Goal: Task Accomplishment & Management: Complete application form

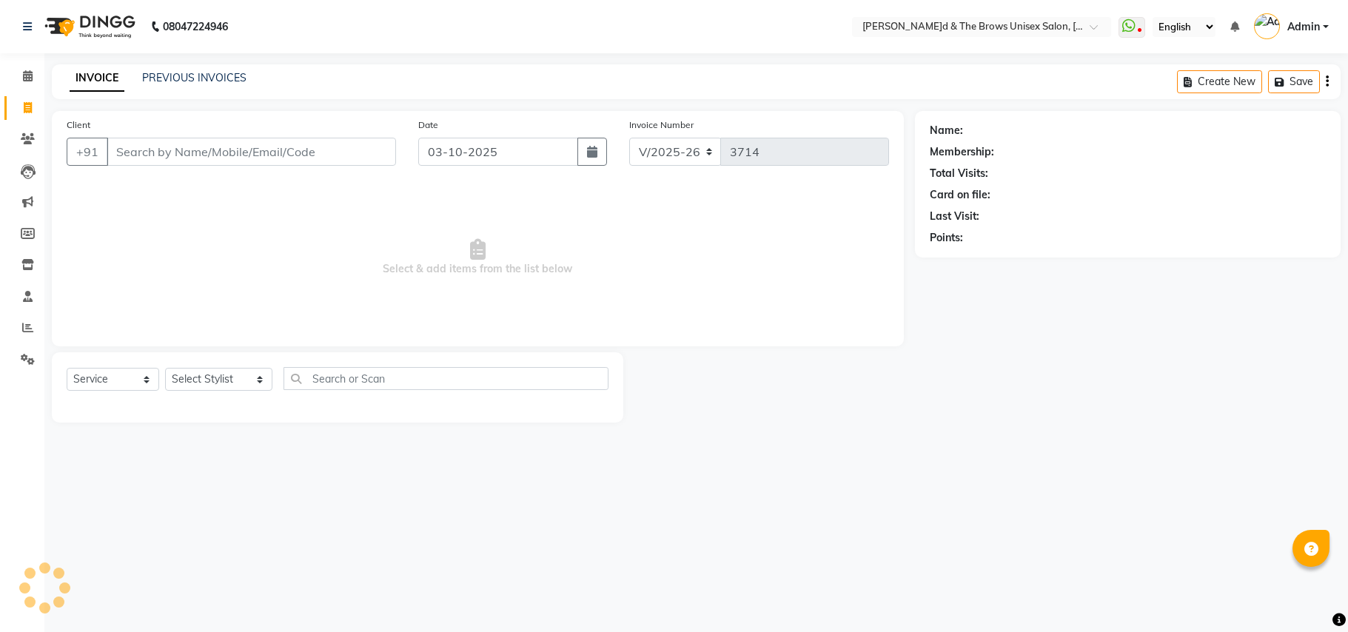
select select "872"
select select "service"
click at [116, 149] on input "Client" at bounding box center [251, 152] width 289 height 28
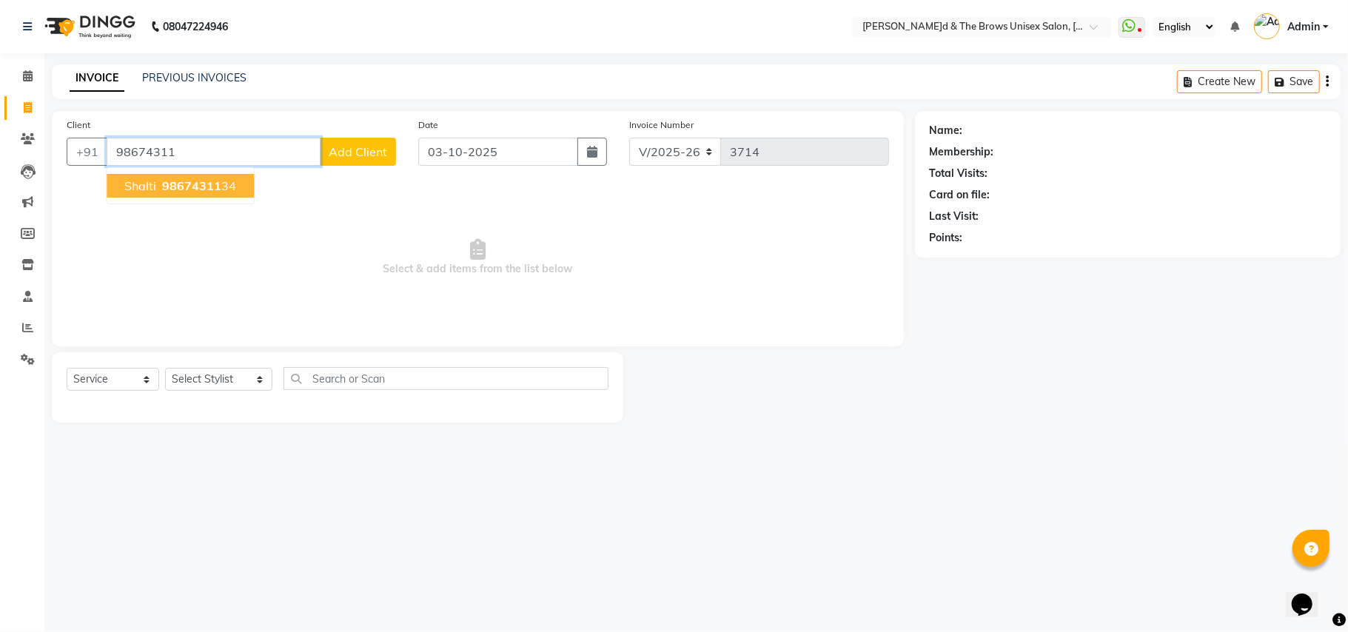
click at [175, 185] on span "98674311" at bounding box center [191, 185] width 59 height 15
type input "9867431134"
select select "1: Object"
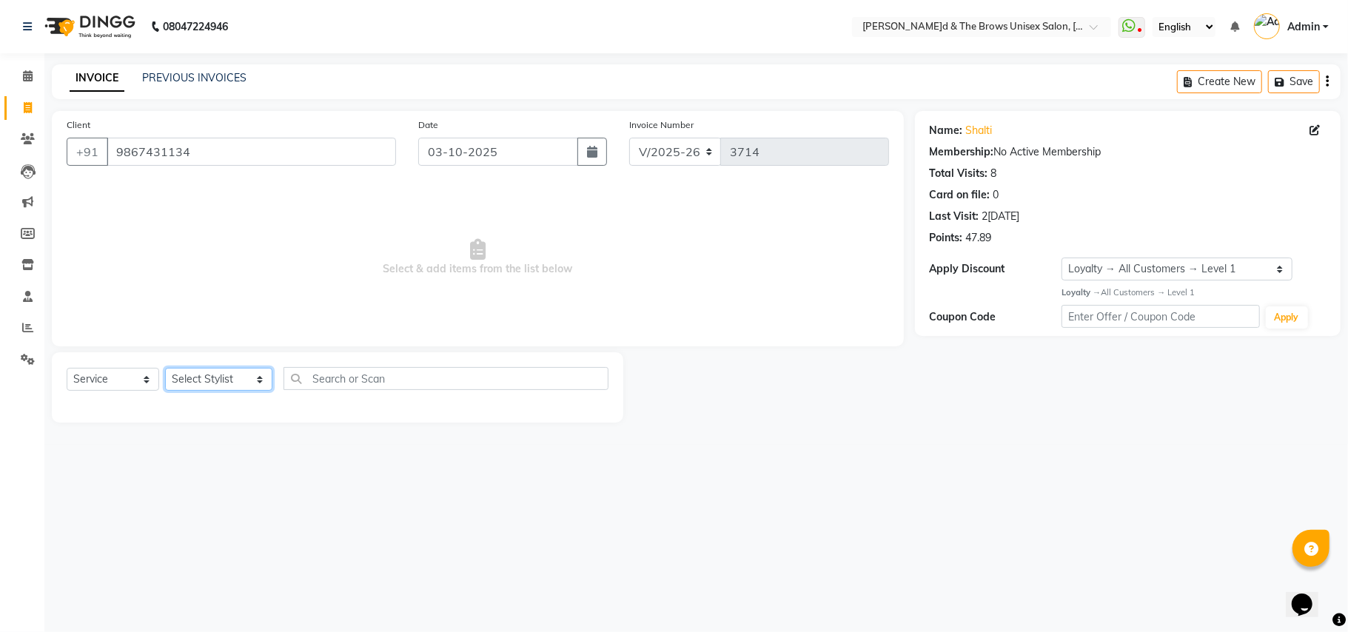
click at [246, 381] on select "Select Stylist[PERSON_NAME] [PERSON_NAME]l manager padma [PERSON_NAME]n[PERSON_…" at bounding box center [218, 379] width 107 height 23
select select "84274"
click at [165, 368] on select "Select Stylist[PERSON_NAME] [PERSON_NAME]l manager padma [PERSON_NAME]n[PERSON_…" at bounding box center [218, 379] width 107 height 23
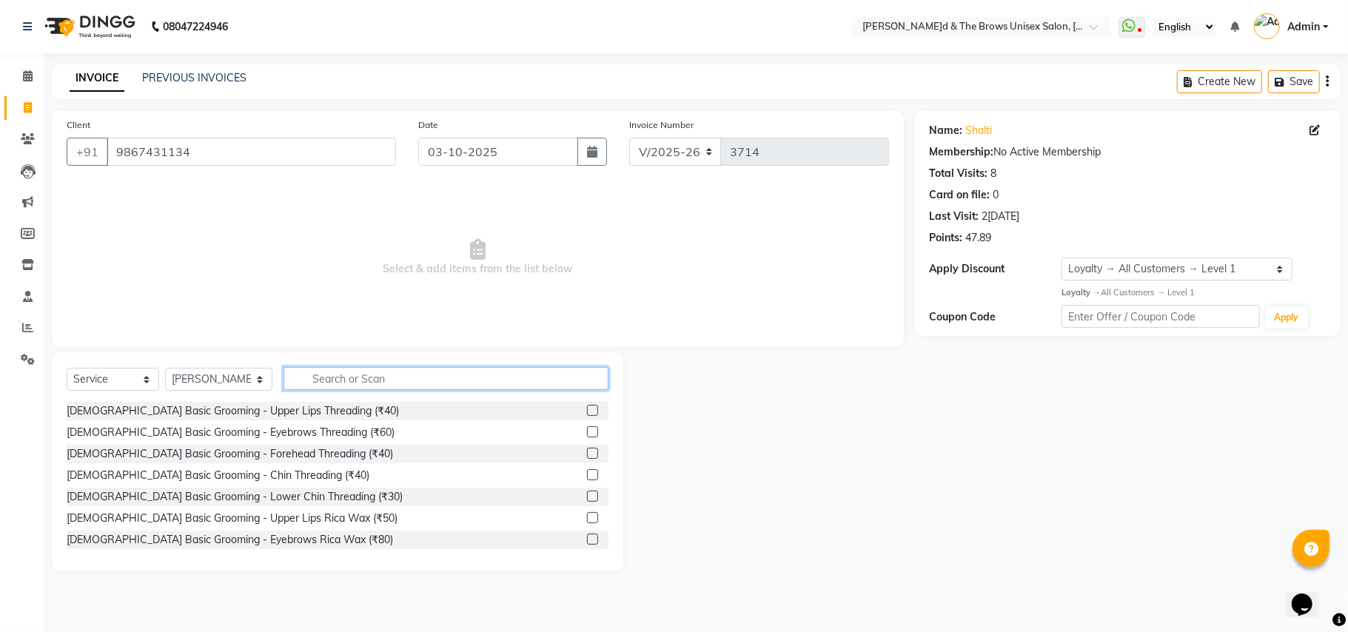
click at [321, 369] on input "text" at bounding box center [446, 378] width 325 height 23
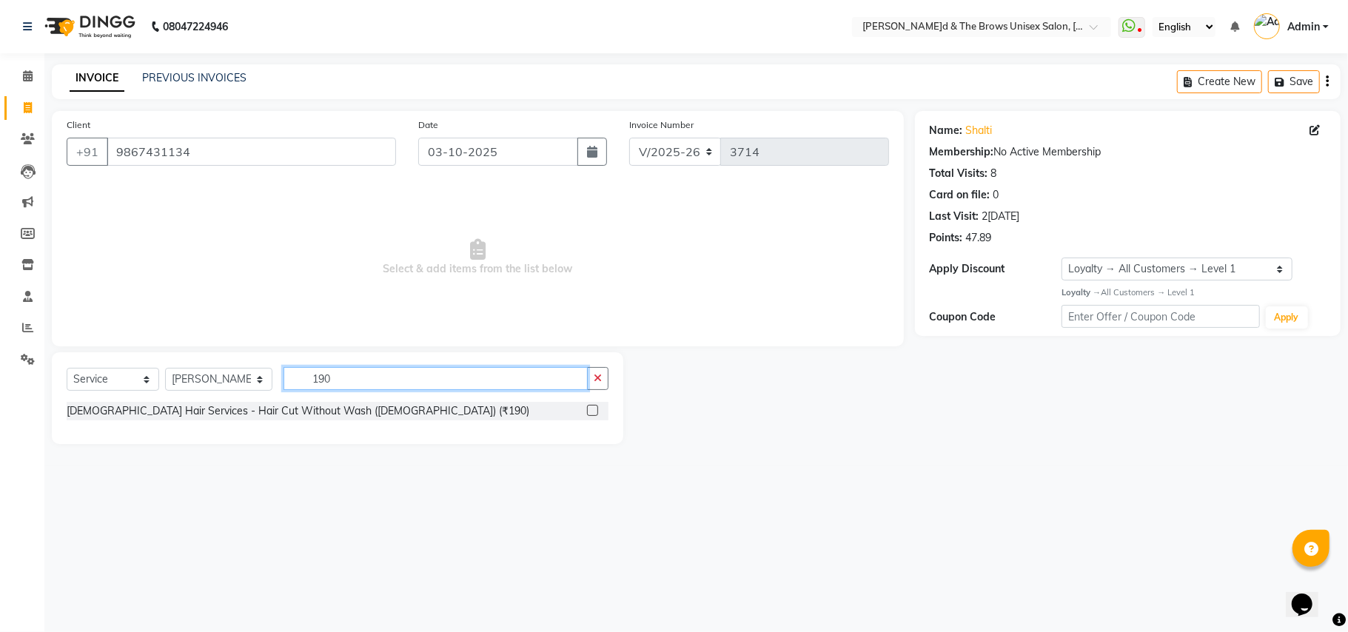
type input "190"
click at [588, 410] on label at bounding box center [592, 410] width 11 height 11
click at [588, 410] on input "checkbox" at bounding box center [592, 411] width 10 height 10
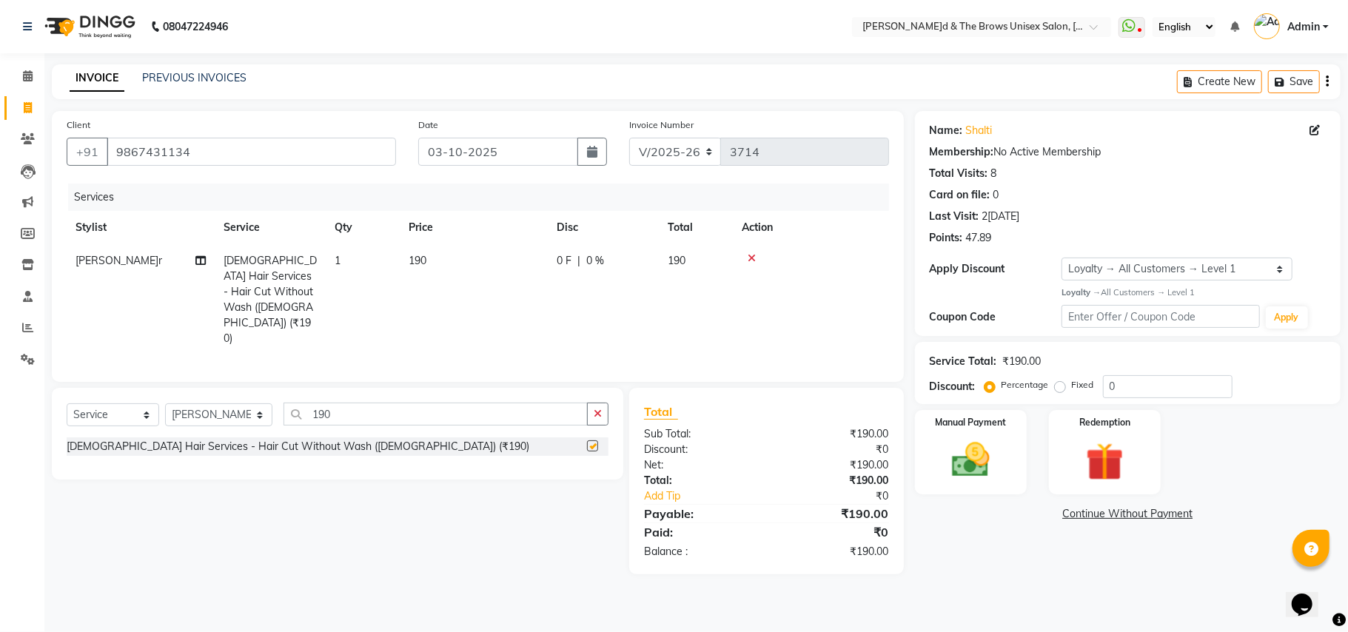
checkbox input "false"
click at [1010, 472] on div "Manual Payment" at bounding box center [971, 452] width 116 height 87
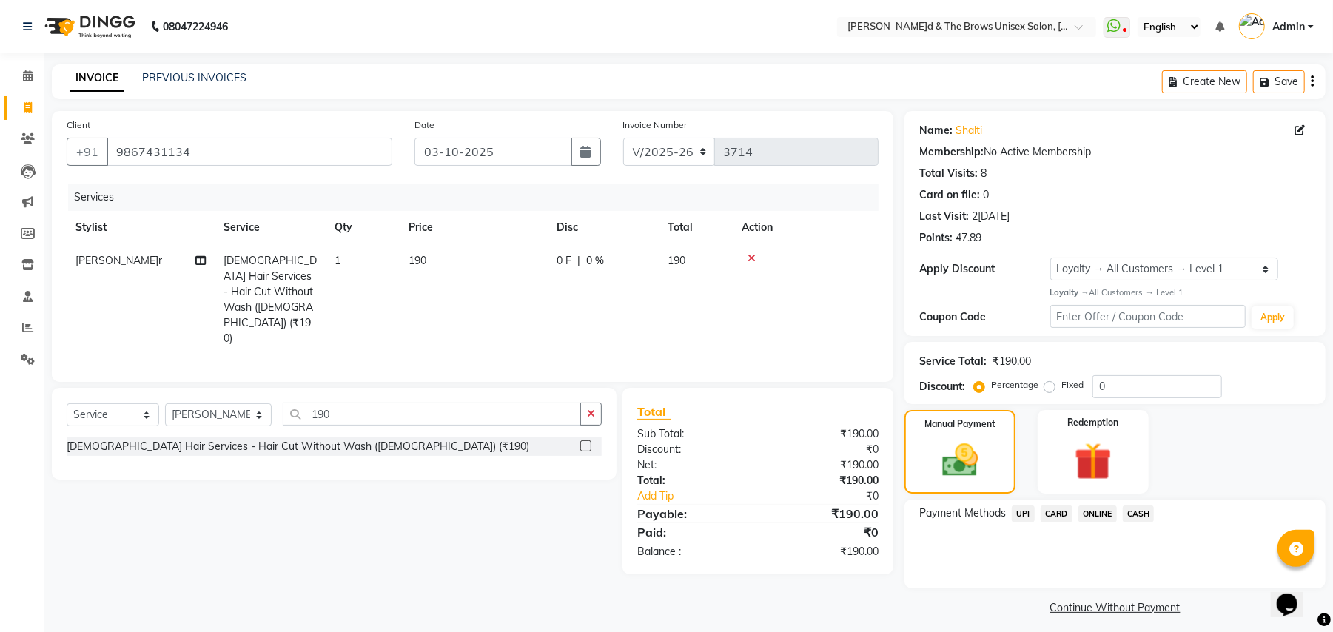
drag, startPoint x: 1025, startPoint y: 515, endPoint x: 1022, endPoint y: 529, distance: 13.7
click at [1023, 516] on span "UPI" at bounding box center [1023, 514] width 23 height 17
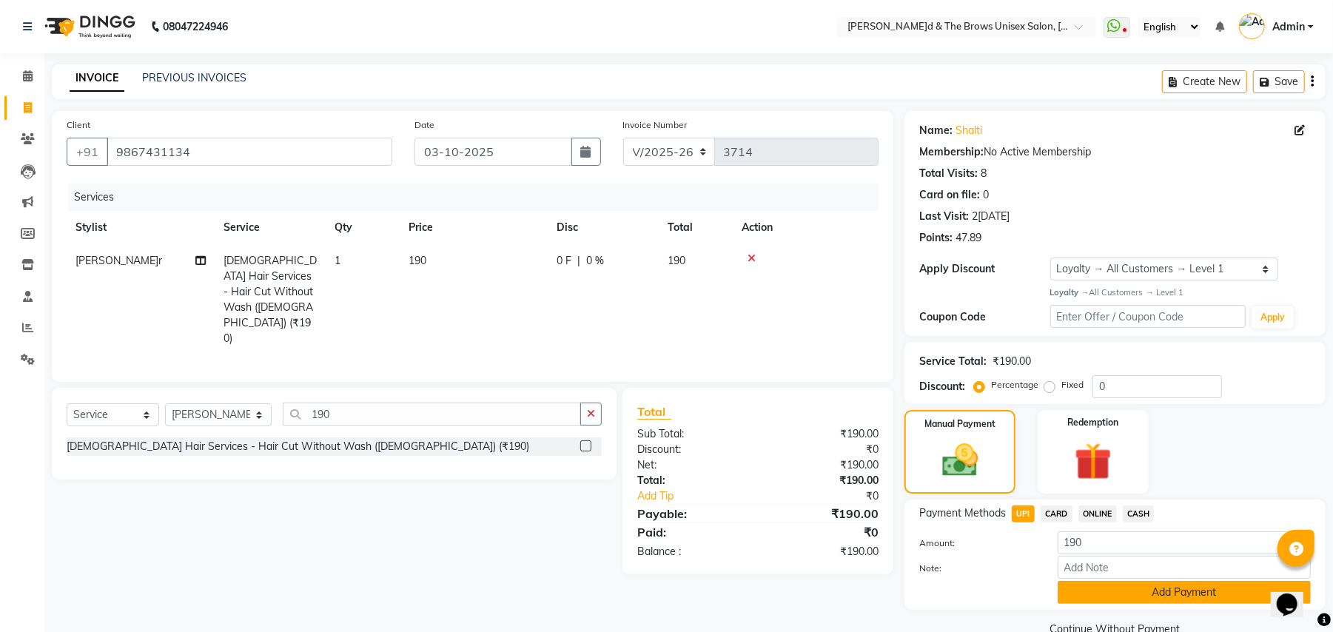
click at [1153, 594] on button "Add Payment" at bounding box center [1184, 592] width 253 height 23
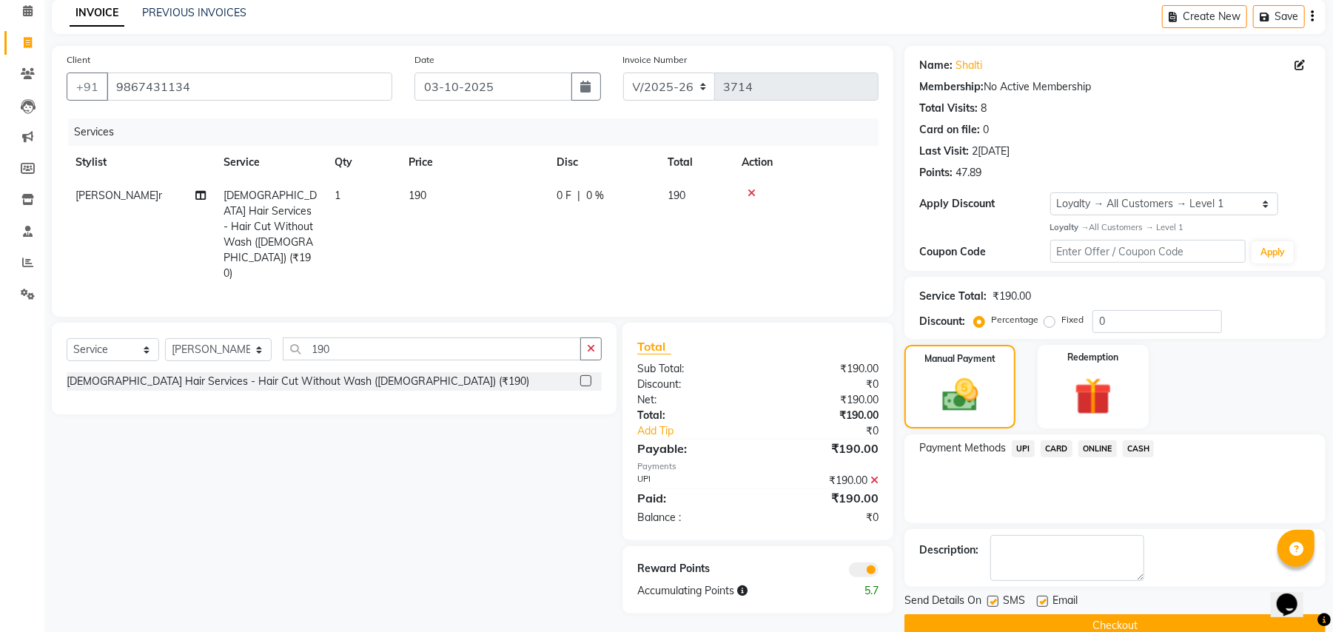
scroll to position [93, 0]
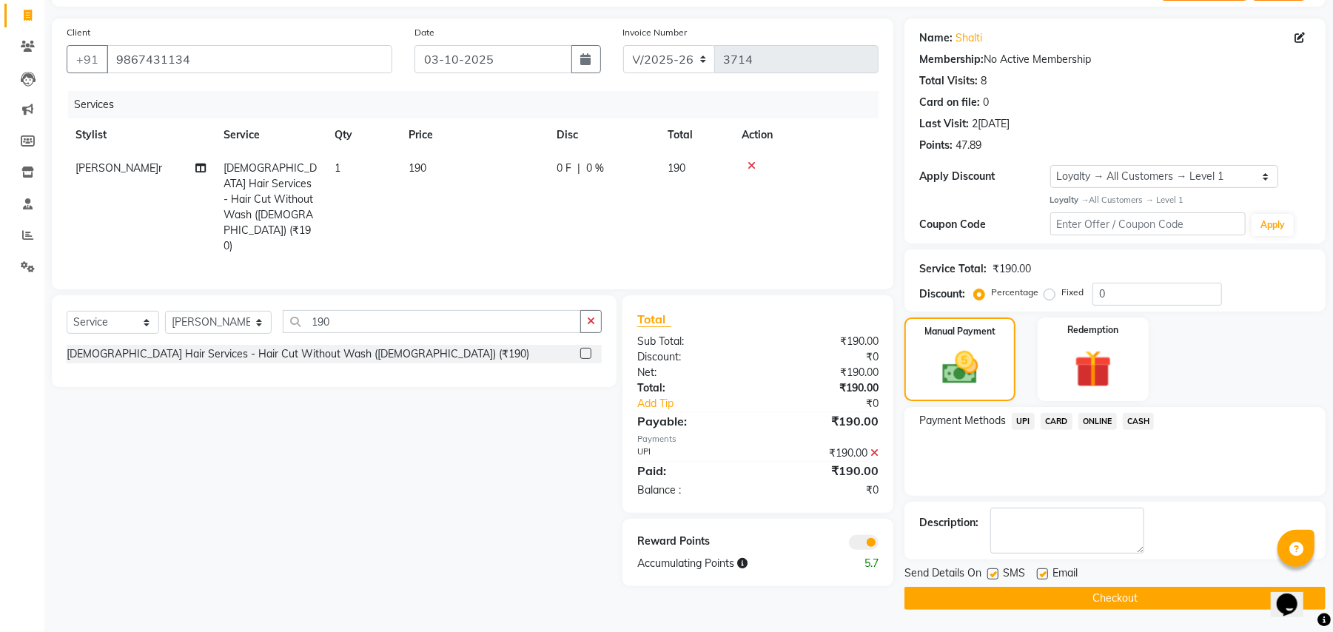
click at [991, 572] on label at bounding box center [993, 574] width 11 height 11
click at [991, 572] on input "checkbox" at bounding box center [993, 575] width 10 height 10
checkbox input "false"
click at [1078, 598] on button "Checkout" at bounding box center [1115, 598] width 421 height 23
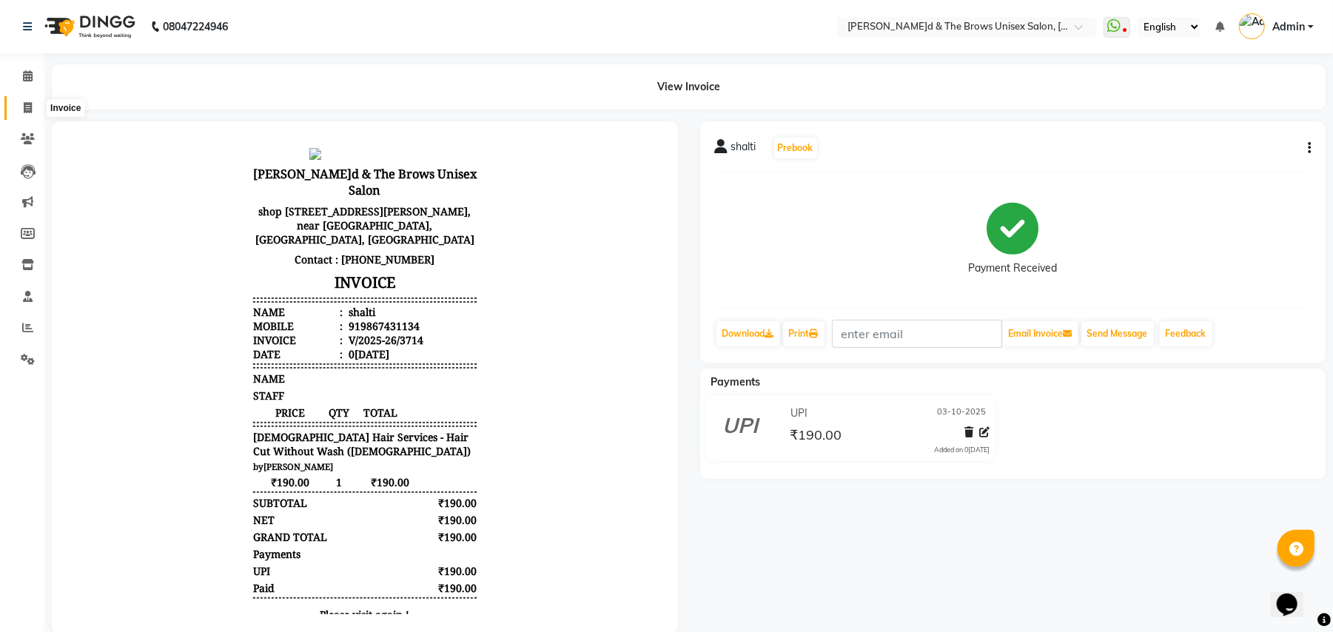
click at [27, 105] on icon at bounding box center [28, 107] width 8 height 11
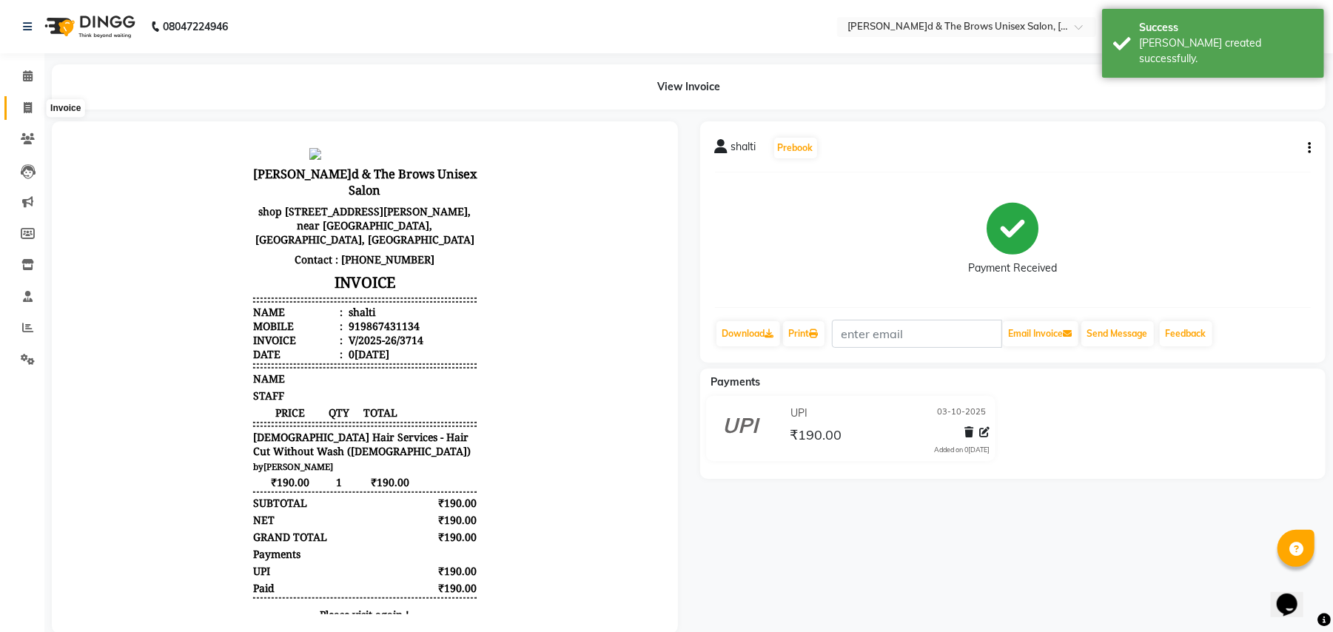
select select "872"
select select "service"
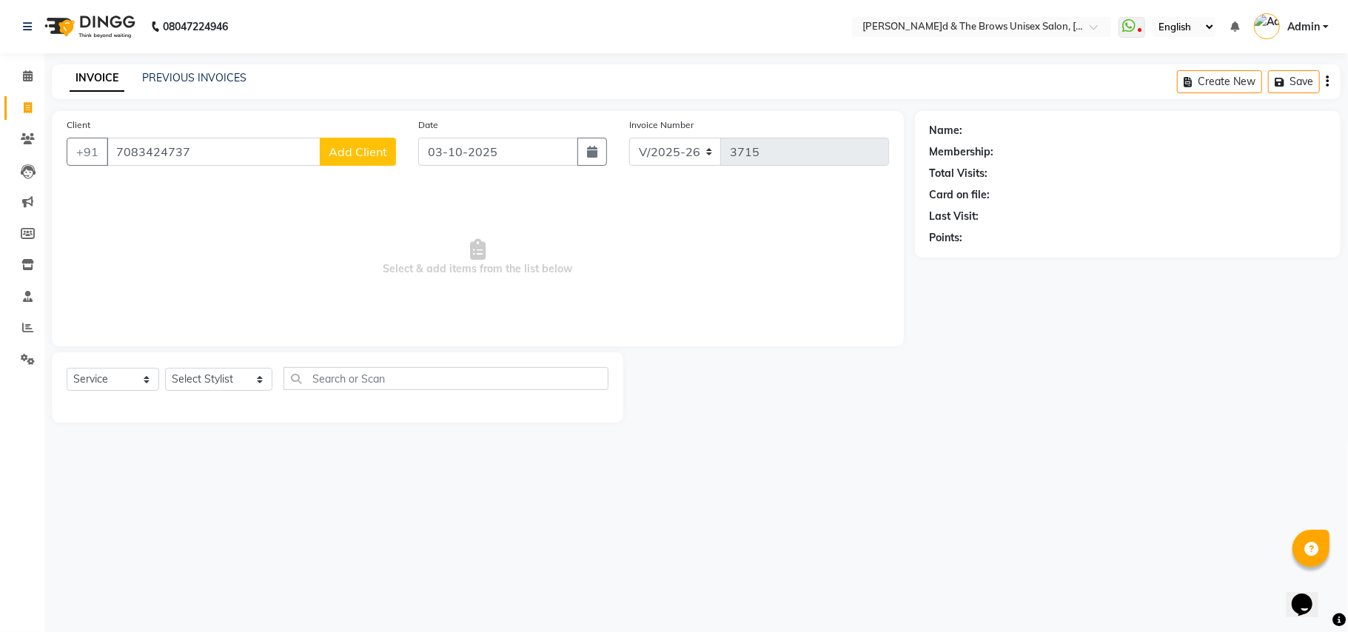
type input "7083424737"
click at [372, 153] on span "Add Client" at bounding box center [358, 151] width 58 height 15
select select "22"
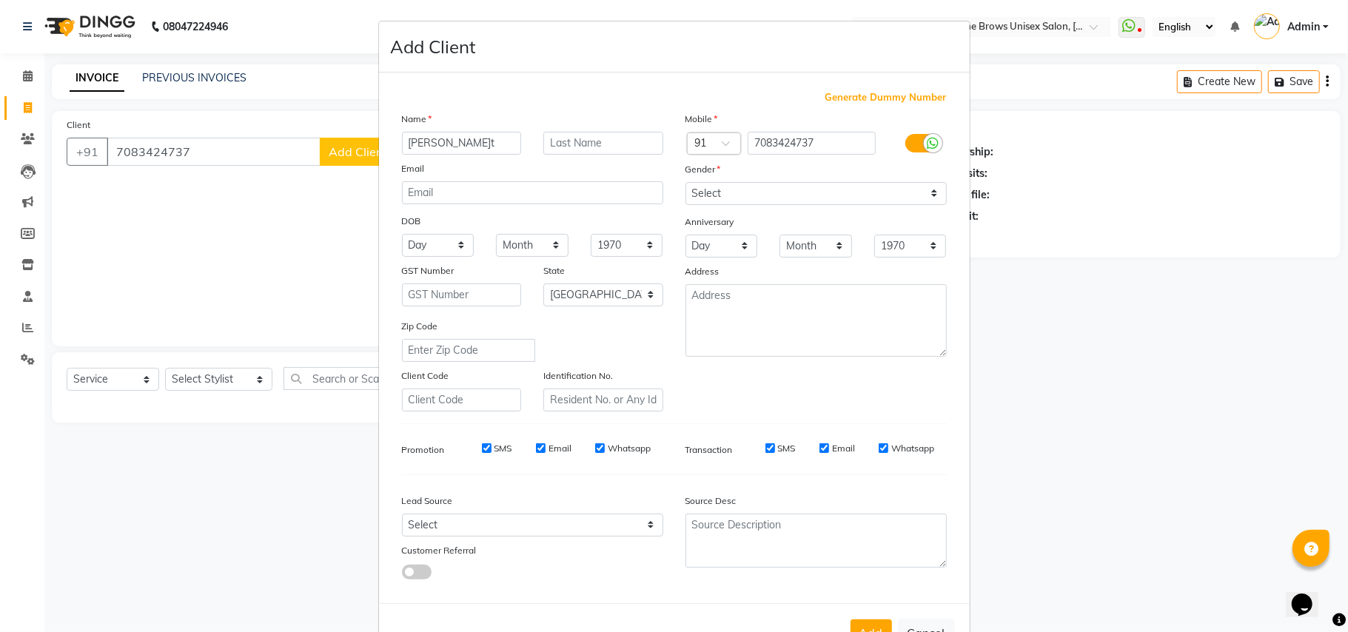
type input "[PERSON_NAME]t"
click at [928, 192] on select "Select [DEMOGRAPHIC_DATA] [DEMOGRAPHIC_DATA] Other Prefer Not To Say" at bounding box center [816, 193] width 261 height 23
select select "[DEMOGRAPHIC_DATA]"
click at [686, 182] on select "Select [DEMOGRAPHIC_DATA] [DEMOGRAPHIC_DATA] Other Prefer Not To Say" at bounding box center [816, 193] width 261 height 23
click at [863, 620] on button "Add" at bounding box center [871, 633] width 41 height 27
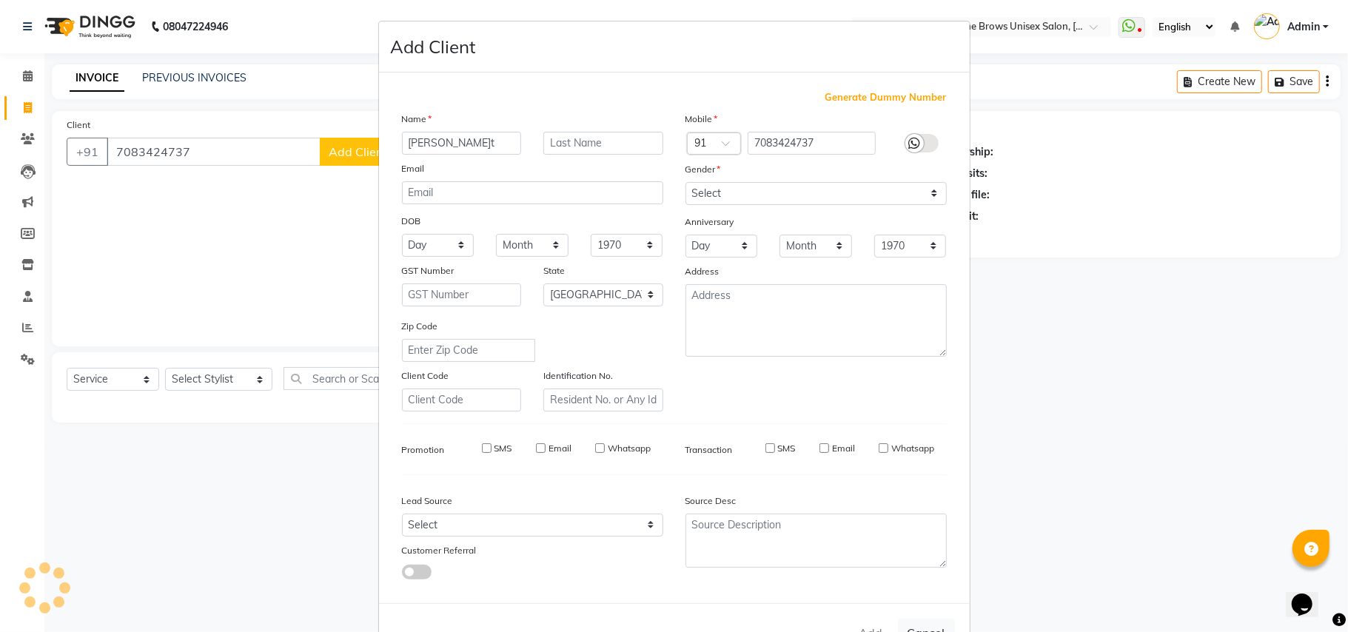
select select
select select "null"
select select
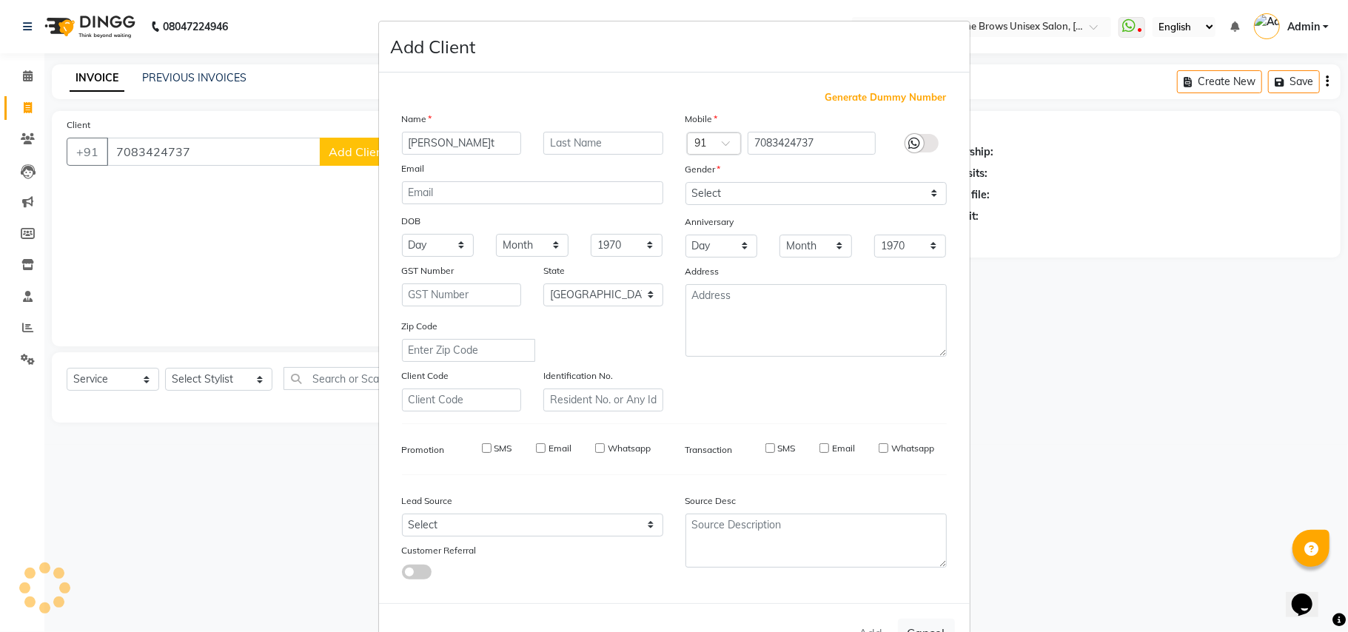
select select
checkbox input "false"
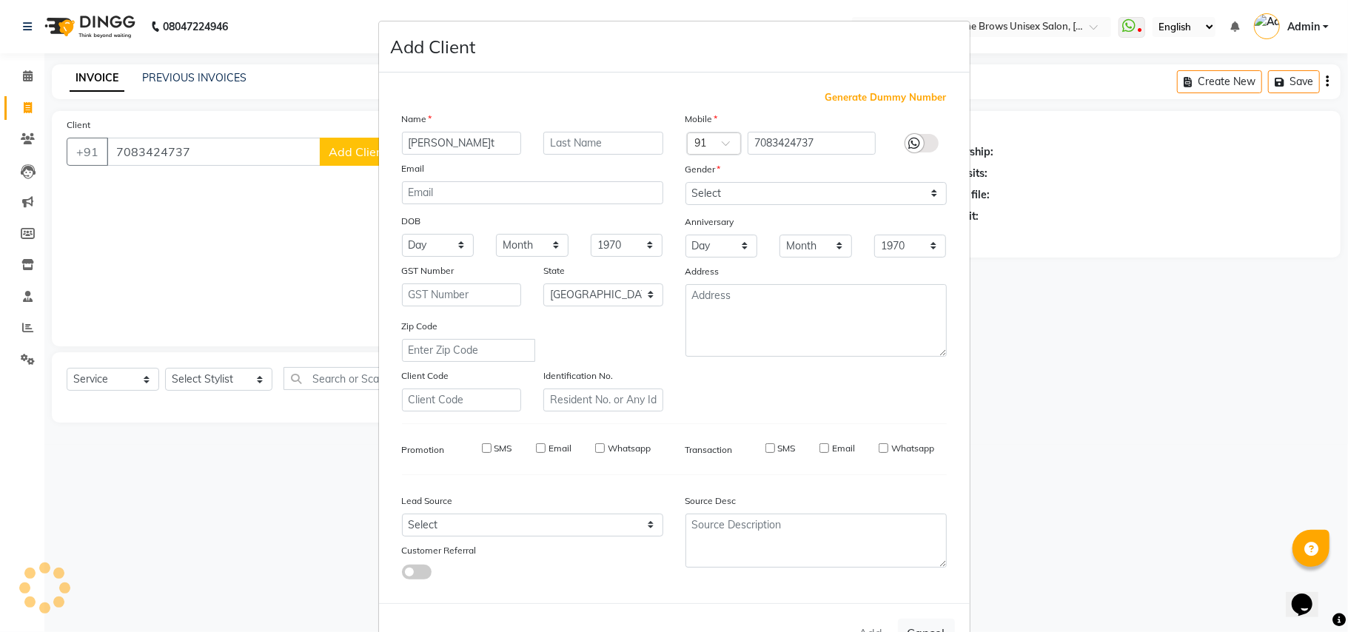
checkbox input "false"
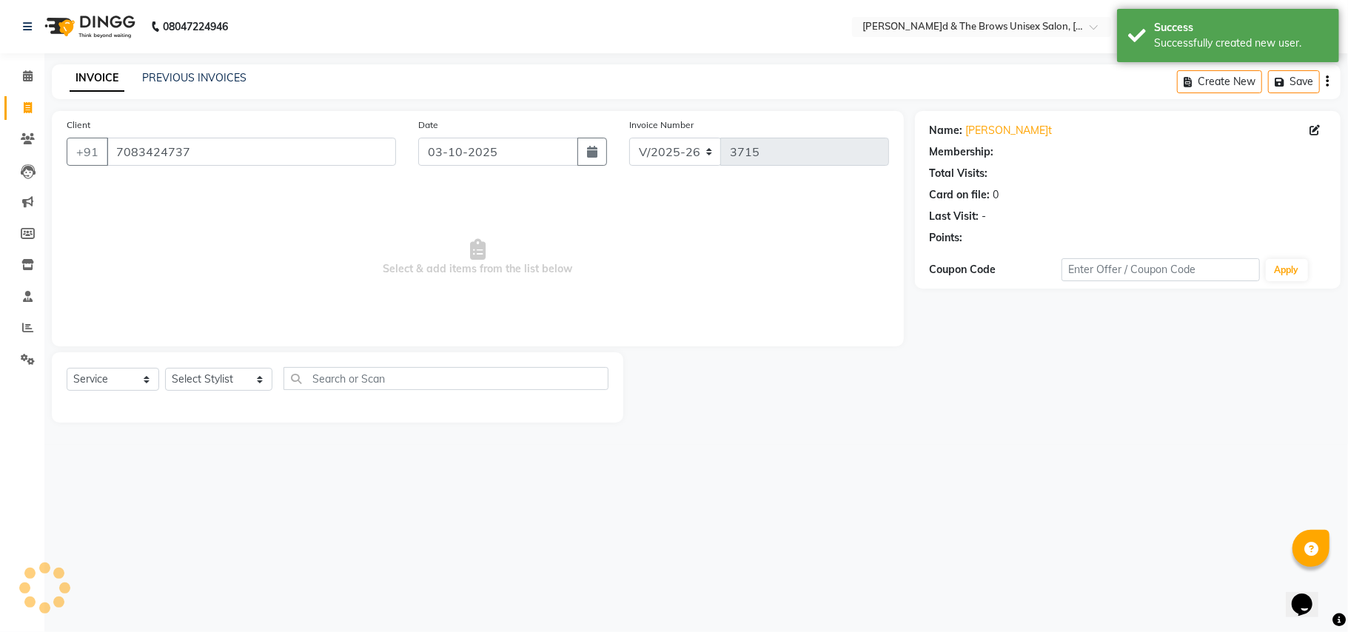
select select "1: Object"
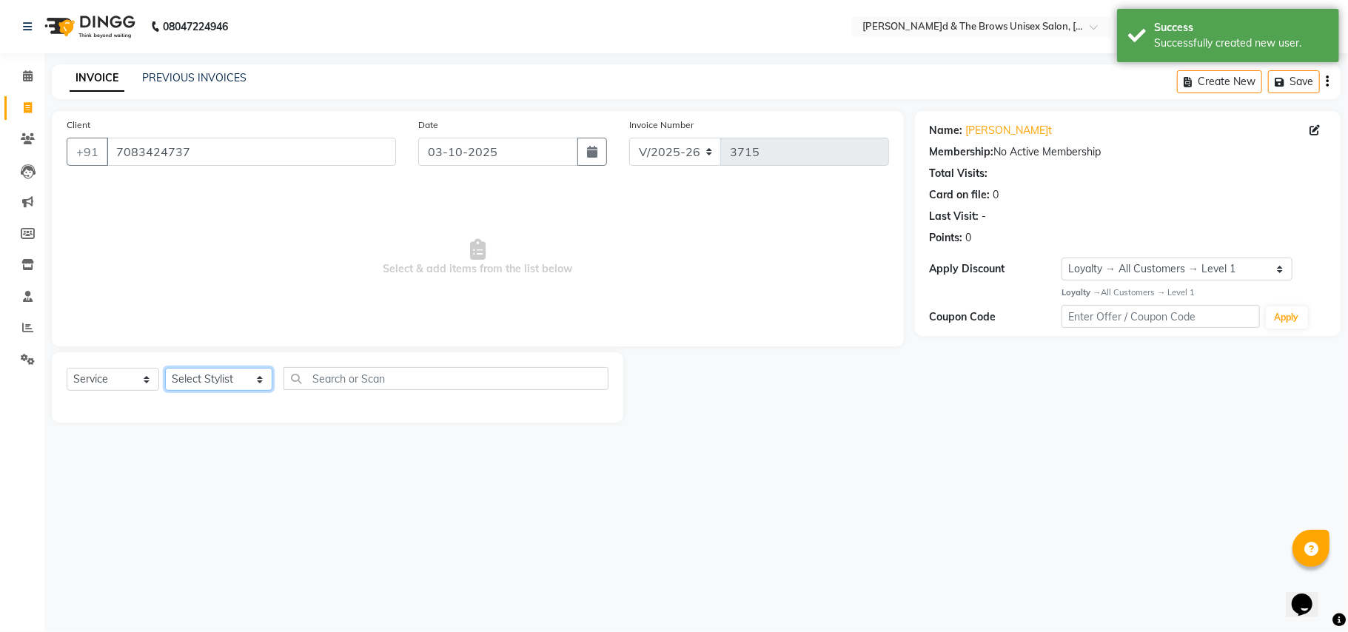
click at [244, 380] on select "Select Stylist[PERSON_NAME] [PERSON_NAME]l manager padma [PERSON_NAME]n[PERSON_…" at bounding box center [218, 379] width 107 height 23
select select "93491"
click at [165, 368] on select "Select Stylist[PERSON_NAME] [PERSON_NAME]l manager padma [PERSON_NAME]n[PERSON_…" at bounding box center [218, 379] width 107 height 23
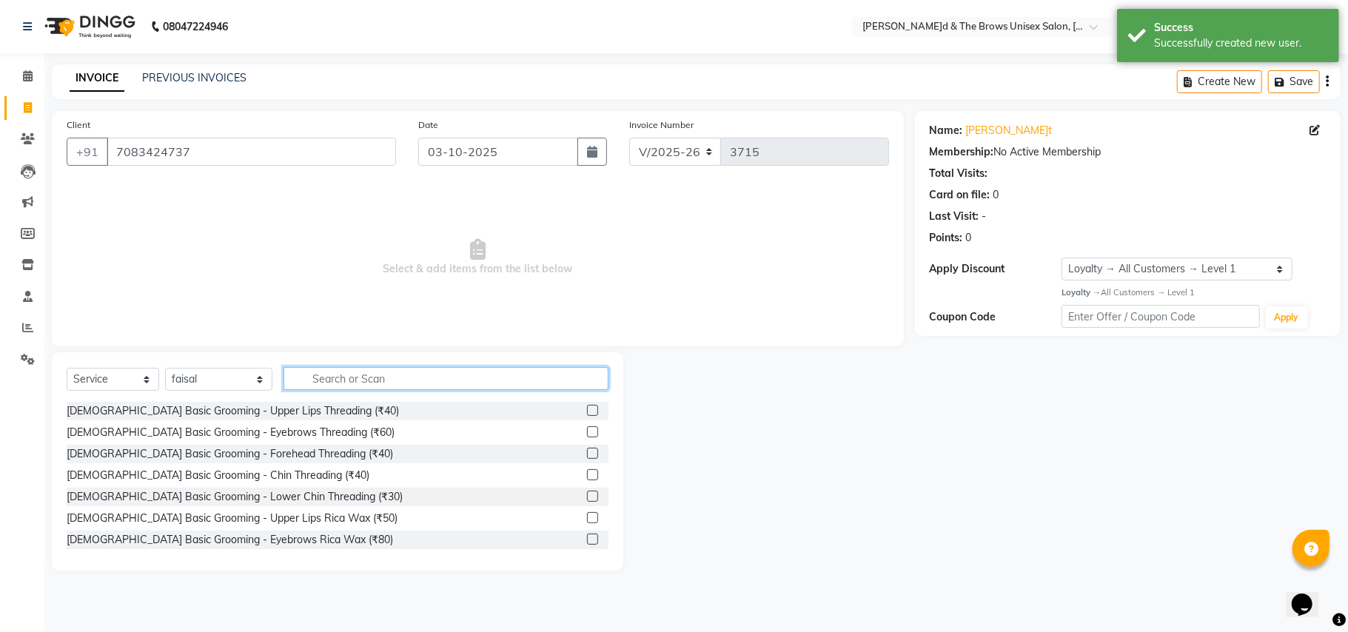
click at [297, 381] on input "text" at bounding box center [446, 378] width 325 height 23
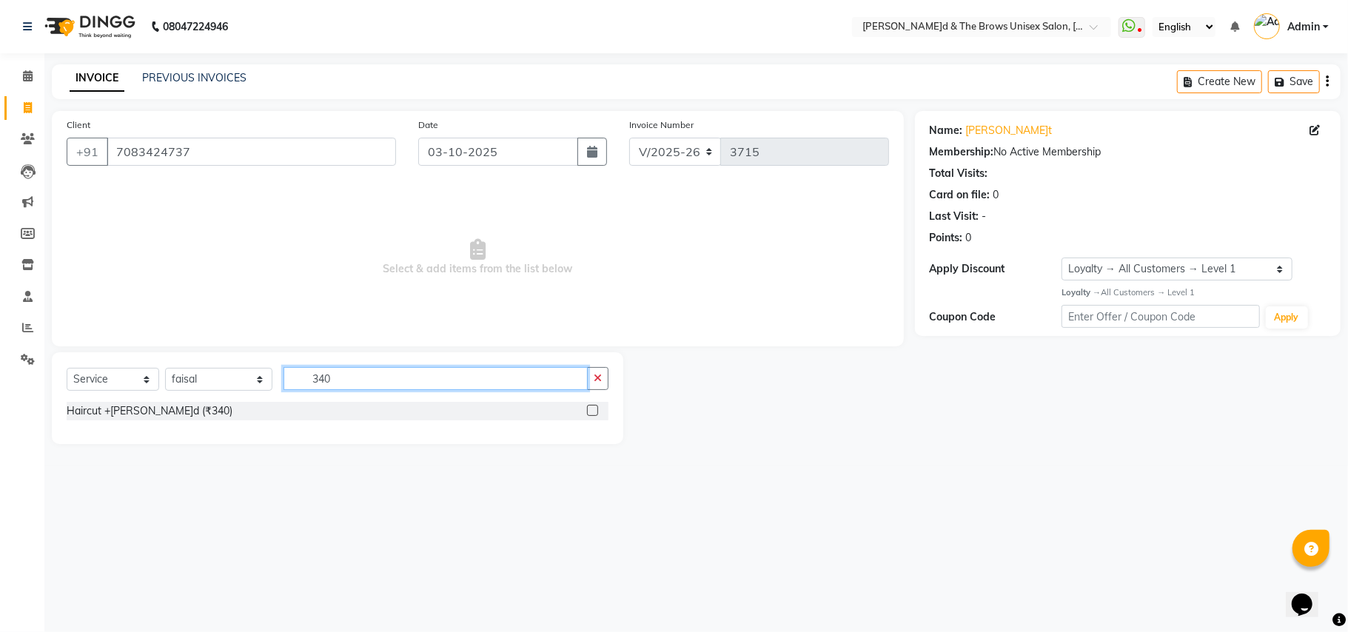
type input "340"
click at [595, 409] on label at bounding box center [592, 410] width 11 height 11
click at [595, 409] on input "checkbox" at bounding box center [592, 411] width 10 height 10
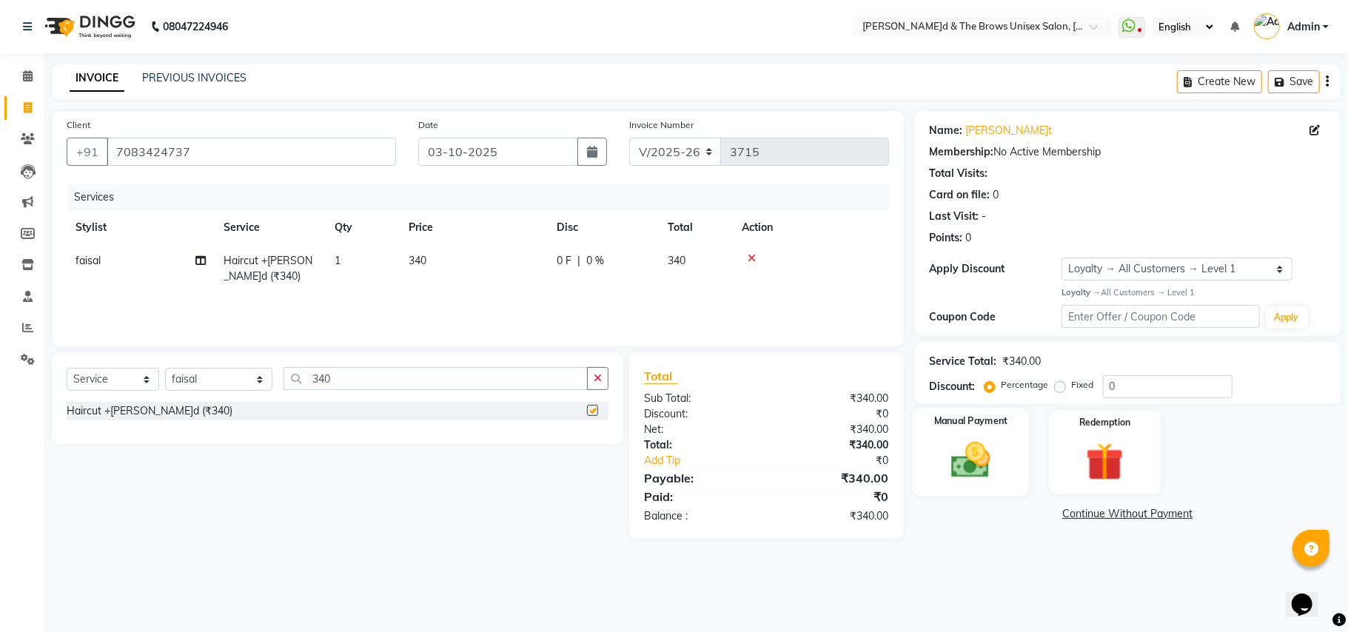
checkbox input "false"
click at [976, 484] on div "Manual Payment" at bounding box center [971, 452] width 116 height 87
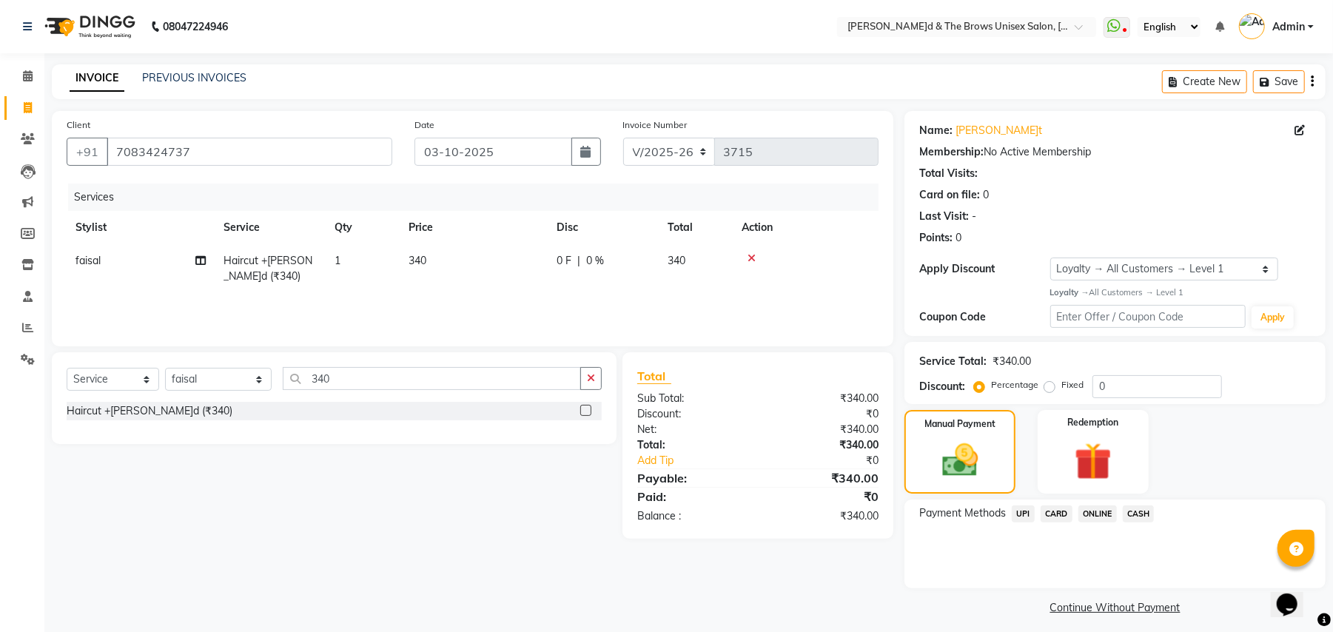
click at [1025, 509] on span "UPI" at bounding box center [1023, 514] width 23 height 17
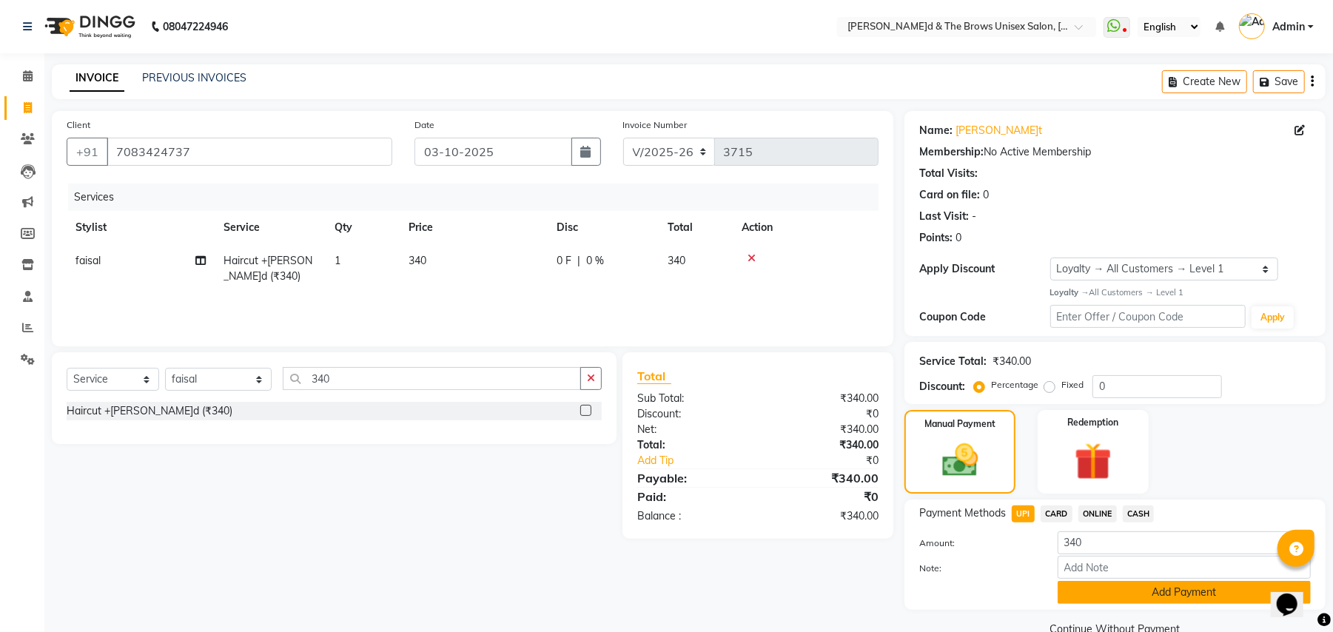
click at [1159, 584] on button "Add Payment" at bounding box center [1184, 592] width 253 height 23
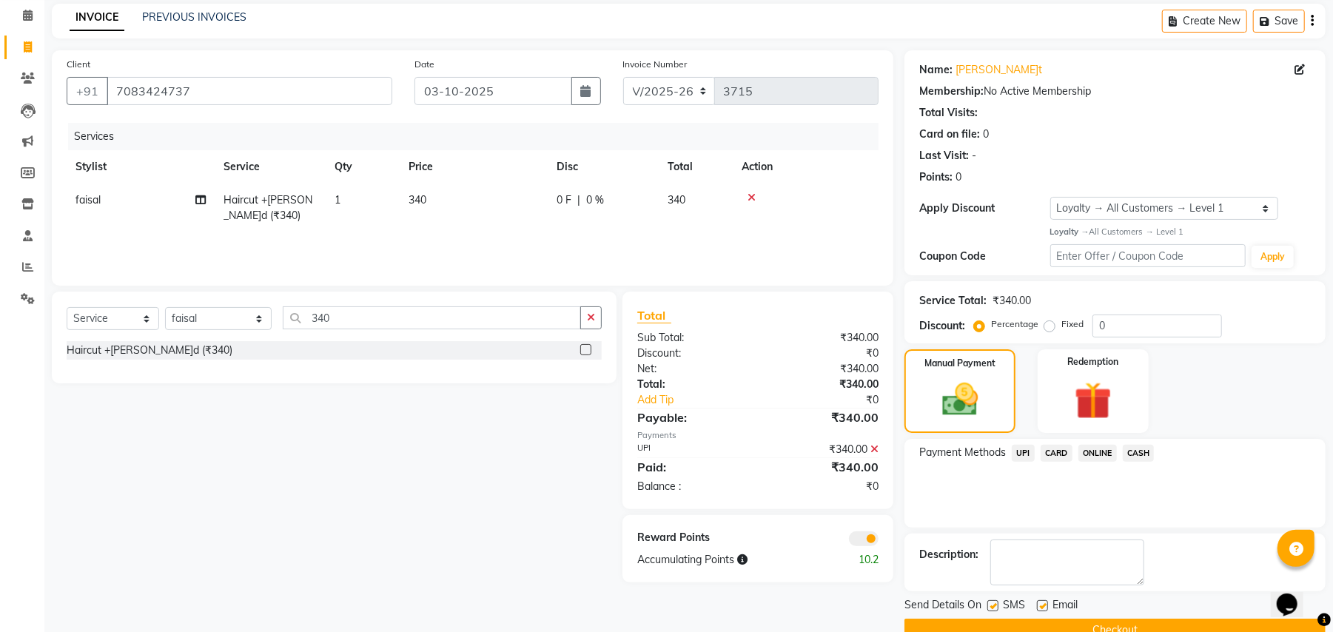
scroll to position [93, 0]
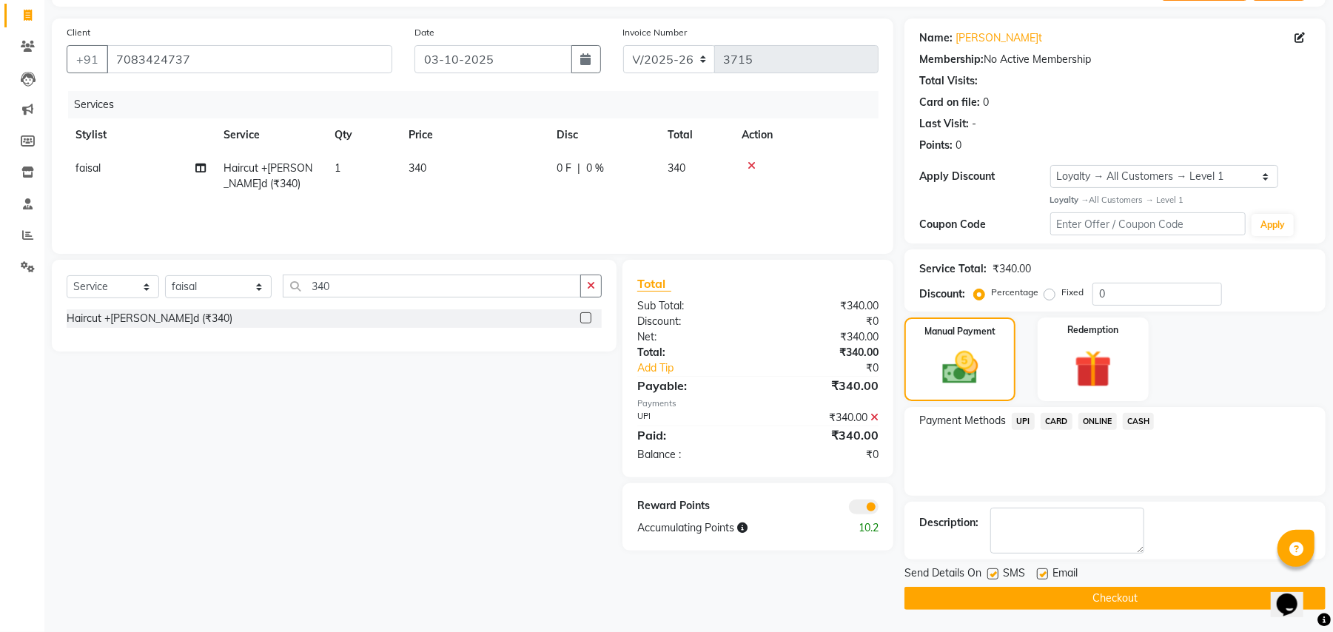
click at [993, 575] on label at bounding box center [993, 574] width 11 height 11
click at [993, 575] on input "checkbox" at bounding box center [993, 575] width 10 height 10
checkbox input "false"
click at [1112, 594] on button "Checkout" at bounding box center [1115, 598] width 421 height 23
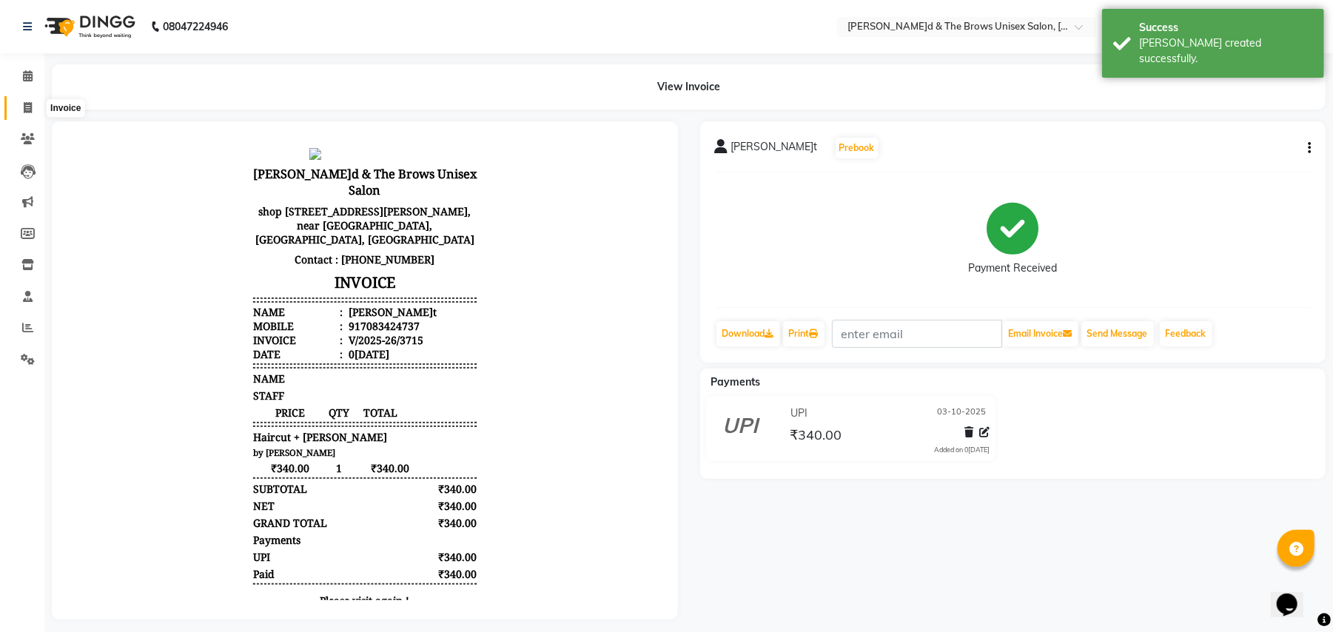
click at [24, 111] on icon at bounding box center [28, 107] width 8 height 11
select select "872"
select select "service"
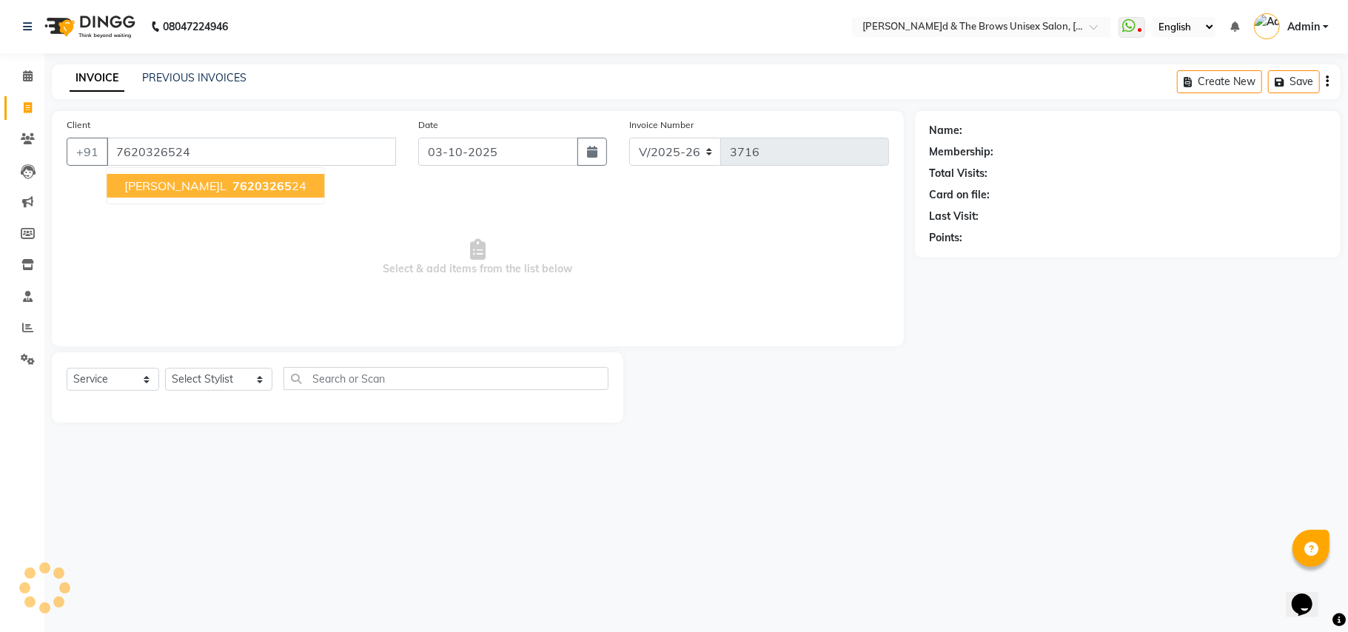
type input "7620326524"
select select "1: Object"
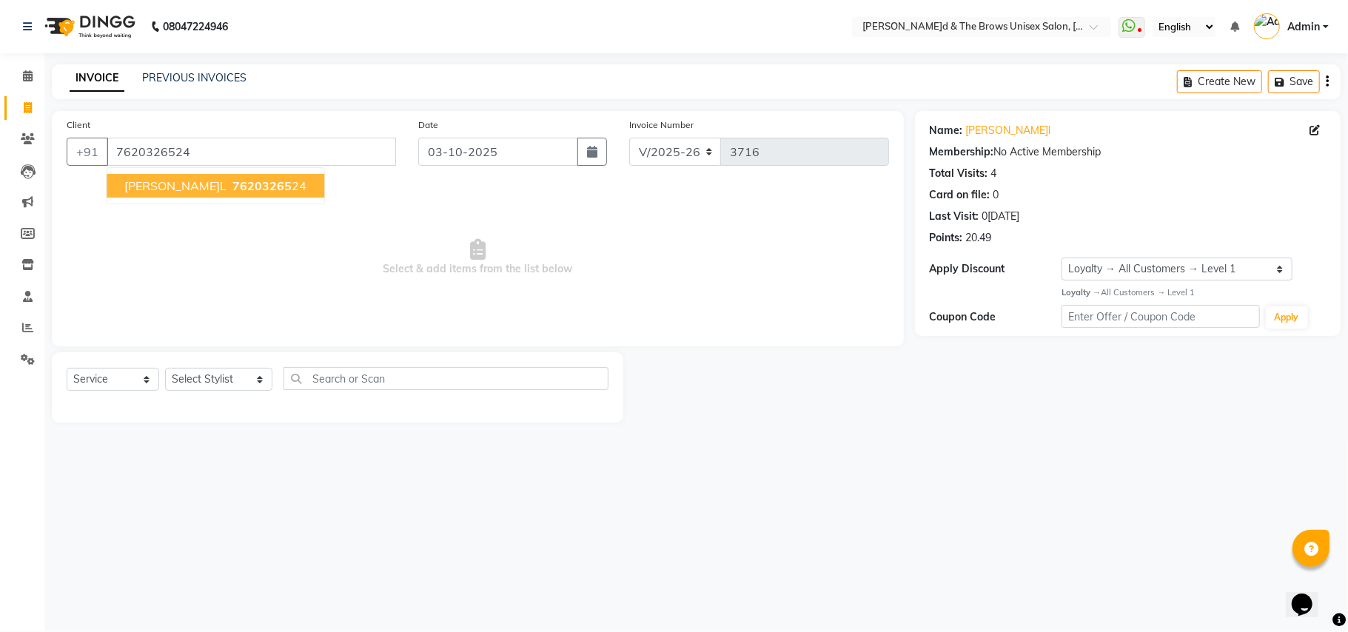
click at [232, 190] on span "76203265" at bounding box center [261, 185] width 59 height 15
select select "1: Object"
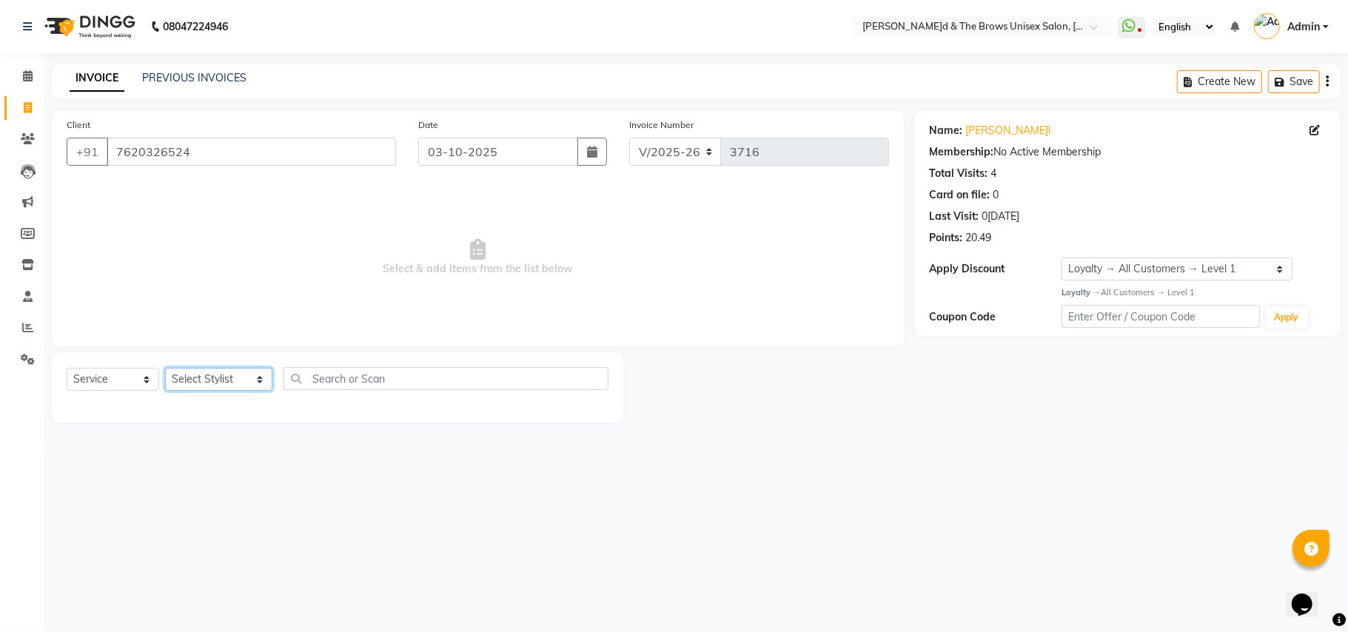
click at [244, 378] on select "Select Stylist[PERSON_NAME] [PERSON_NAME]l manager padma [PERSON_NAME]n[PERSON_…" at bounding box center [218, 379] width 107 height 23
select select "84274"
click at [165, 368] on select "Select Stylist[PERSON_NAME] [PERSON_NAME]l manager padma [PERSON_NAME]n[PERSON_…" at bounding box center [218, 379] width 107 height 23
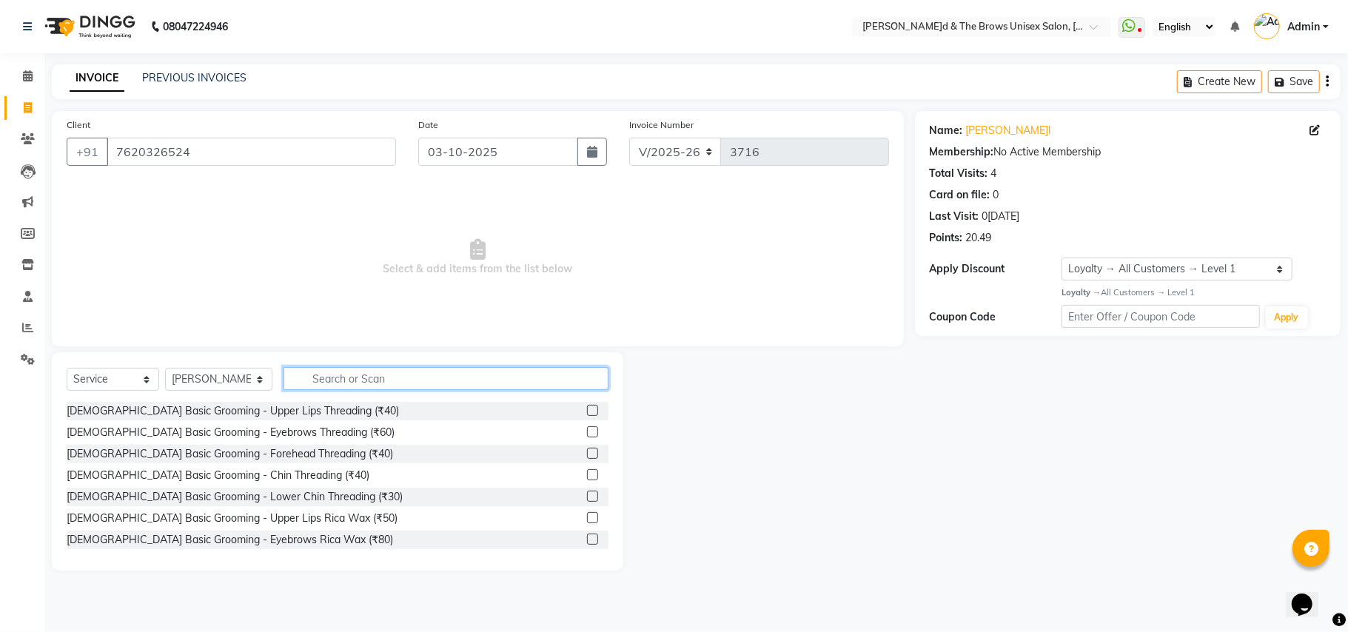
click at [312, 378] on input "text" at bounding box center [446, 378] width 325 height 23
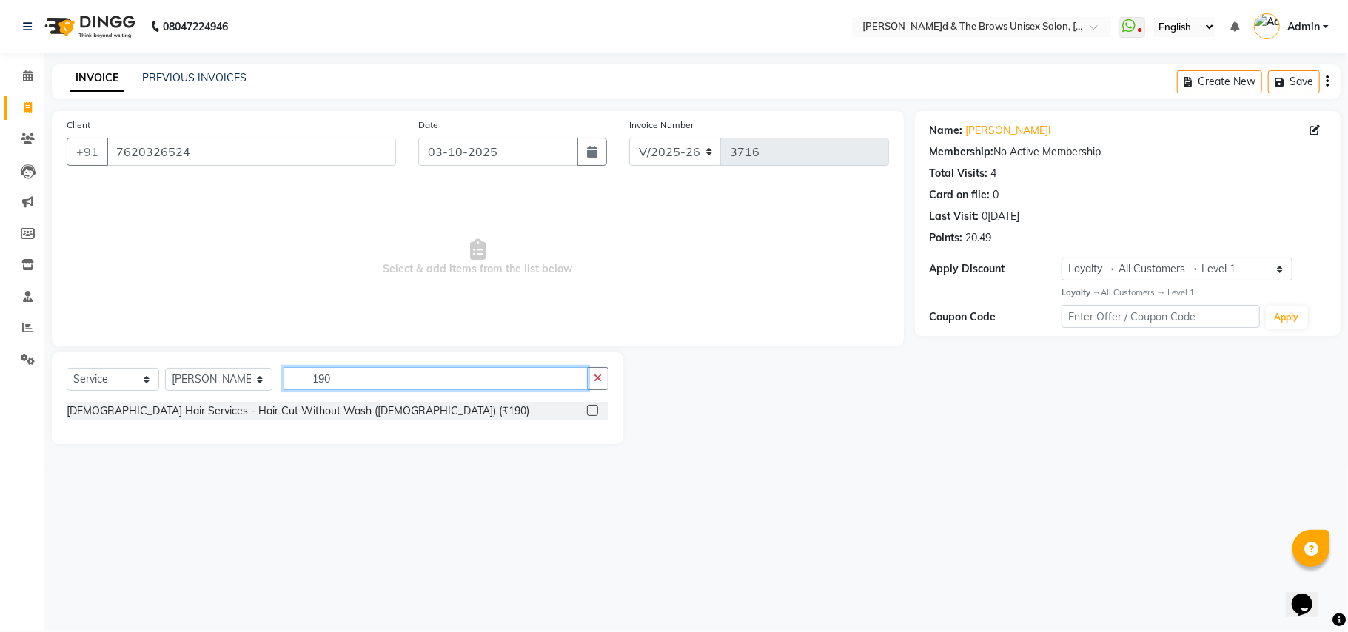
type input "190"
click at [598, 409] on label at bounding box center [592, 410] width 11 height 11
click at [597, 409] on input "checkbox" at bounding box center [592, 411] width 10 height 10
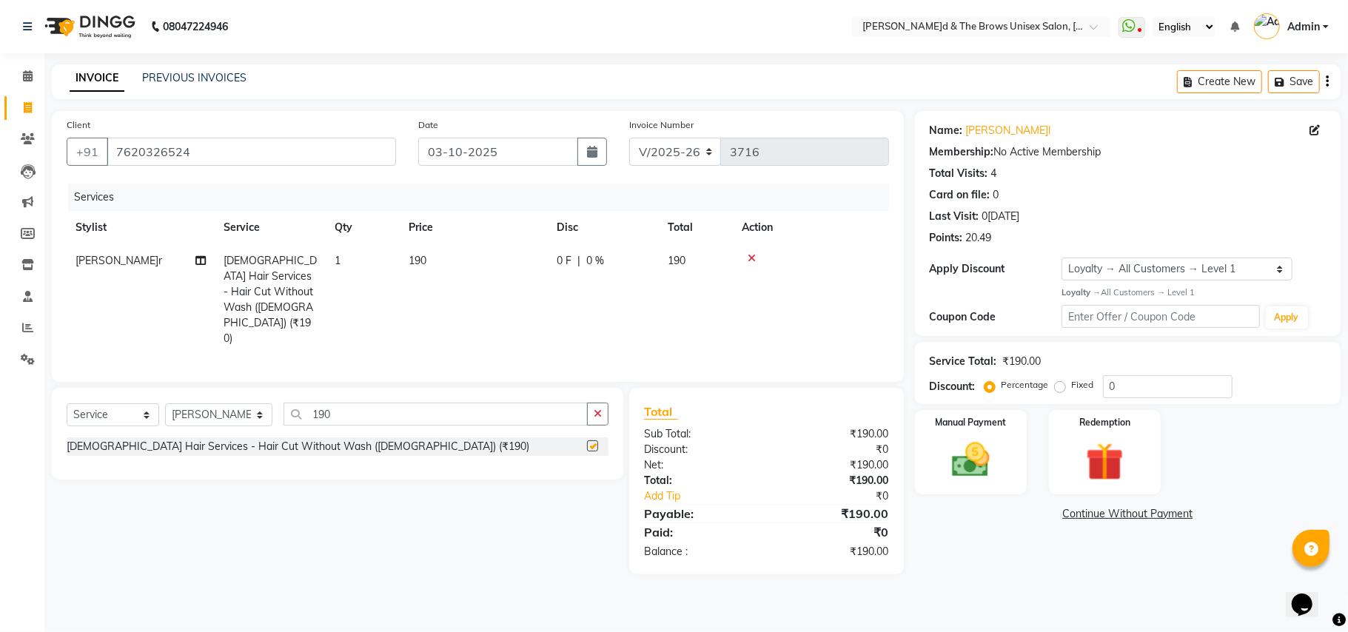
checkbox input "false"
click at [1008, 475] on div "Manual Payment" at bounding box center [971, 452] width 116 height 87
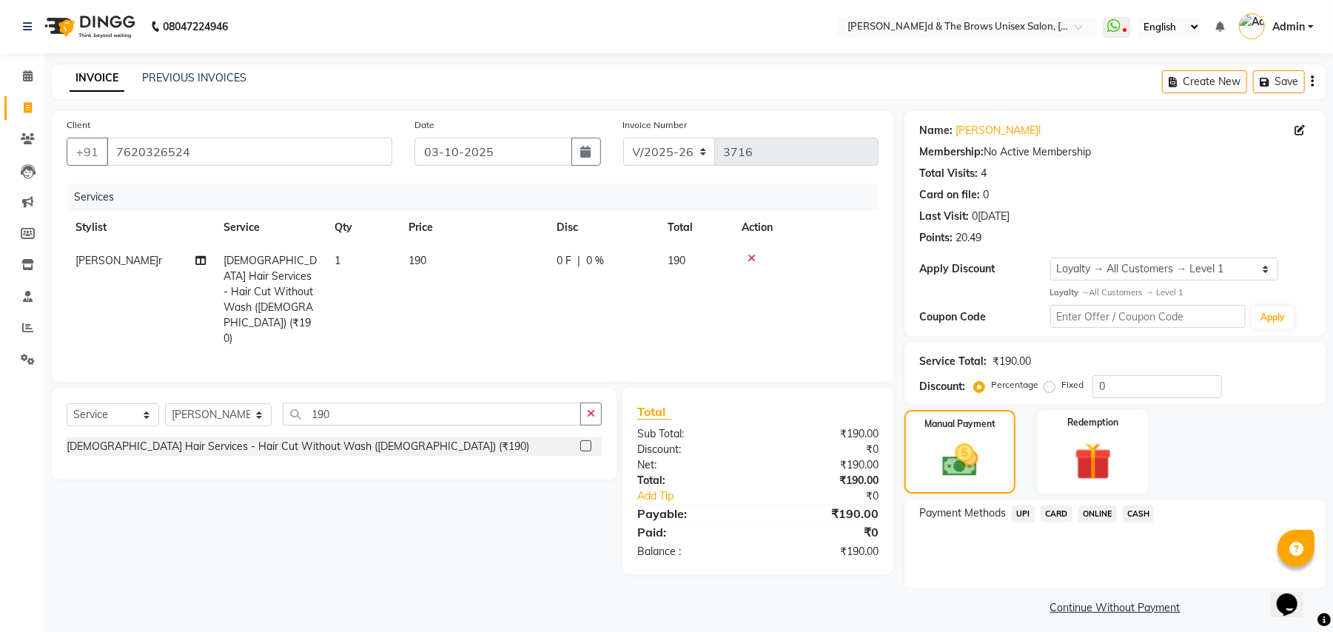
click at [1020, 514] on span "UPI" at bounding box center [1023, 514] width 23 height 17
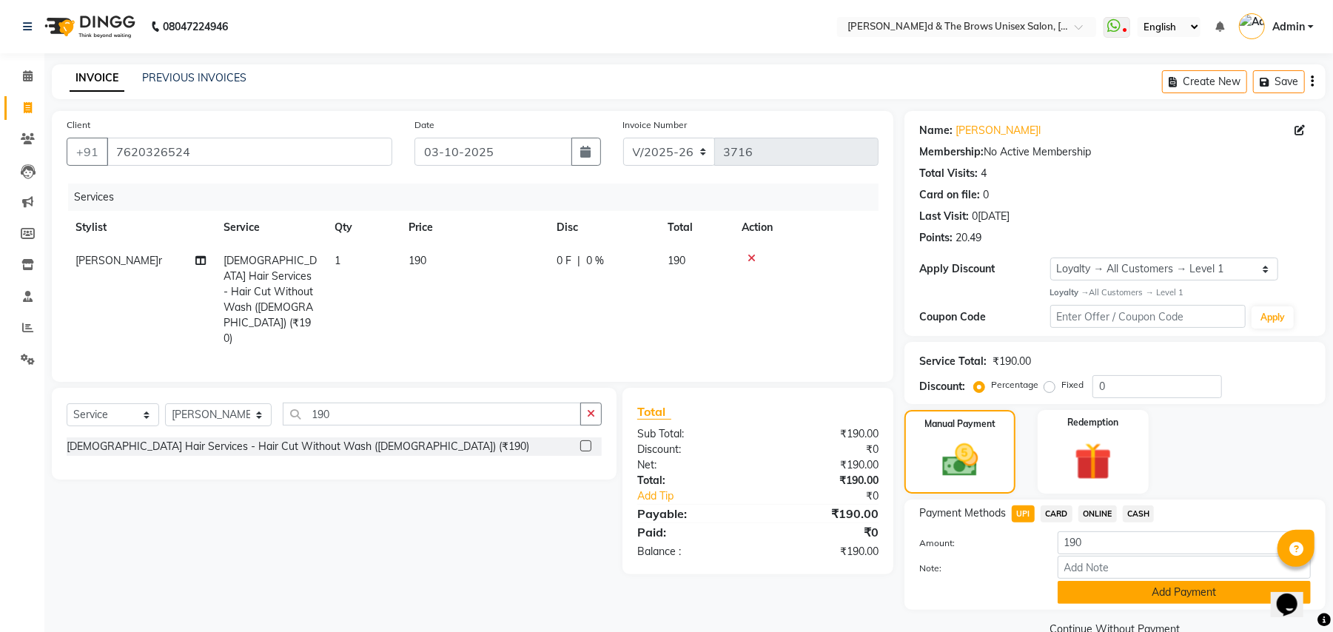
click at [1115, 590] on button "Add Payment" at bounding box center [1184, 592] width 253 height 23
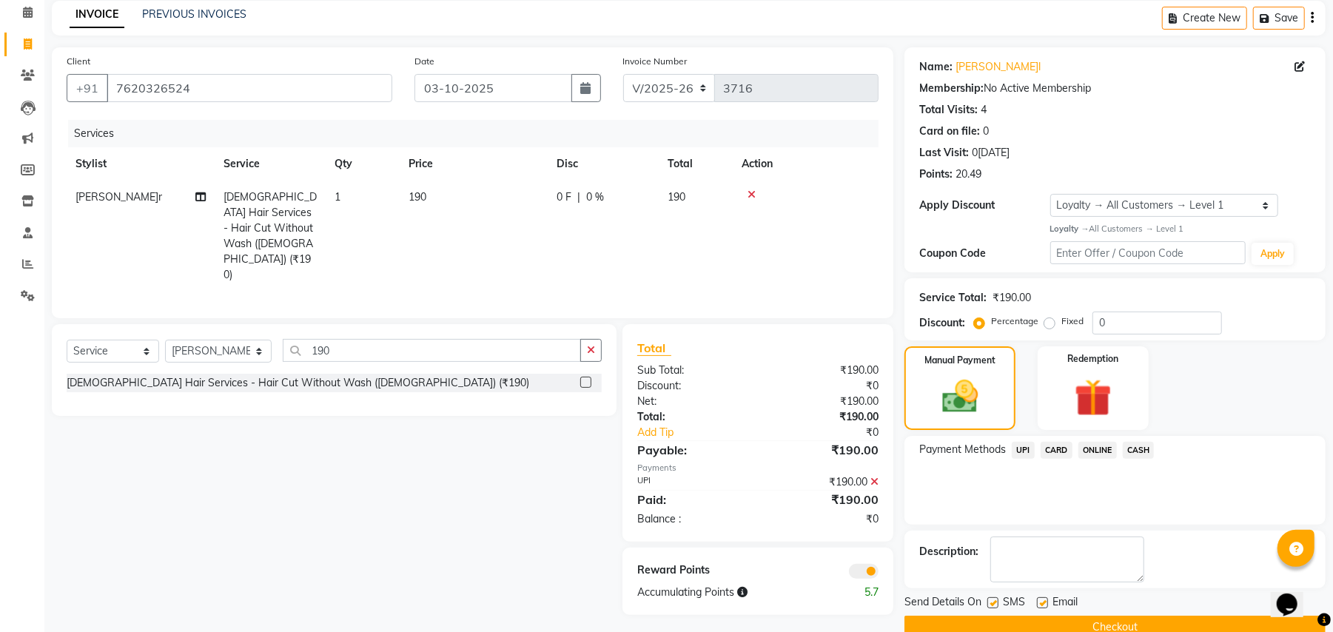
scroll to position [93, 0]
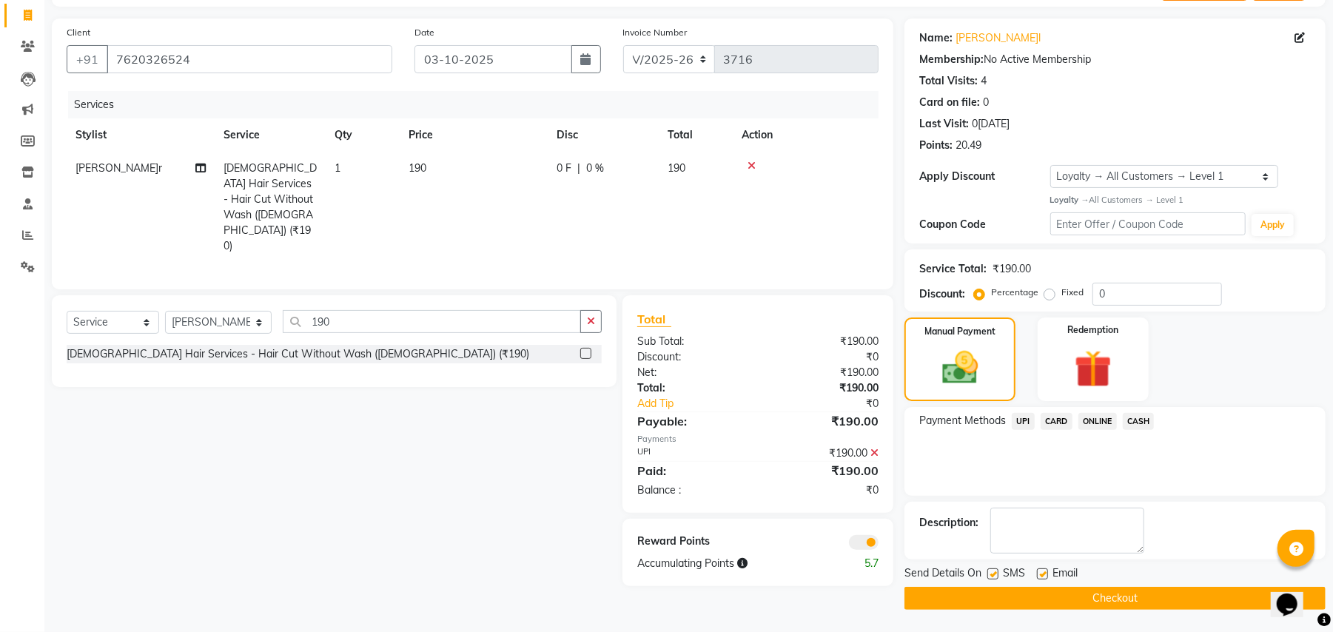
click at [993, 569] on label at bounding box center [993, 574] width 11 height 11
click at [993, 570] on input "checkbox" at bounding box center [993, 575] width 10 height 10
checkbox input "false"
click at [1033, 594] on button "Checkout" at bounding box center [1115, 598] width 421 height 23
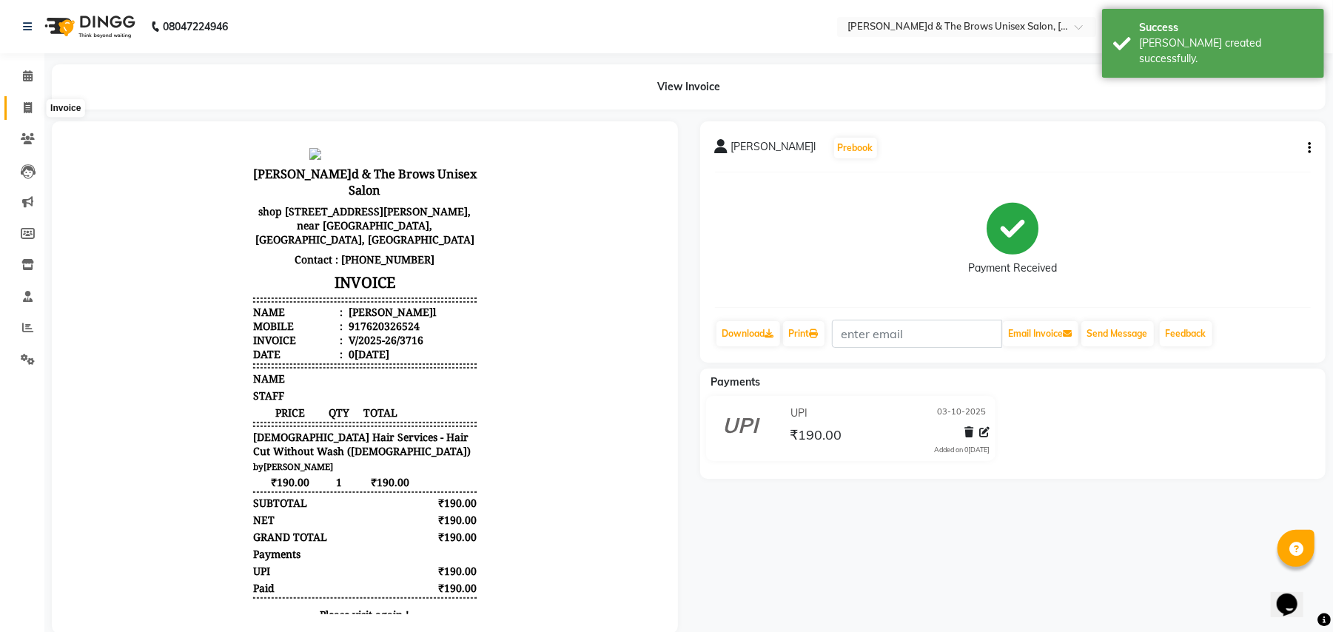
click at [30, 110] on icon at bounding box center [28, 107] width 8 height 11
select select "872"
select select "service"
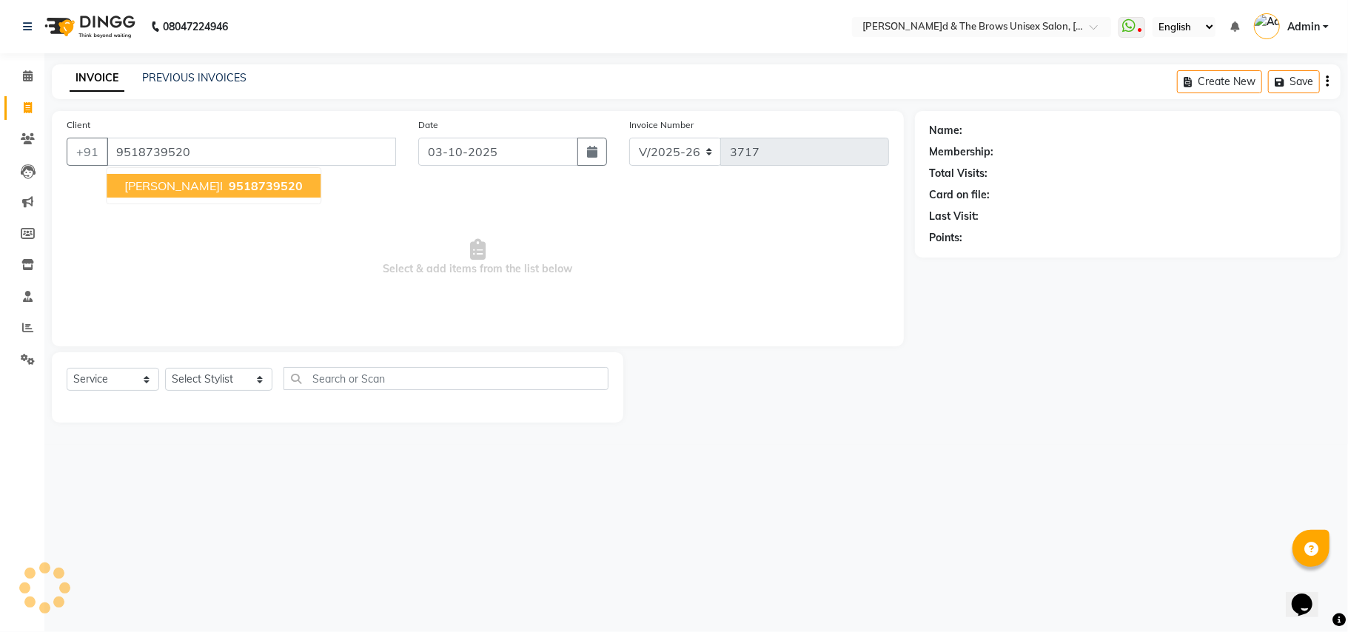
click at [229, 192] on span "9518739520" at bounding box center [266, 185] width 74 height 15
type input "9518739520"
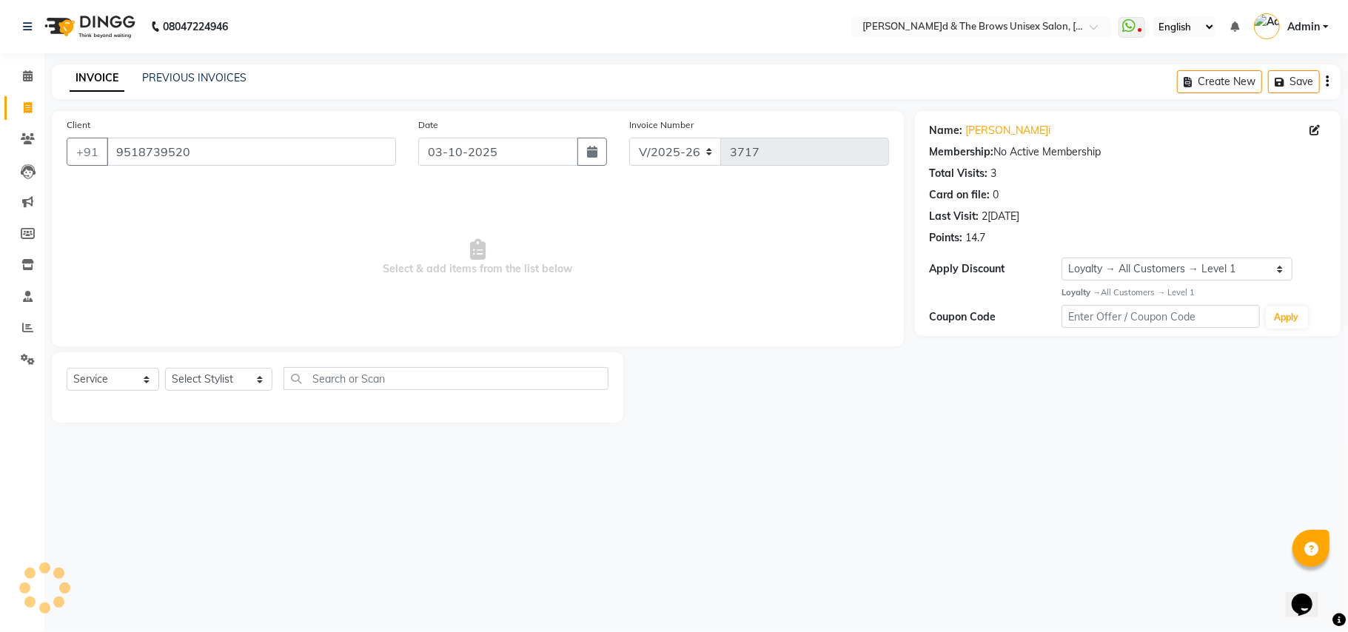
select select "1: Object"
click at [244, 382] on select "Select Stylist[PERSON_NAME] [PERSON_NAME]l manager padma [PERSON_NAME]n[PERSON_…" at bounding box center [218, 379] width 107 height 23
select select "35213"
click at [165, 368] on select "Select Stylist[PERSON_NAME] [PERSON_NAME]l manager padma [PERSON_NAME]n[PERSON_…" at bounding box center [218, 379] width 107 height 23
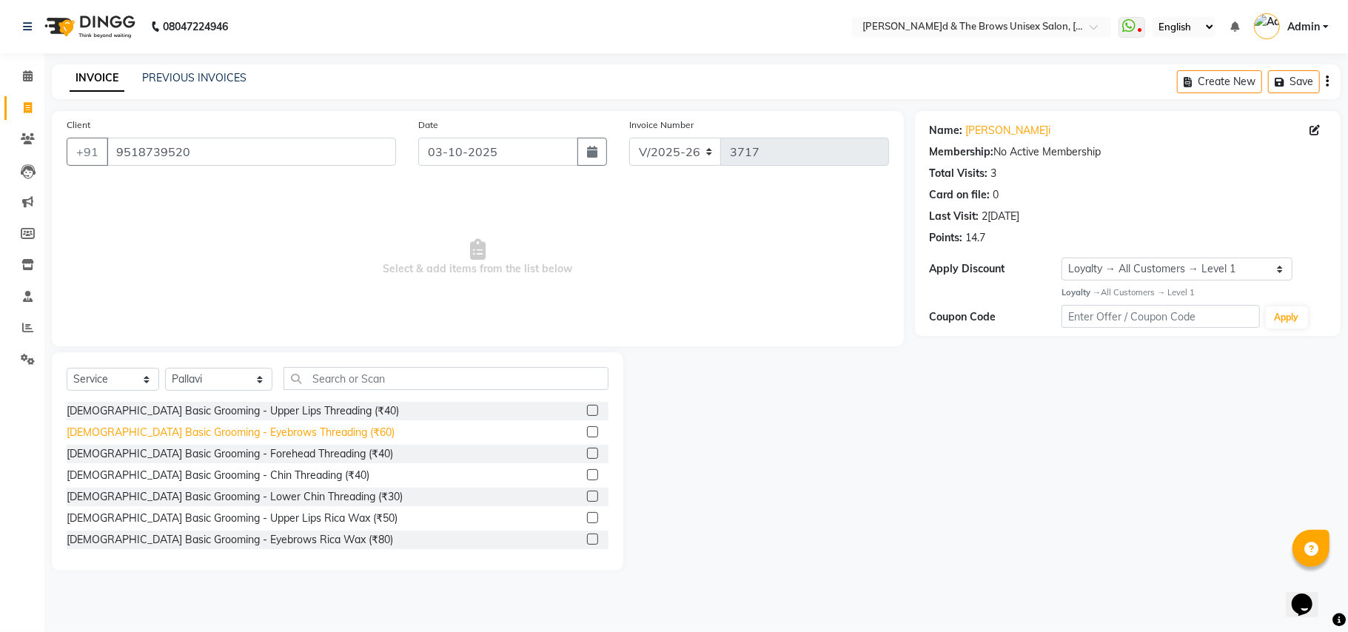
click at [296, 430] on div "[DEMOGRAPHIC_DATA] Basic Grooming - Eyebrows Threading (₹60)" at bounding box center [231, 433] width 328 height 16
checkbox input "false"
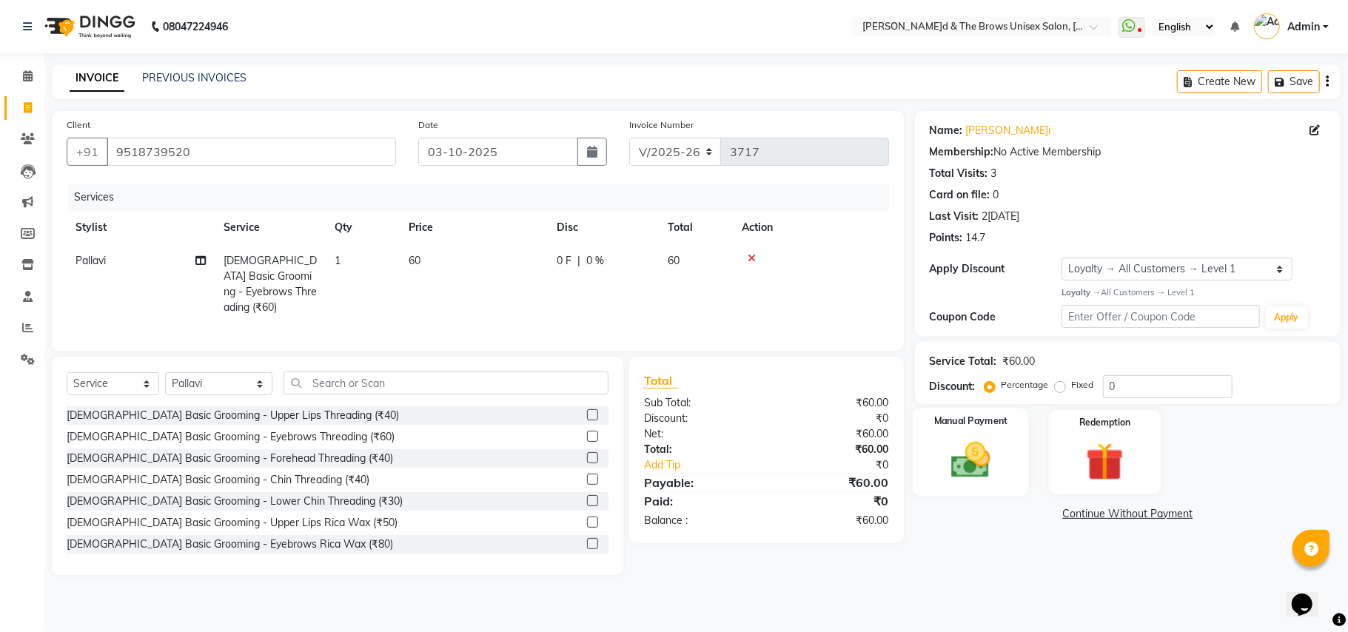
click at [982, 481] on img at bounding box center [971, 461] width 64 height 46
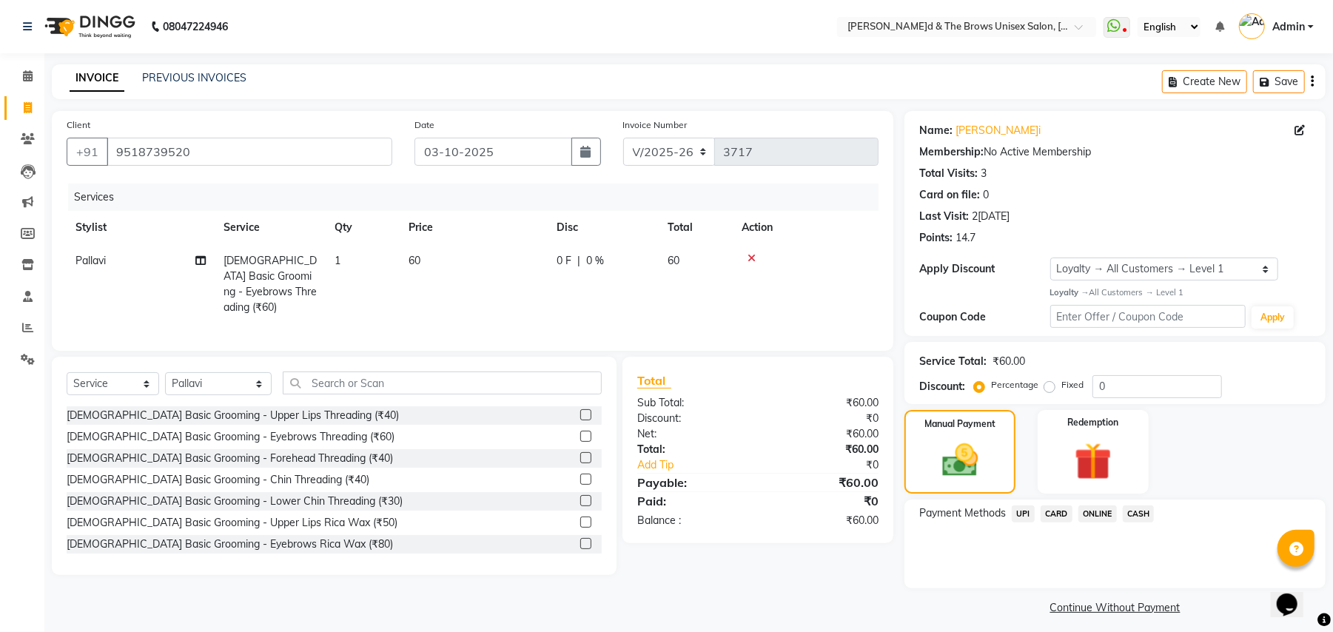
click at [1025, 517] on span "UPI" at bounding box center [1023, 514] width 23 height 17
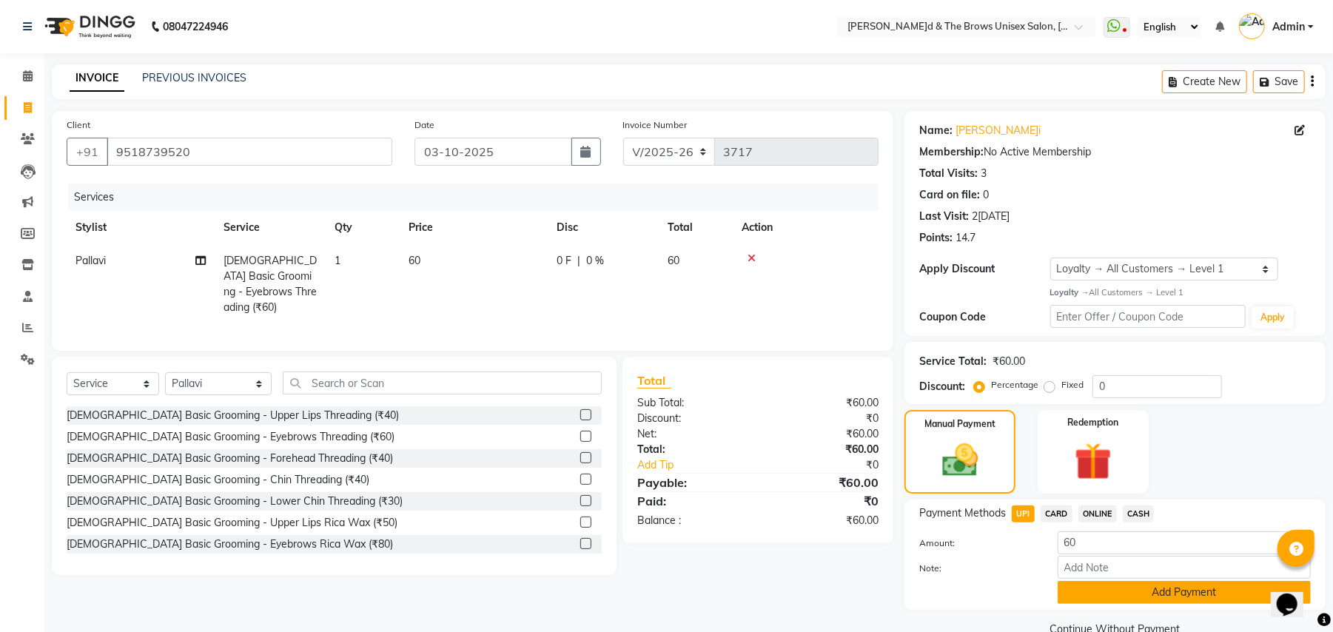
click at [1155, 592] on button "Add Payment" at bounding box center [1184, 592] width 253 height 23
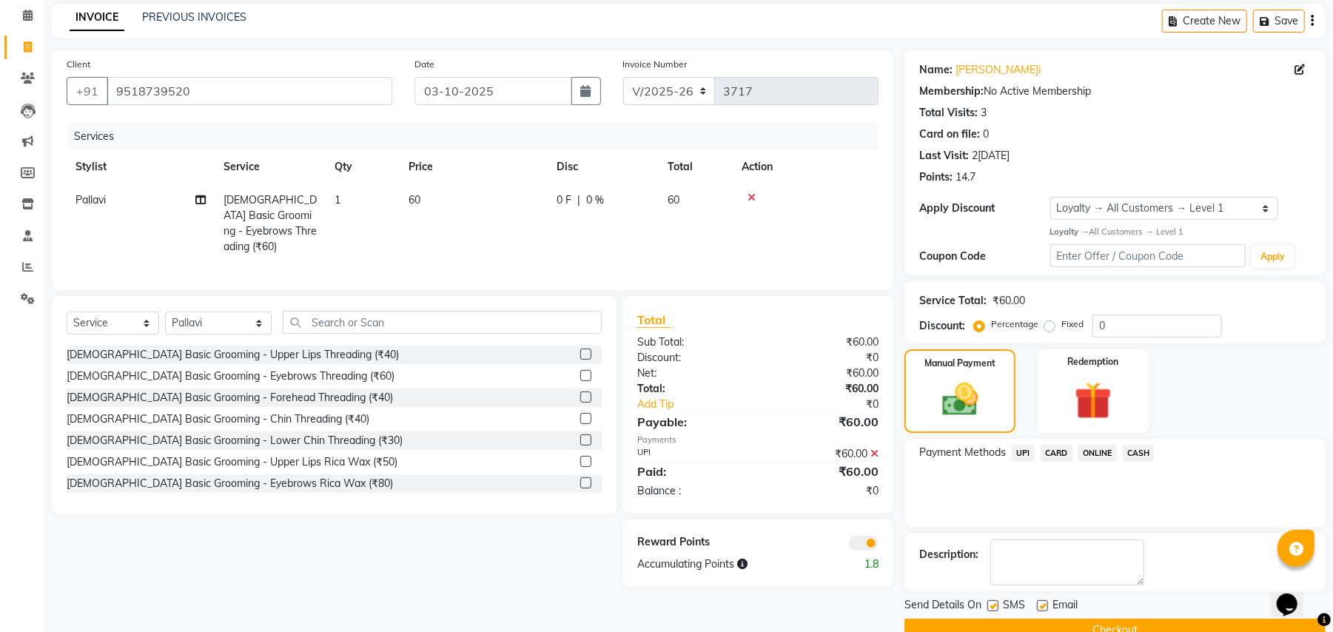
scroll to position [93, 0]
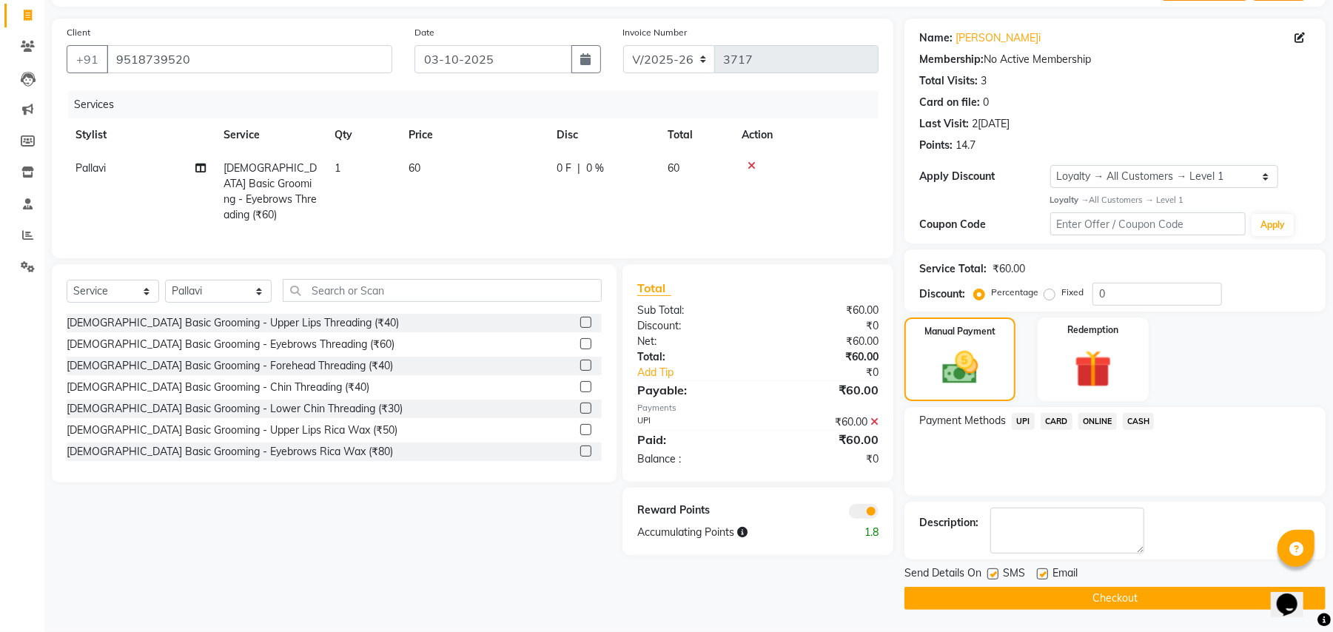
click at [992, 572] on label at bounding box center [993, 574] width 11 height 11
click at [992, 572] on input "checkbox" at bounding box center [993, 575] width 10 height 10
checkbox input "false"
click at [1025, 592] on button "Checkout" at bounding box center [1115, 598] width 421 height 23
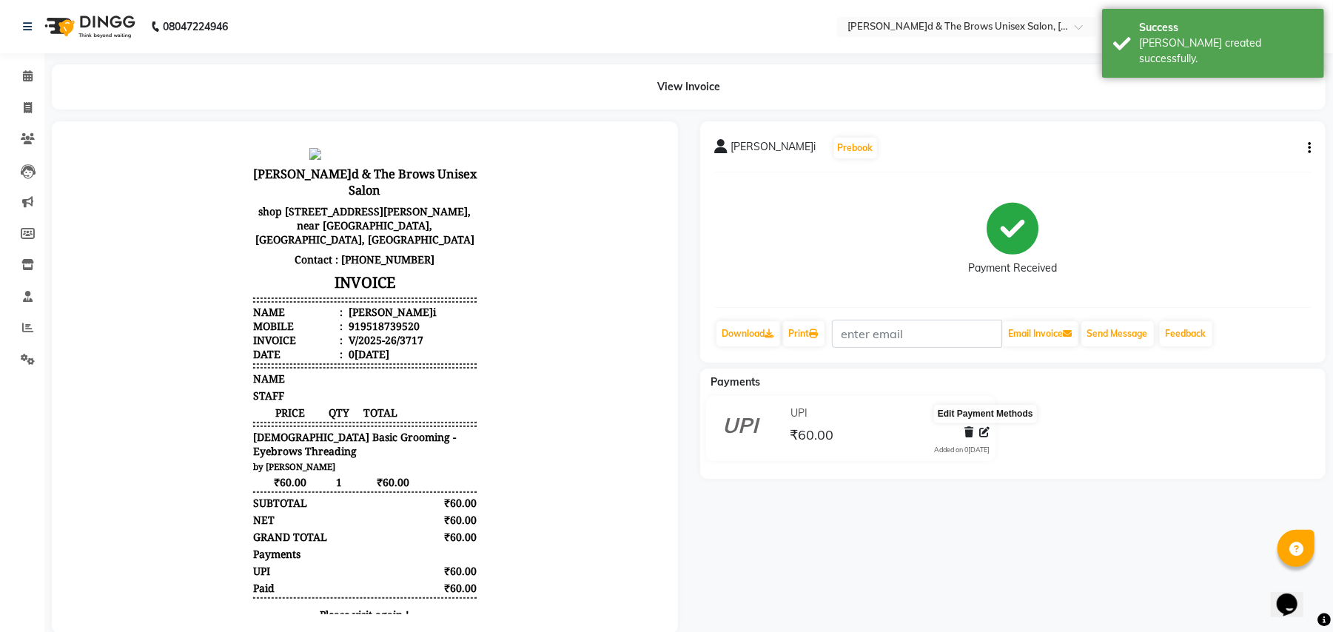
click at [981, 432] on icon at bounding box center [984, 432] width 10 height 10
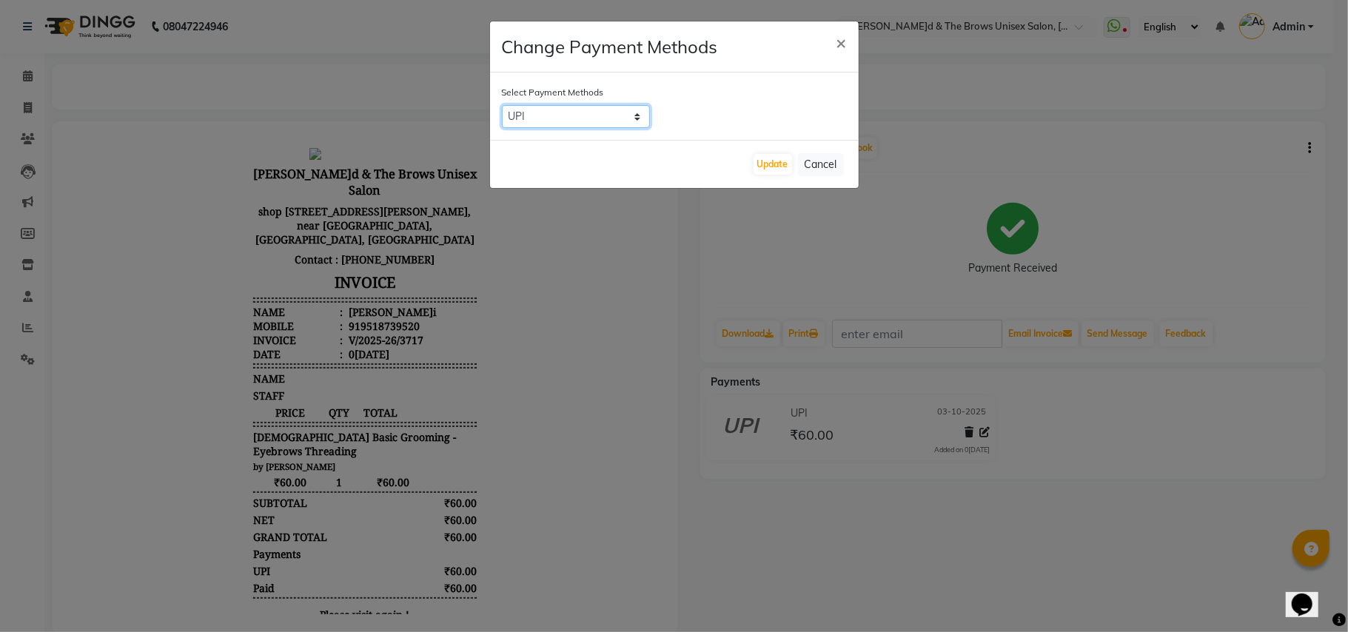
click at [637, 119] on select "UPI CARD ONLINE CASH" at bounding box center [576, 116] width 148 height 23
select select "1"
click at [502, 105] on select "UPI CARD ONLINE CASH" at bounding box center [576, 116] width 148 height 23
click at [764, 158] on button "Update" at bounding box center [773, 164] width 38 height 21
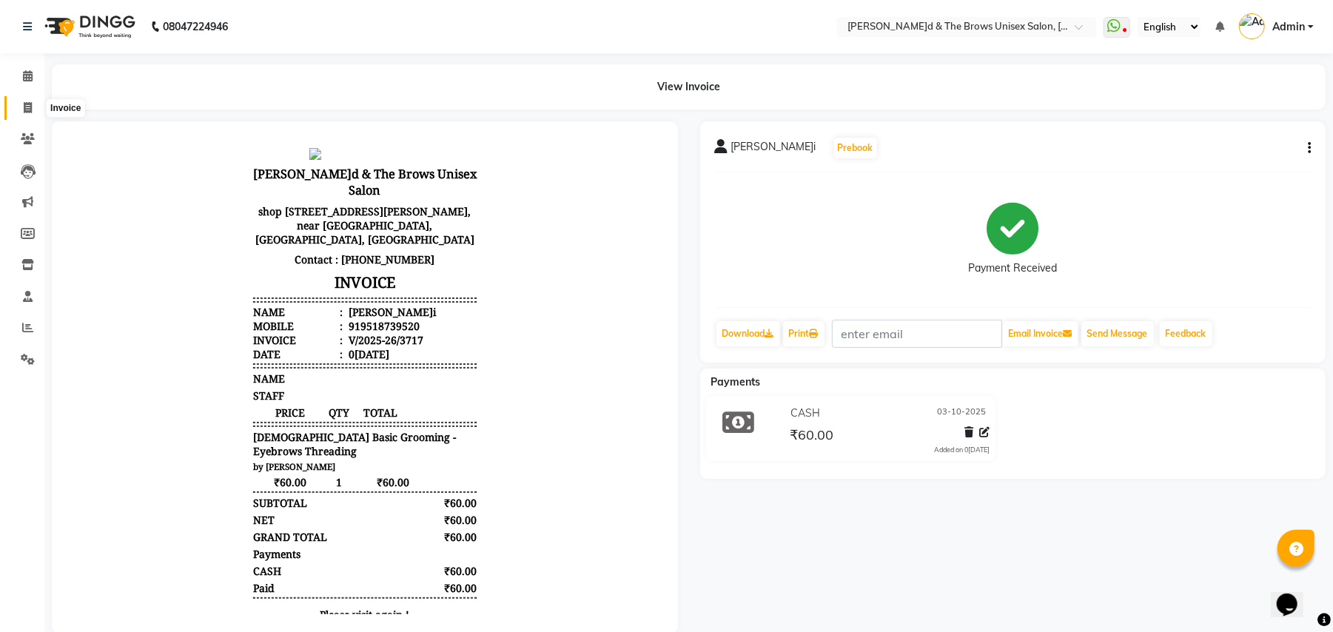
click at [27, 102] on icon at bounding box center [28, 107] width 8 height 11
select select "service"
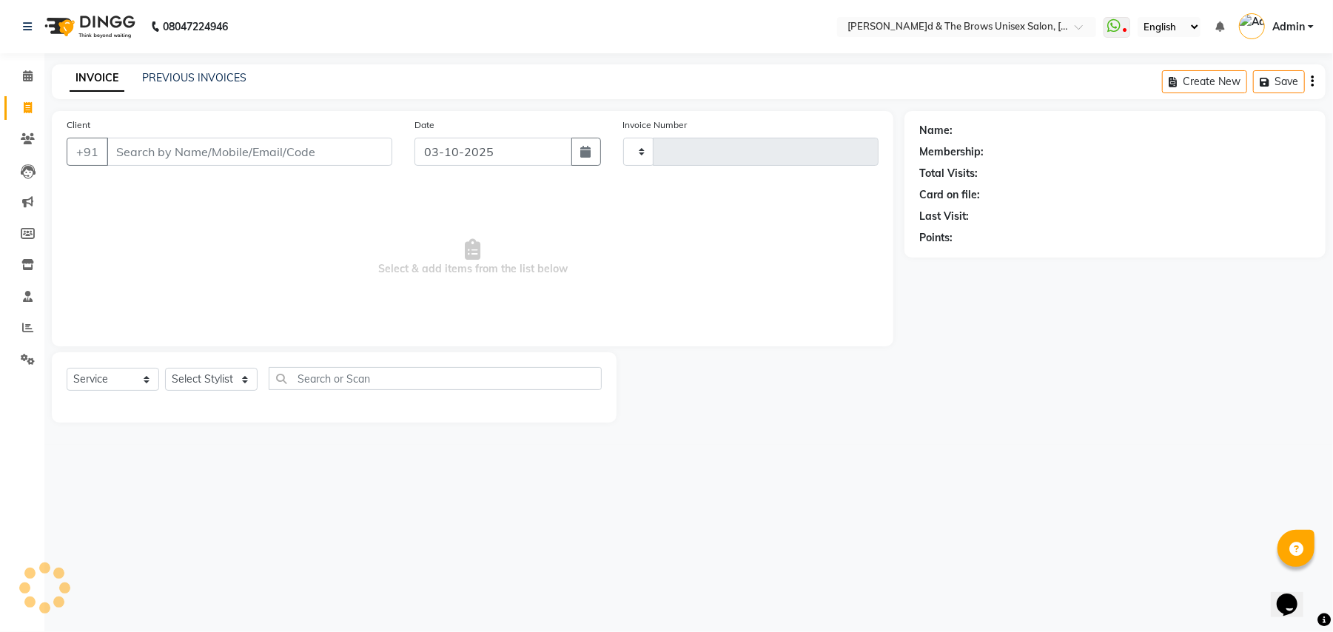
type input "3718"
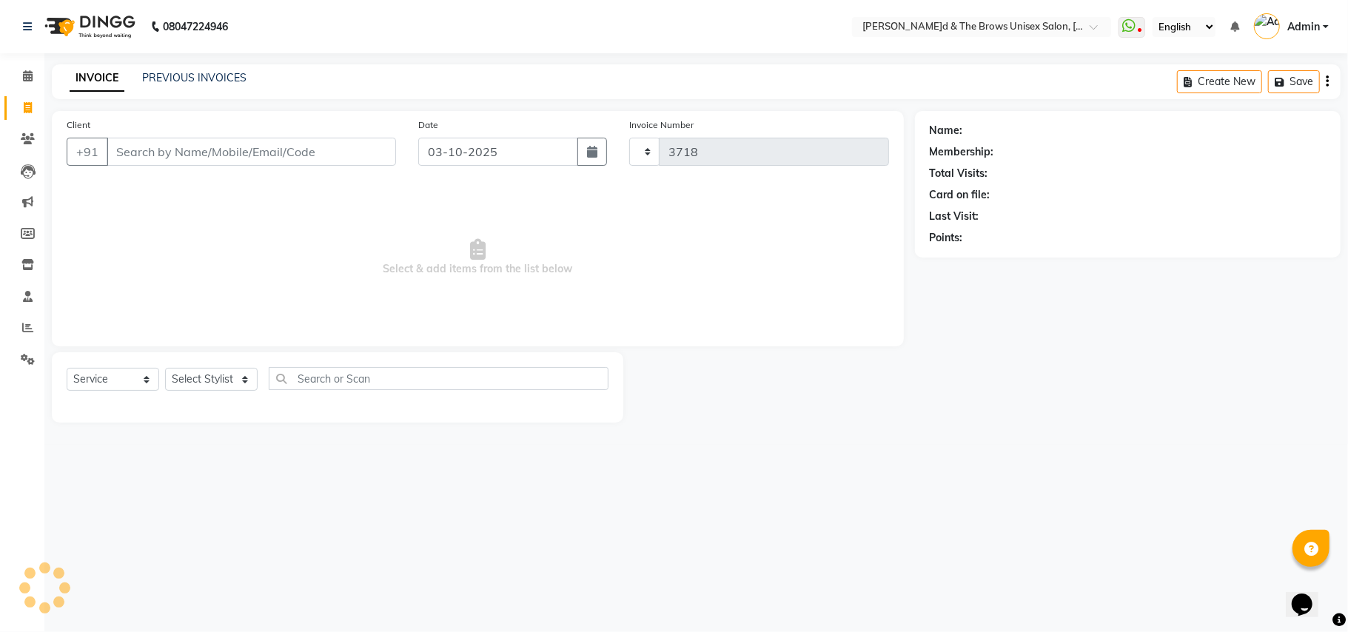
select select "872"
type input "9689923825"
click at [364, 151] on span "Add Client" at bounding box center [358, 151] width 58 height 15
select select "22"
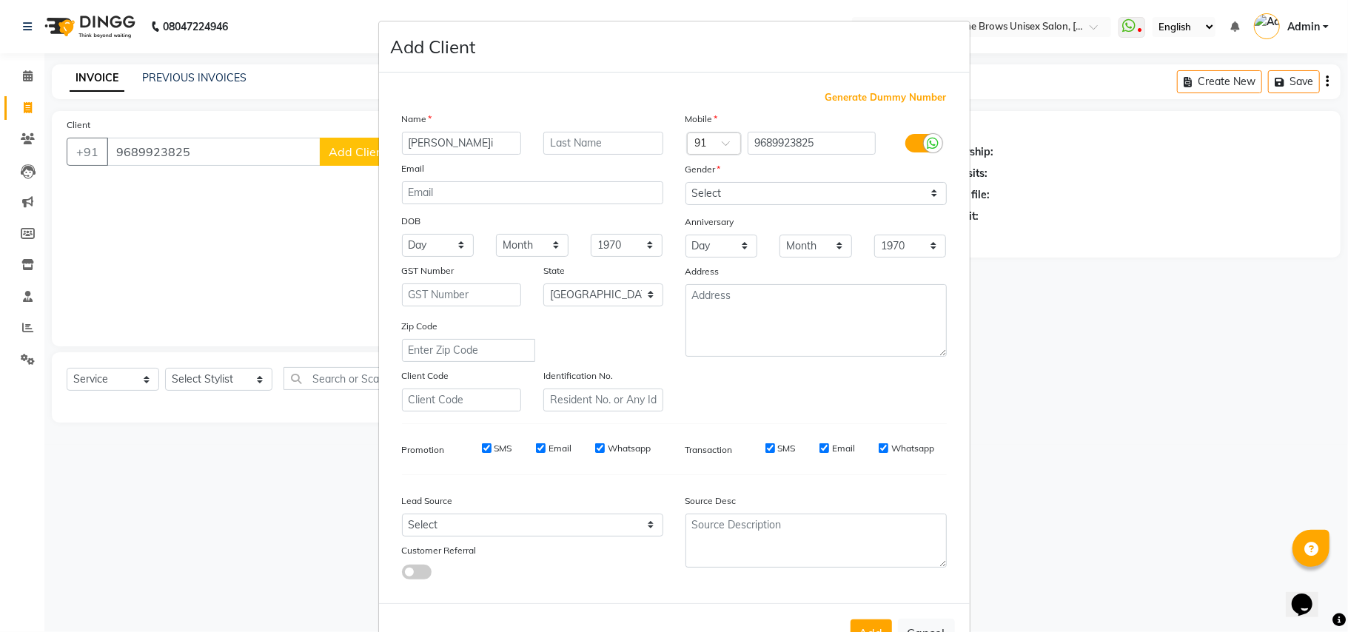
type input "[PERSON_NAME]i"
click at [930, 190] on select "Select [DEMOGRAPHIC_DATA] [DEMOGRAPHIC_DATA] Other Prefer Not To Say" at bounding box center [816, 193] width 261 height 23
select select "[DEMOGRAPHIC_DATA]"
click at [686, 182] on select "Select [DEMOGRAPHIC_DATA] [DEMOGRAPHIC_DATA] Other Prefer Not To Say" at bounding box center [816, 193] width 261 height 23
click at [871, 620] on button "Add" at bounding box center [871, 633] width 41 height 27
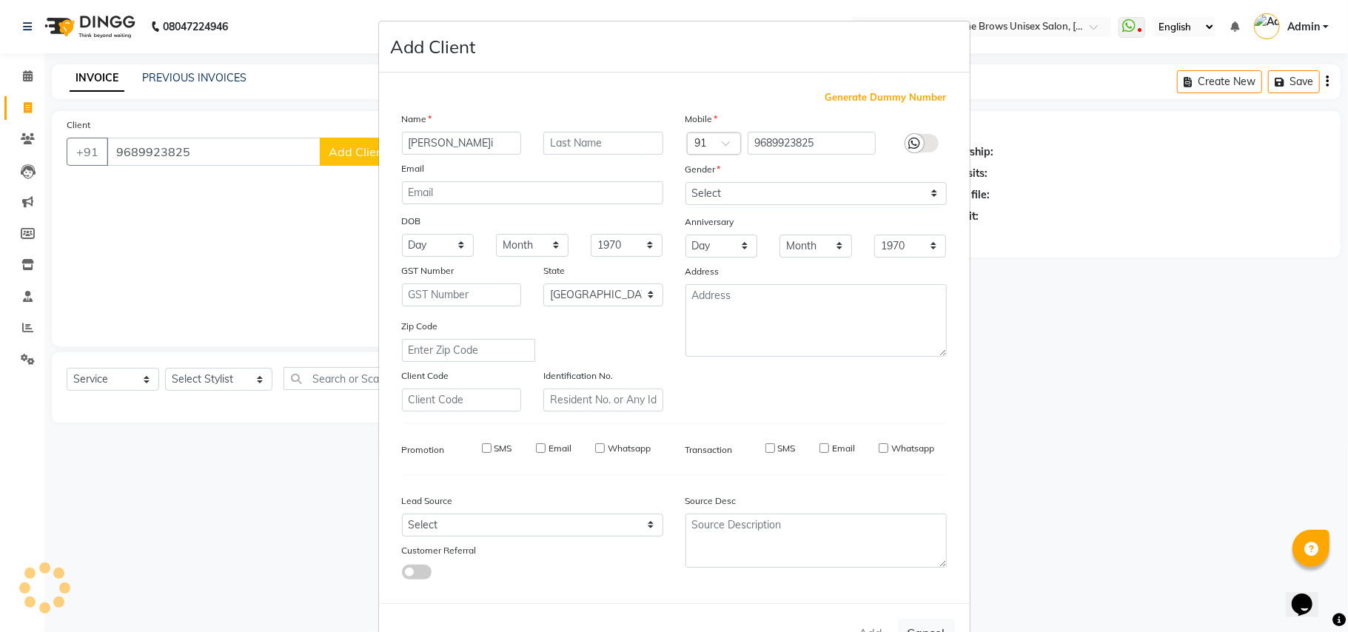
select select
select select "null"
select select
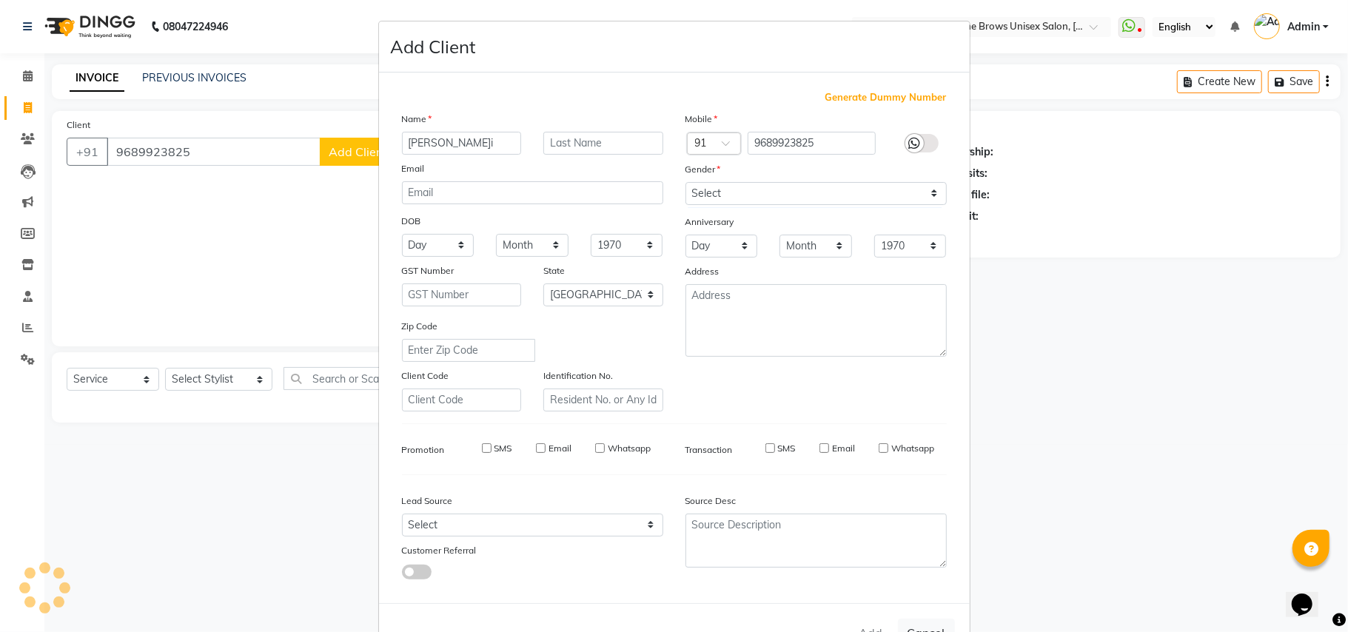
select select
checkbox input "false"
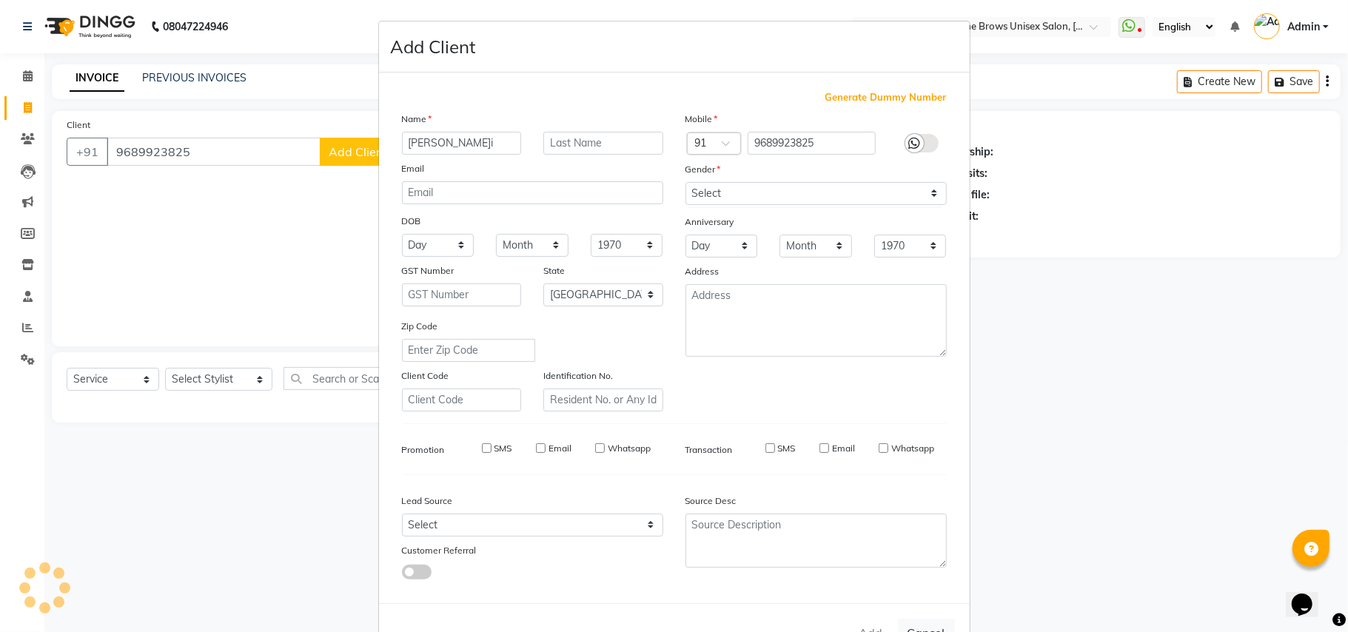
checkbox input "false"
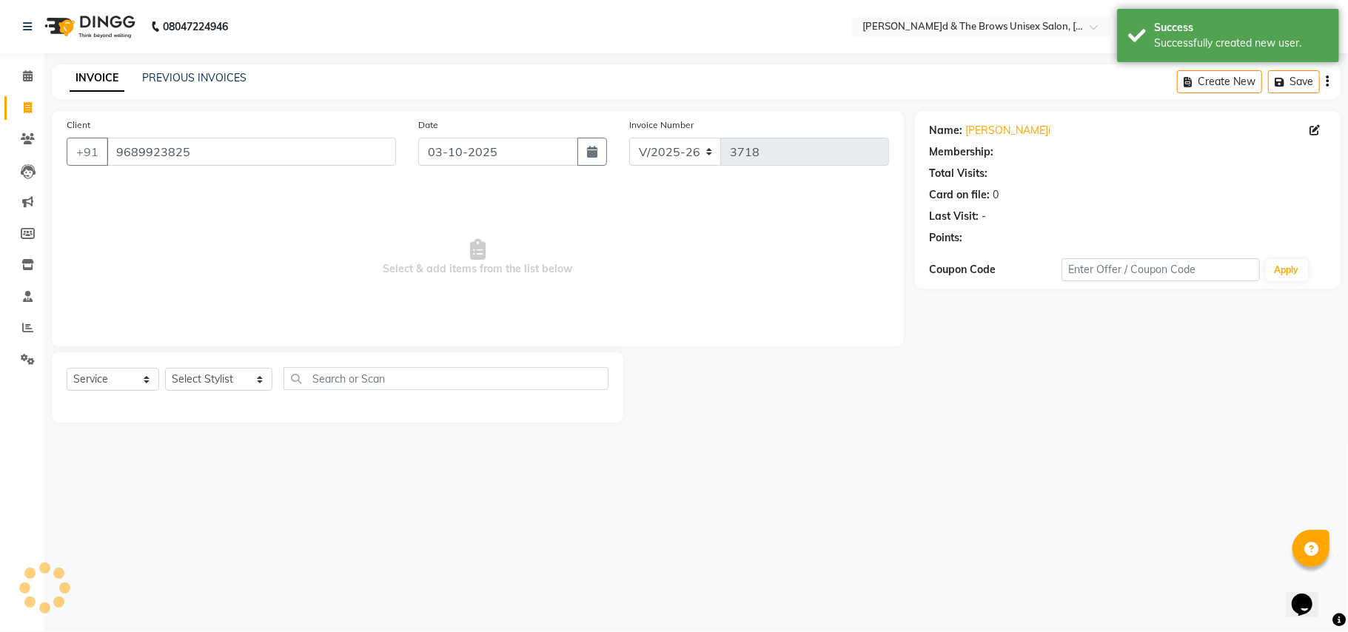
select select "1: Object"
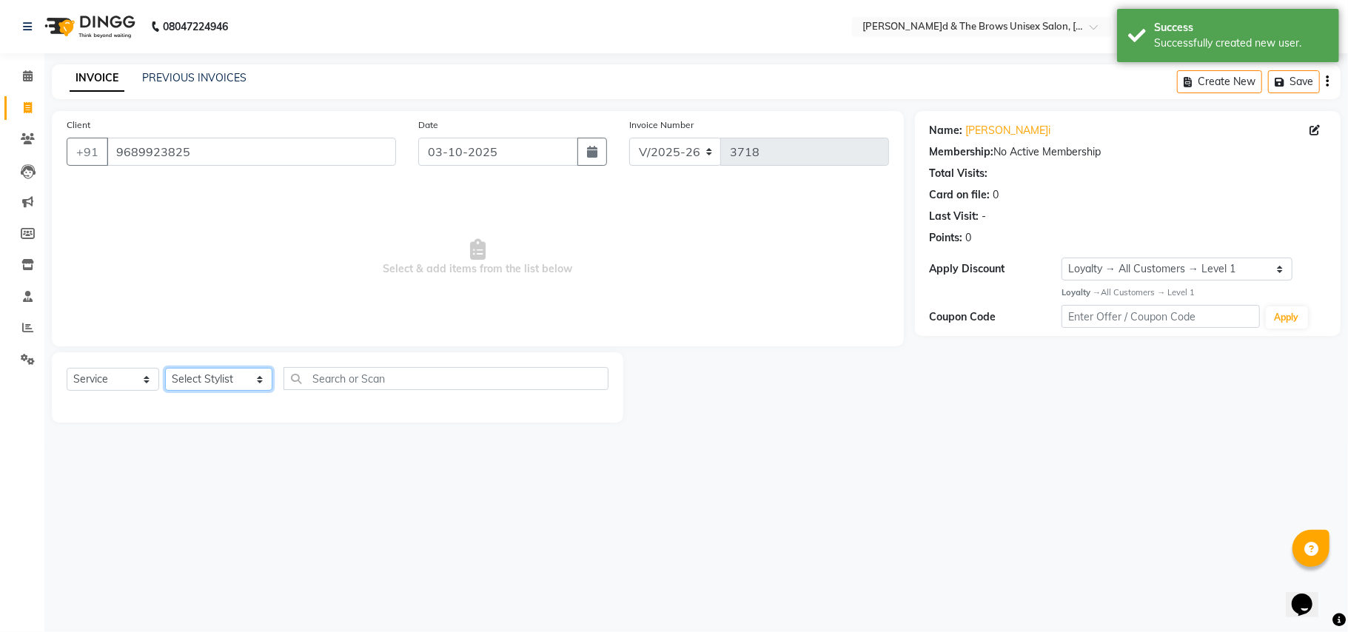
click at [247, 379] on select "Select Stylist[PERSON_NAME] [PERSON_NAME]l manager padma [PERSON_NAME]n[PERSON_…" at bounding box center [218, 379] width 107 height 23
select select "92706"
click at [165, 368] on select "Select Stylist[PERSON_NAME] [PERSON_NAME]l manager padma [PERSON_NAME]n[PERSON_…" at bounding box center [218, 379] width 107 height 23
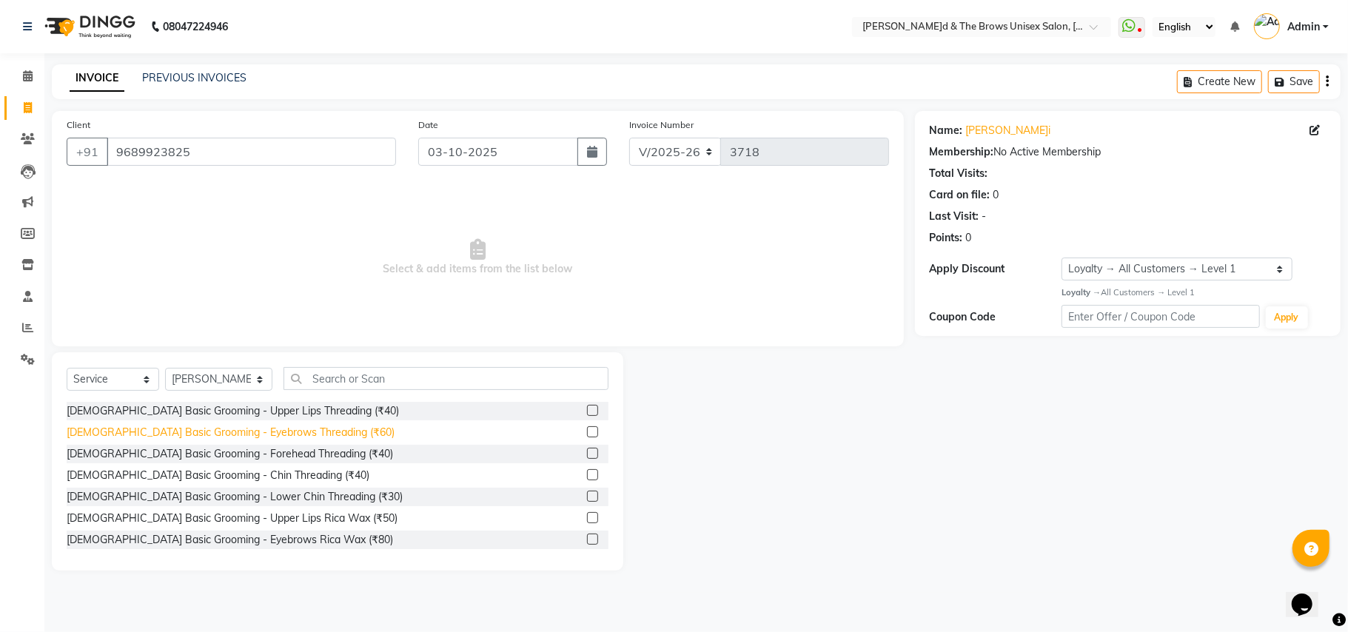
click at [282, 429] on div "[DEMOGRAPHIC_DATA] Basic Grooming - Eyebrows Threading (₹60)" at bounding box center [231, 433] width 328 height 16
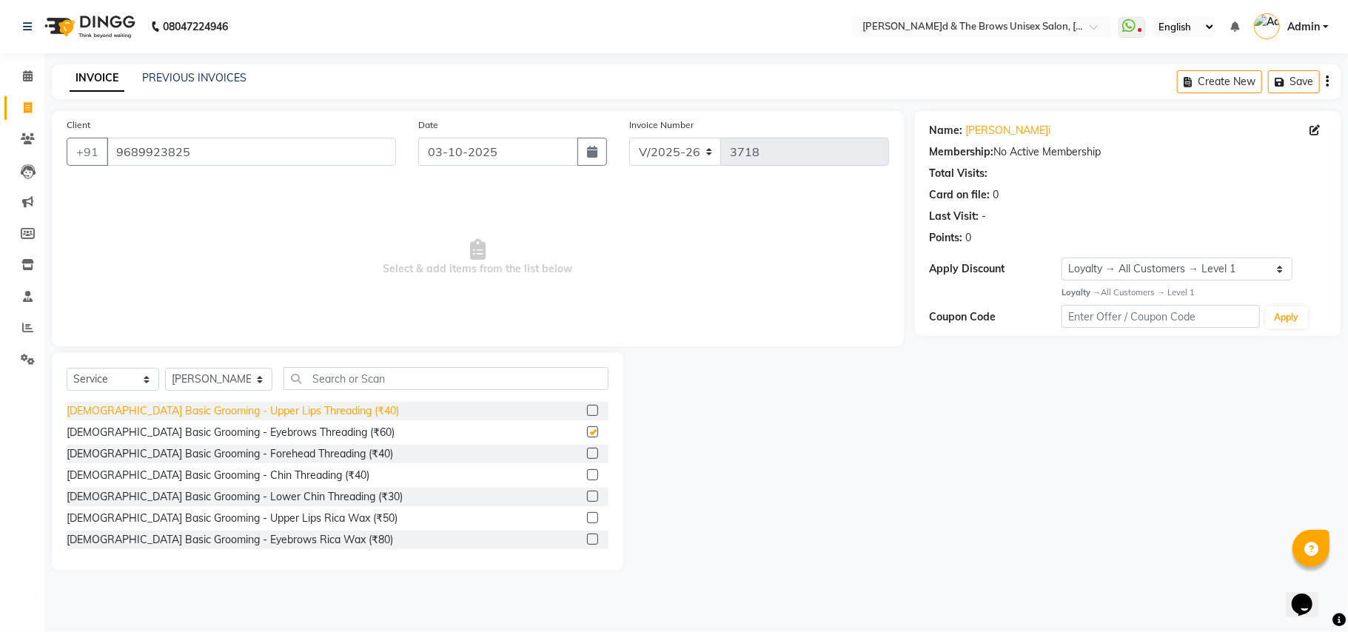
checkbox input "false"
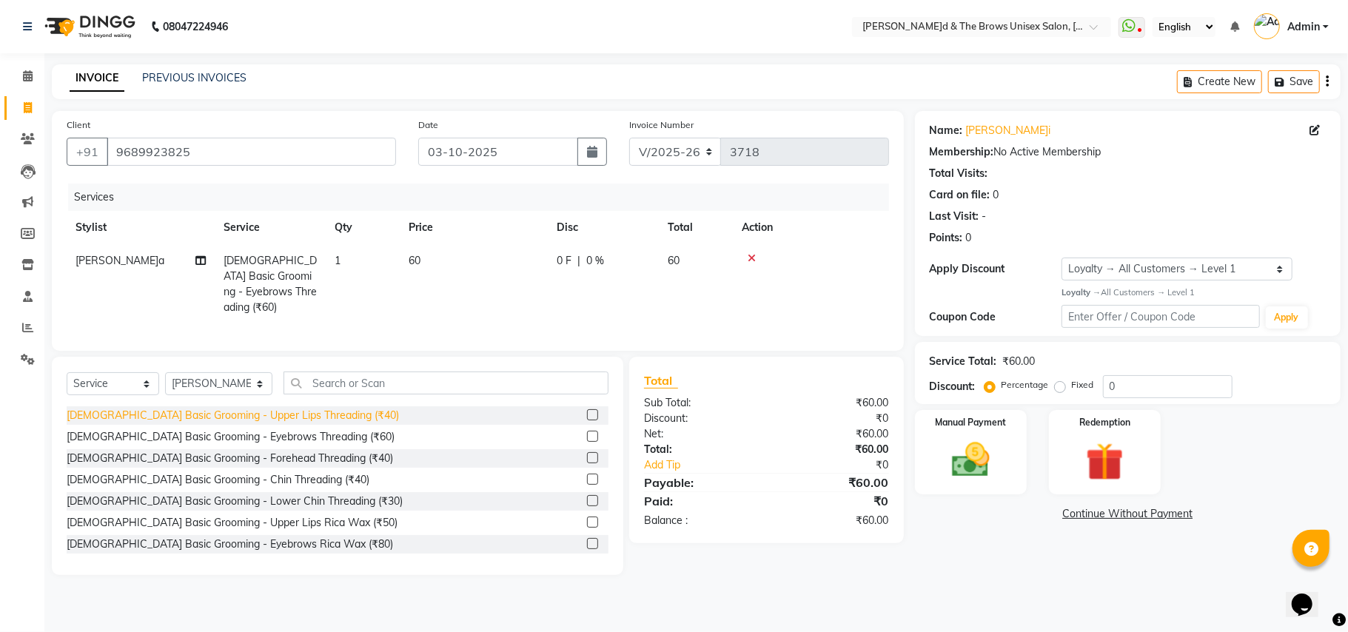
click at [295, 415] on div "[DEMOGRAPHIC_DATA] Basic Grooming - Upper Lips Threading (₹40)" at bounding box center [233, 416] width 332 height 16
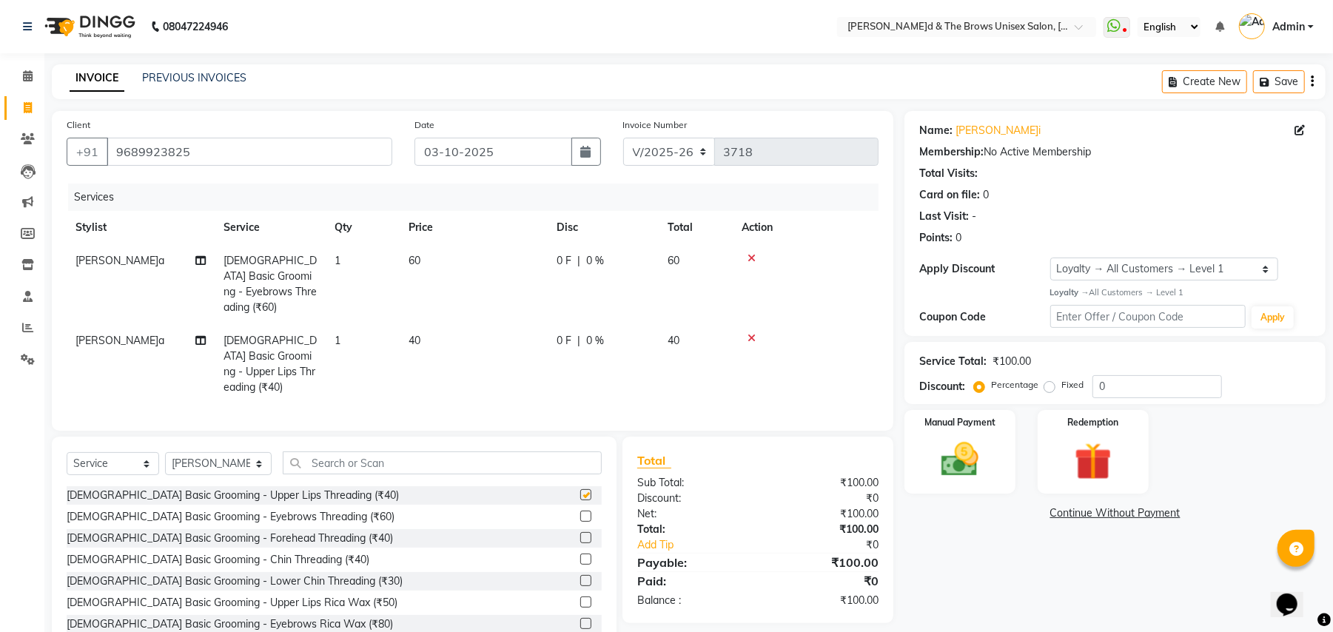
checkbox input "false"
click at [986, 475] on img at bounding box center [960, 460] width 64 height 45
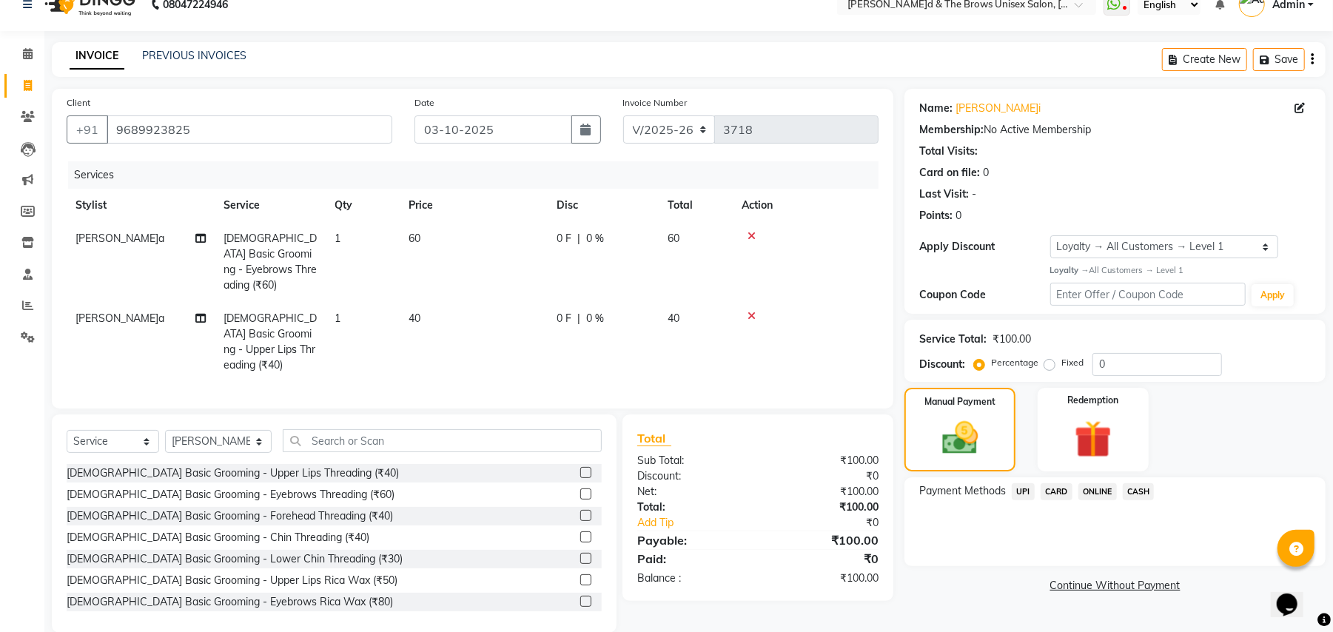
scroll to position [28, 0]
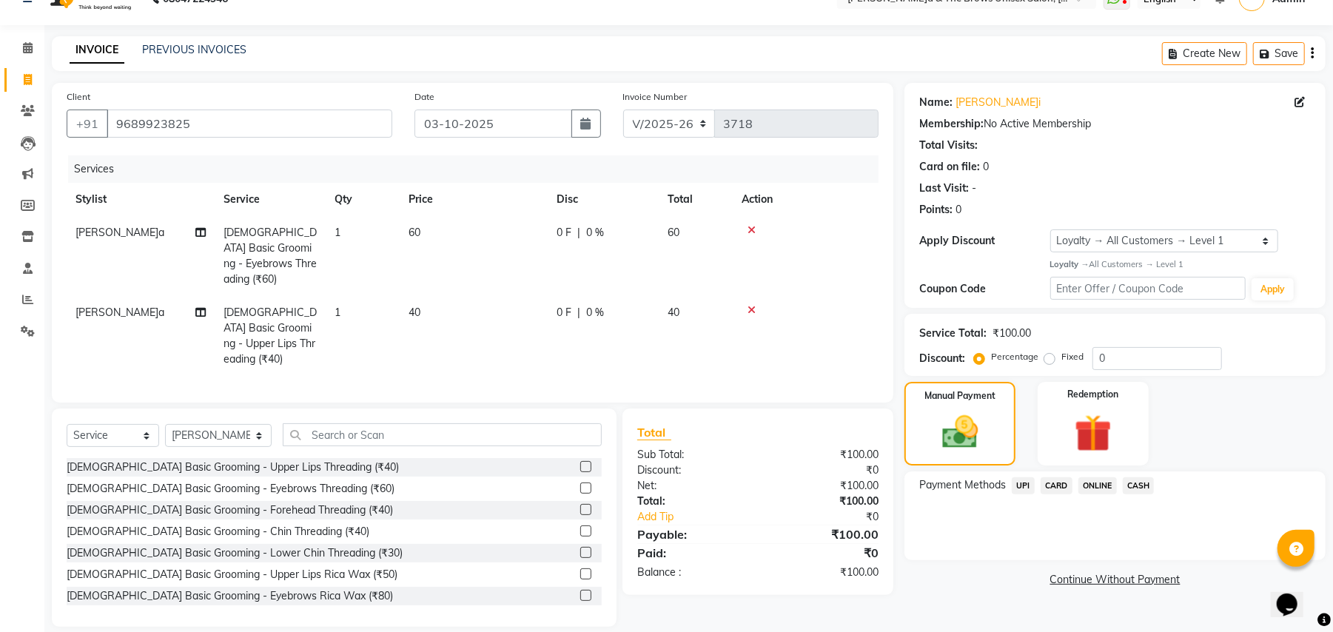
click at [1025, 483] on span "UPI" at bounding box center [1023, 485] width 23 height 17
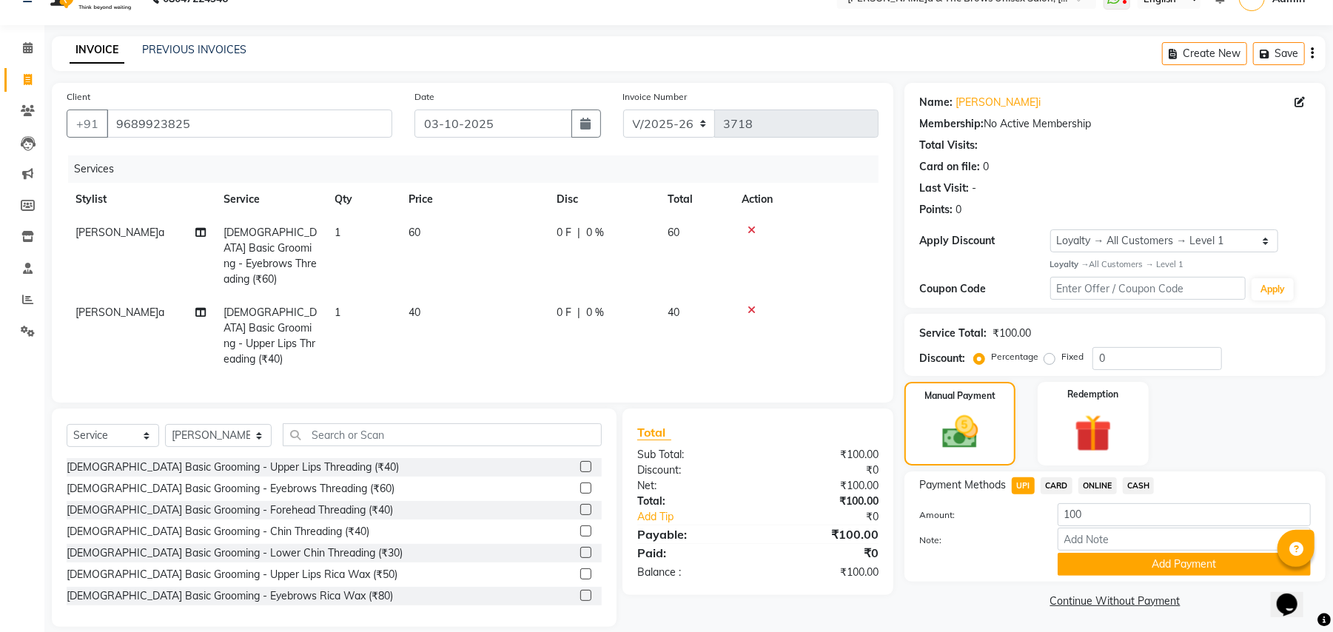
scroll to position [30, 0]
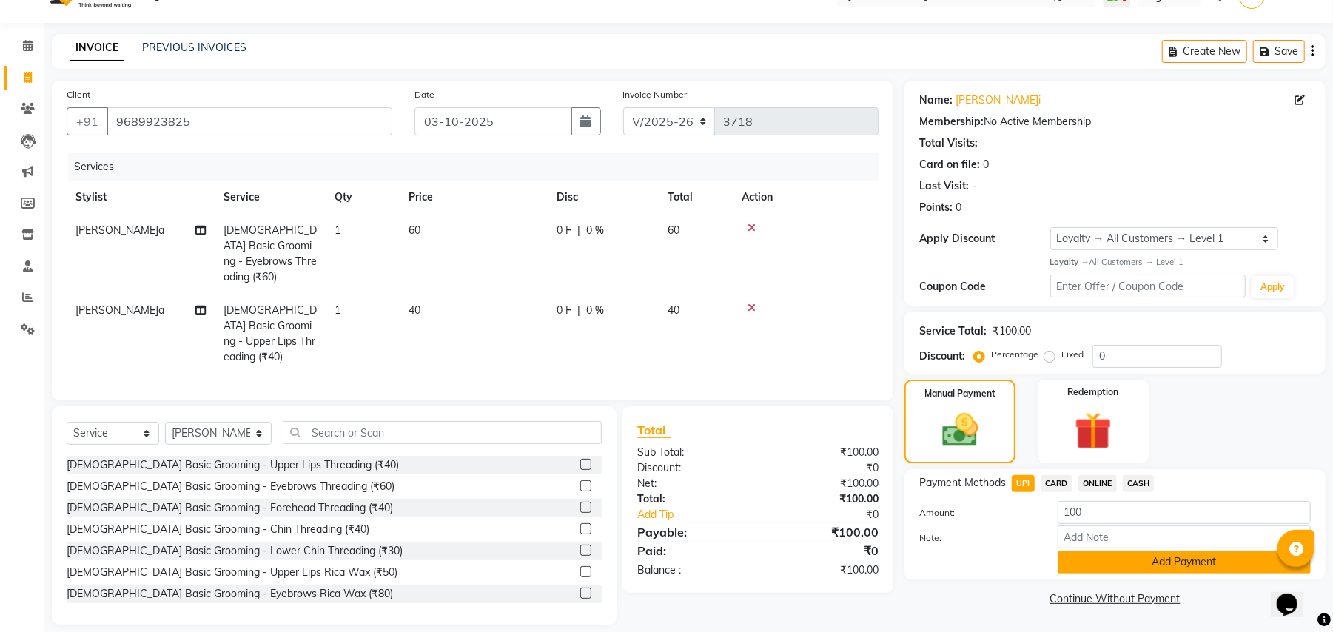
click at [1099, 566] on button "Add Payment" at bounding box center [1184, 562] width 253 height 23
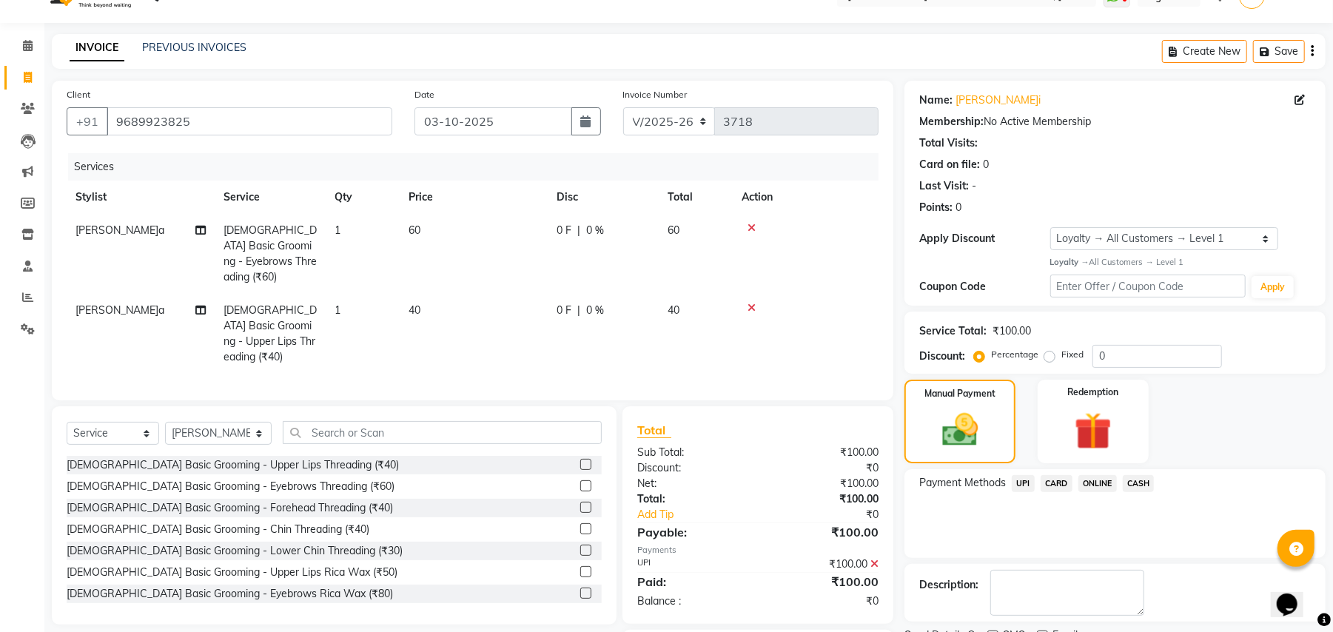
scroll to position [101, 0]
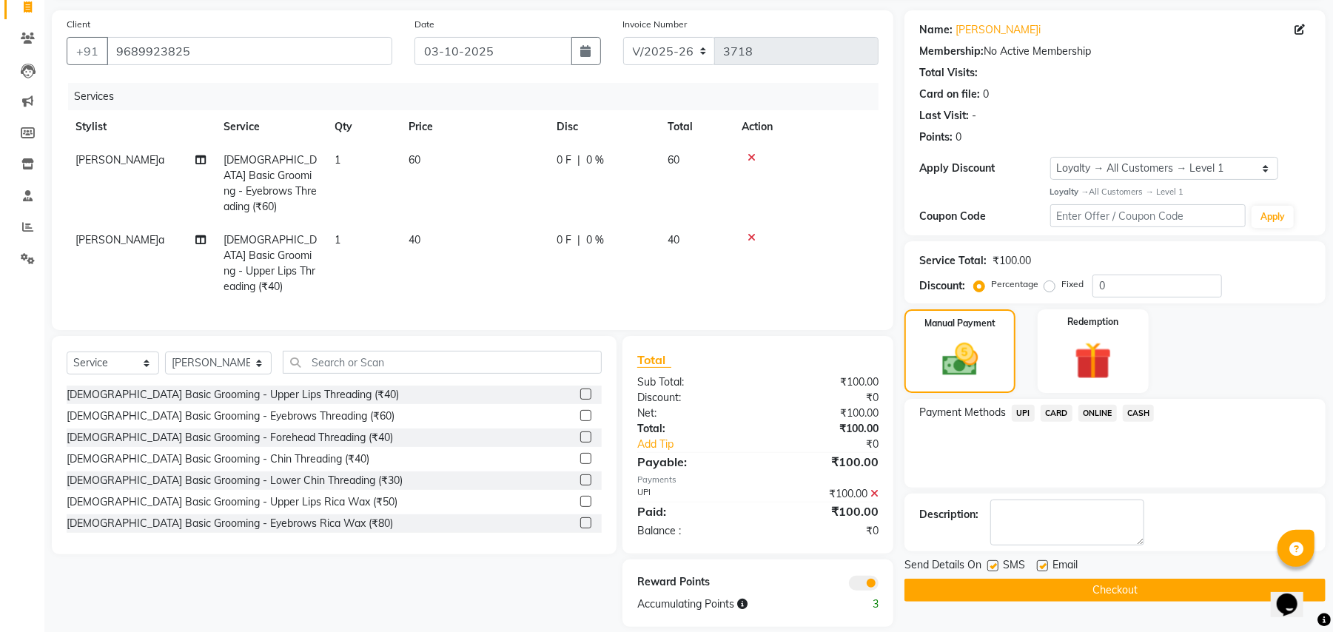
drag, startPoint x: 988, startPoint y: 561, endPoint x: 1022, endPoint y: 579, distance: 38.4
click at [988, 563] on label at bounding box center [993, 565] width 11 height 11
click at [988, 563] on input "checkbox" at bounding box center [993, 567] width 10 height 10
checkbox input "false"
click at [1053, 585] on button "Checkout" at bounding box center [1115, 590] width 421 height 23
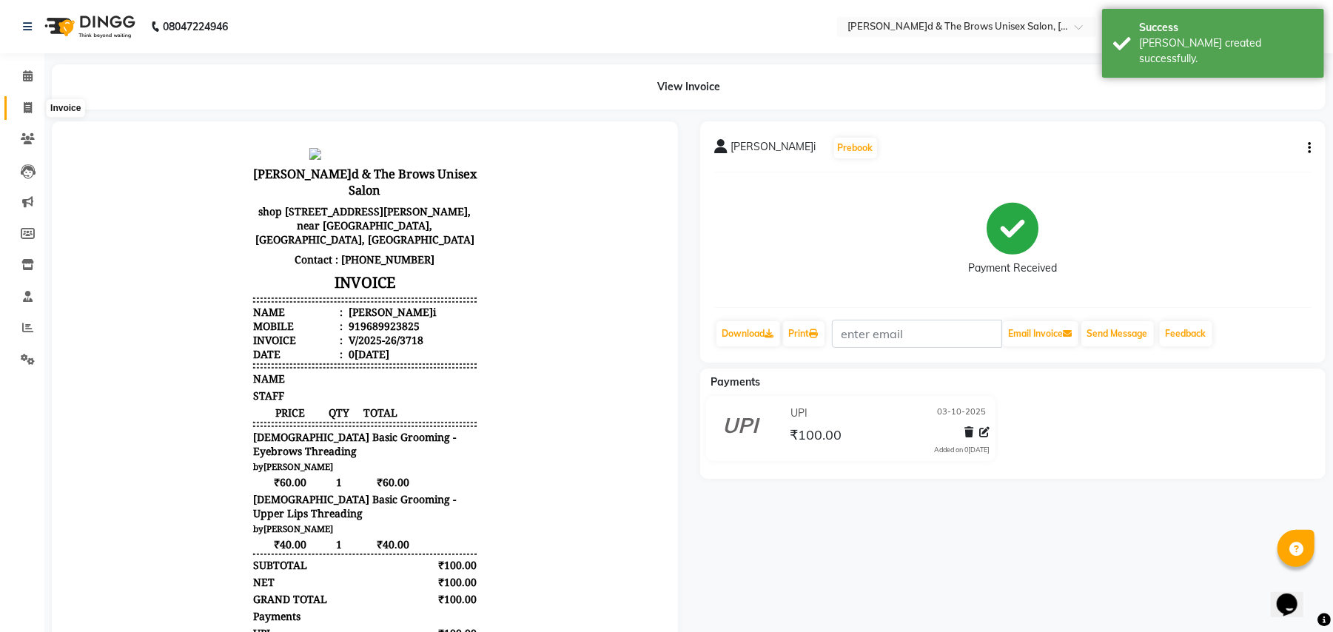
click at [27, 113] on icon at bounding box center [28, 107] width 8 height 11
select select "872"
select select "service"
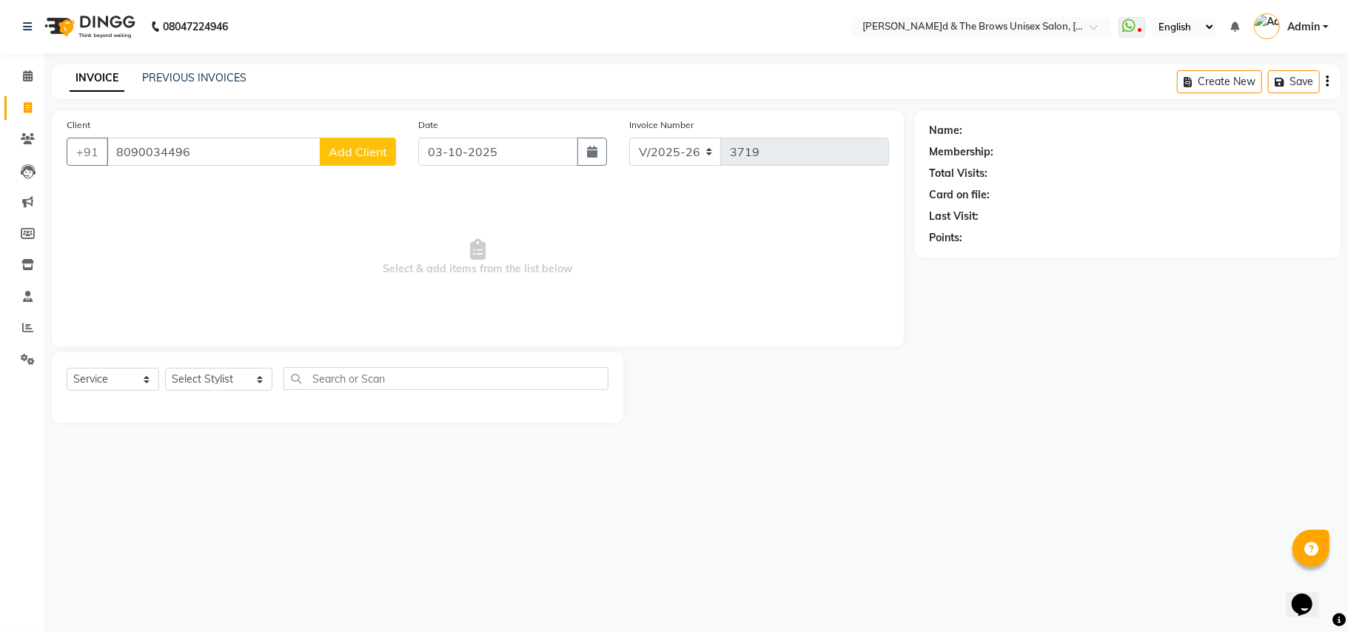
type input "8090034496"
click at [356, 146] on span "Add Client" at bounding box center [358, 151] width 58 height 15
select select "22"
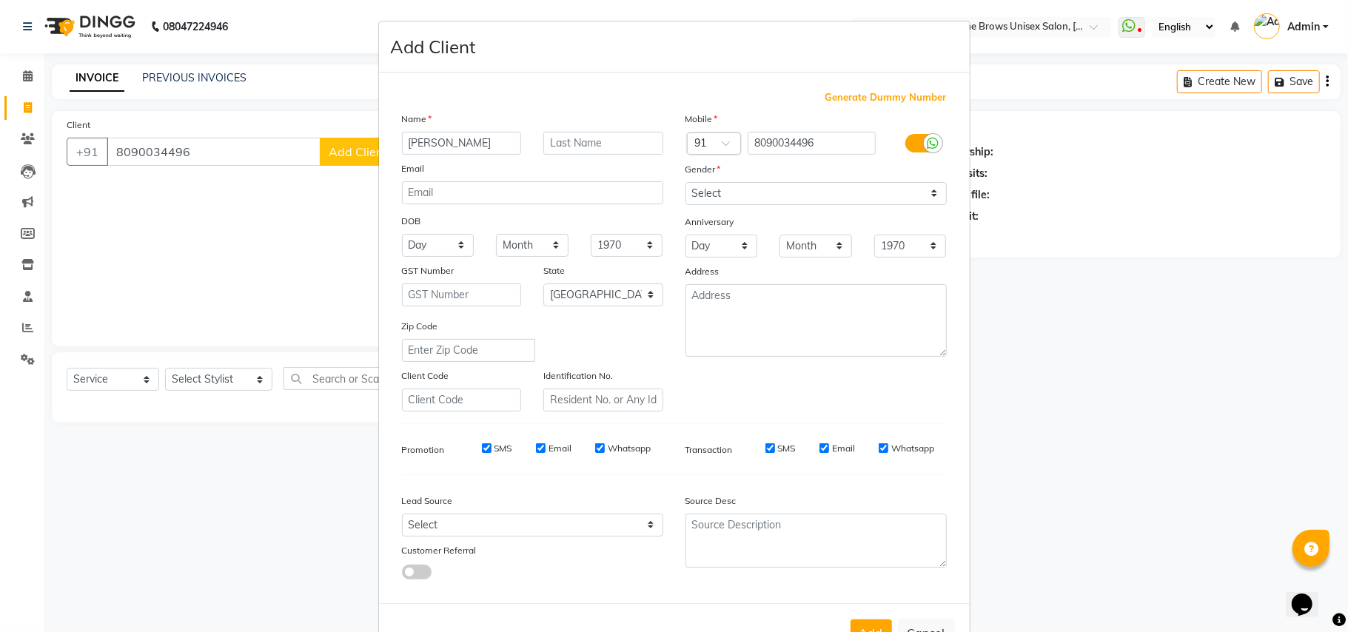
type input "[PERSON_NAME]"
click at [922, 192] on select "Select [DEMOGRAPHIC_DATA] [DEMOGRAPHIC_DATA] Other Prefer Not To Say" at bounding box center [816, 193] width 261 height 23
select select "[DEMOGRAPHIC_DATA]"
click at [686, 182] on select "Select [DEMOGRAPHIC_DATA] [DEMOGRAPHIC_DATA] Other Prefer Not To Say" at bounding box center [816, 193] width 261 height 23
click at [872, 620] on button "Add" at bounding box center [871, 633] width 41 height 27
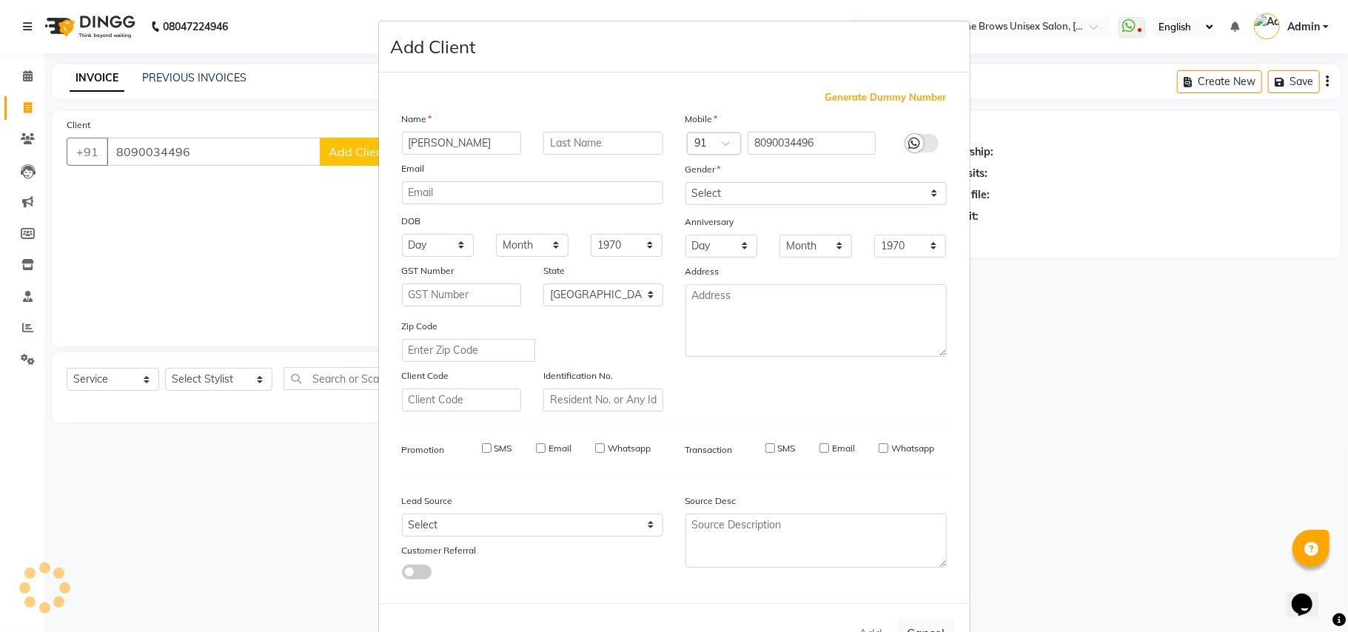
select select
select select "null"
select select
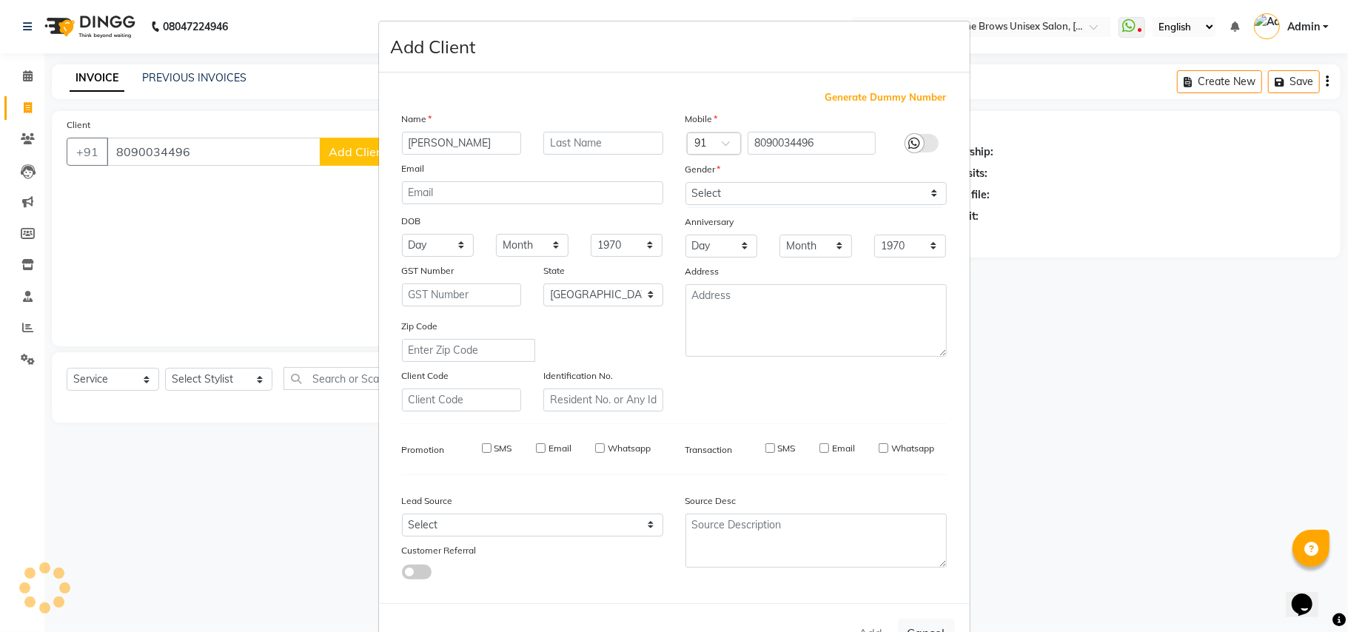
select select
checkbox input "false"
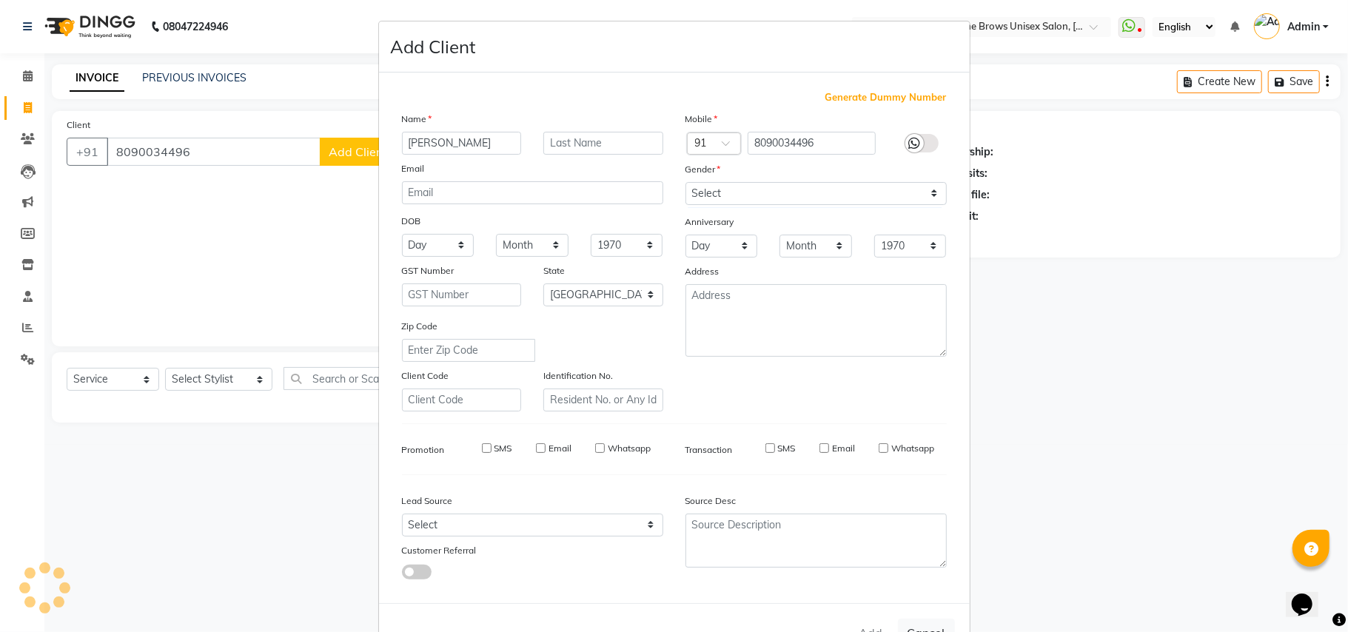
checkbox input "false"
select select "1: Object"
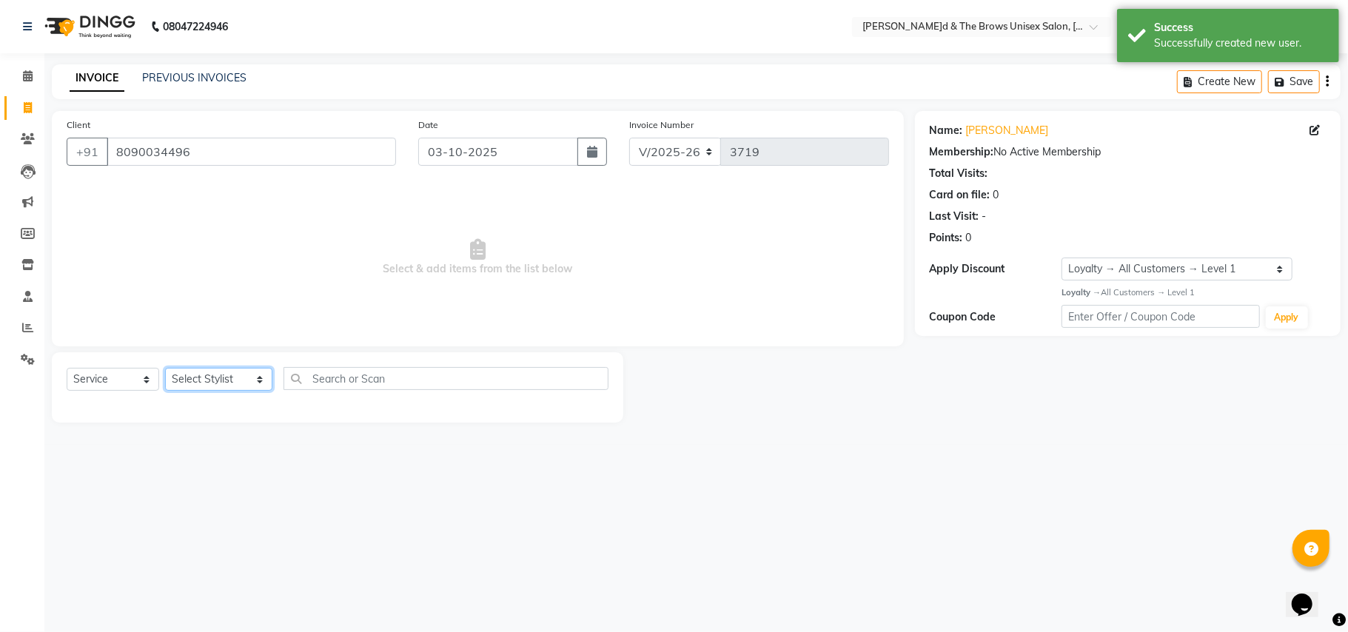
click at [241, 388] on select "Select Stylist[PERSON_NAME] [PERSON_NAME]l manager padma [PERSON_NAME]n[PERSON_…" at bounding box center [218, 379] width 107 height 23
select select "82231"
click at [165, 368] on select "Select Stylist[PERSON_NAME] [PERSON_NAME]l manager padma [PERSON_NAME]n[PERSON_…" at bounding box center [218, 379] width 107 height 23
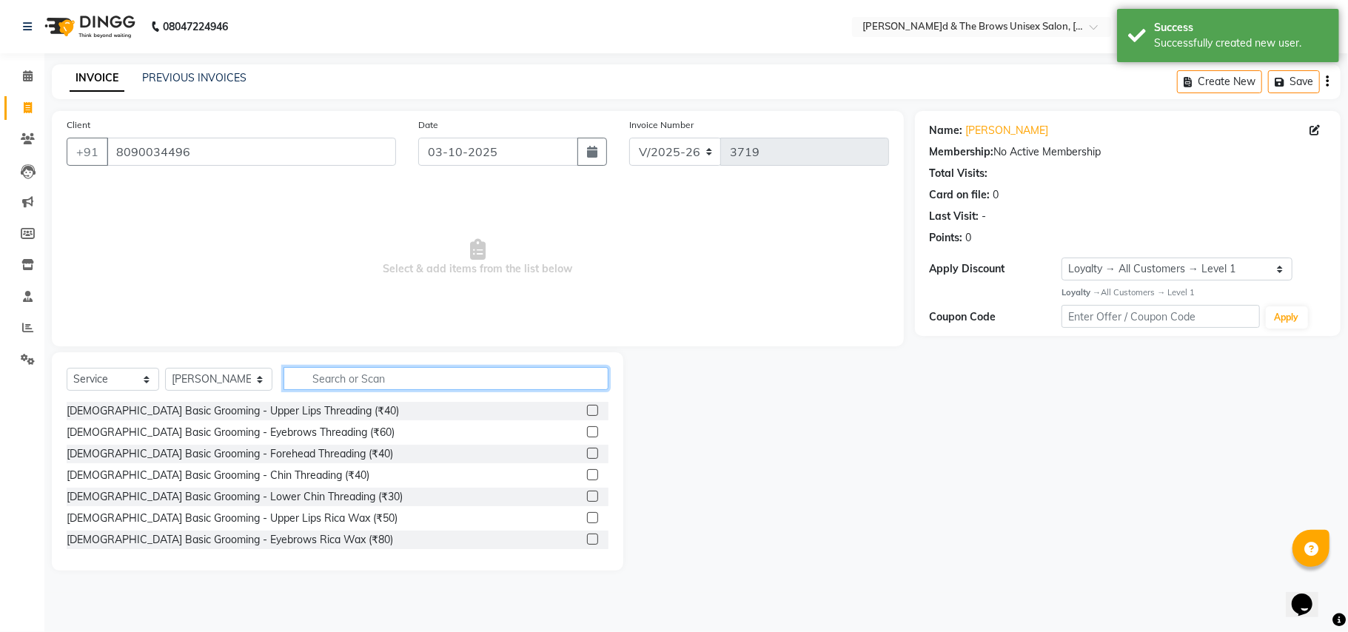
click at [347, 377] on input "text" at bounding box center [446, 378] width 325 height 23
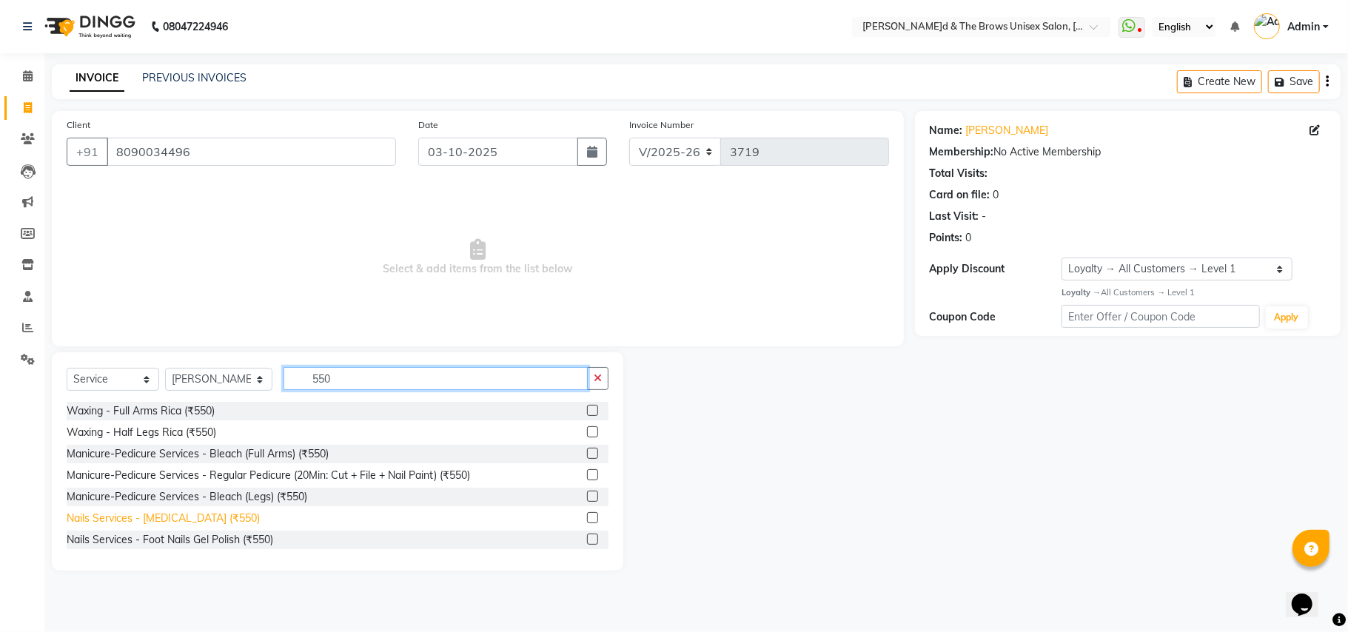
type input "550"
click at [172, 518] on div "Nails Services - [MEDICAL_DATA] (₹550)" at bounding box center [163, 519] width 193 height 16
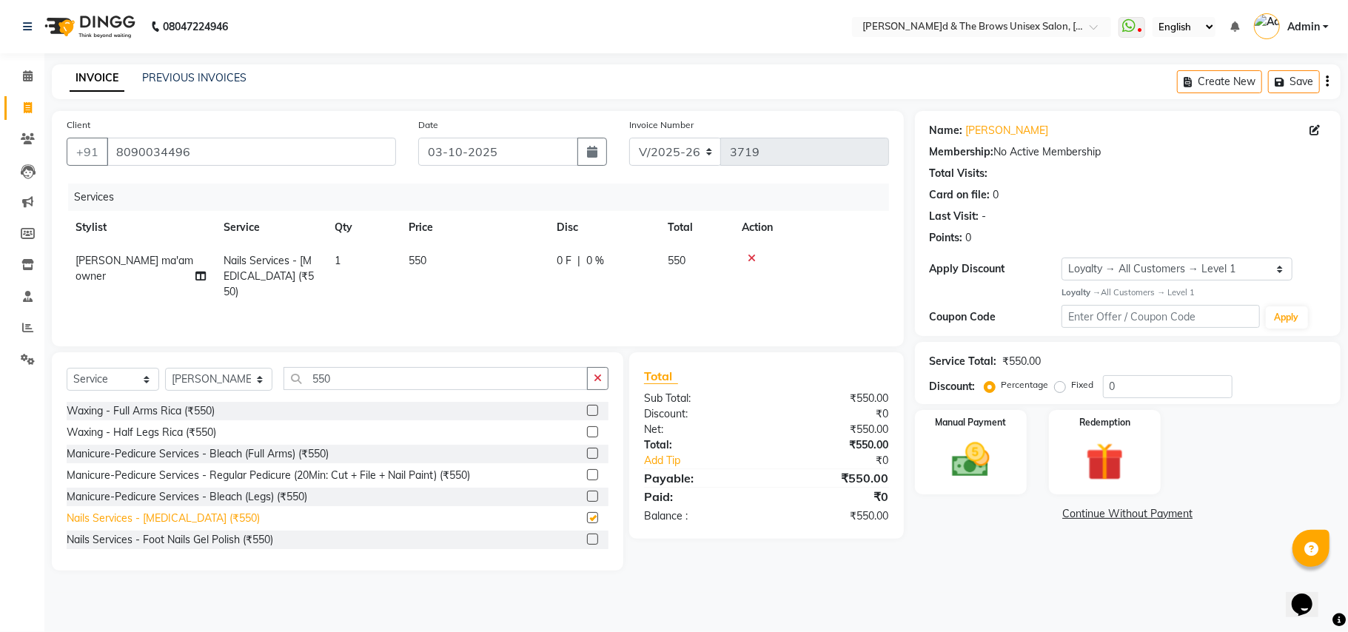
checkbox input "false"
click at [996, 484] on div "Manual Payment" at bounding box center [971, 452] width 116 height 87
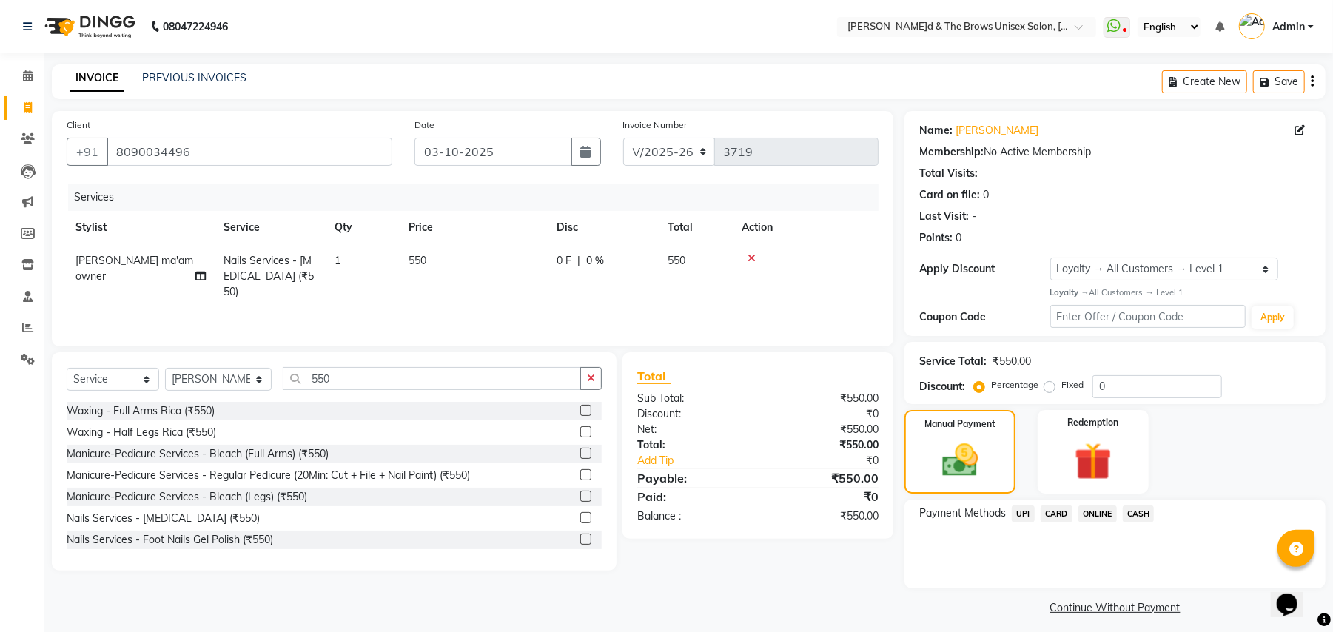
click at [1025, 510] on span "UPI" at bounding box center [1023, 514] width 23 height 17
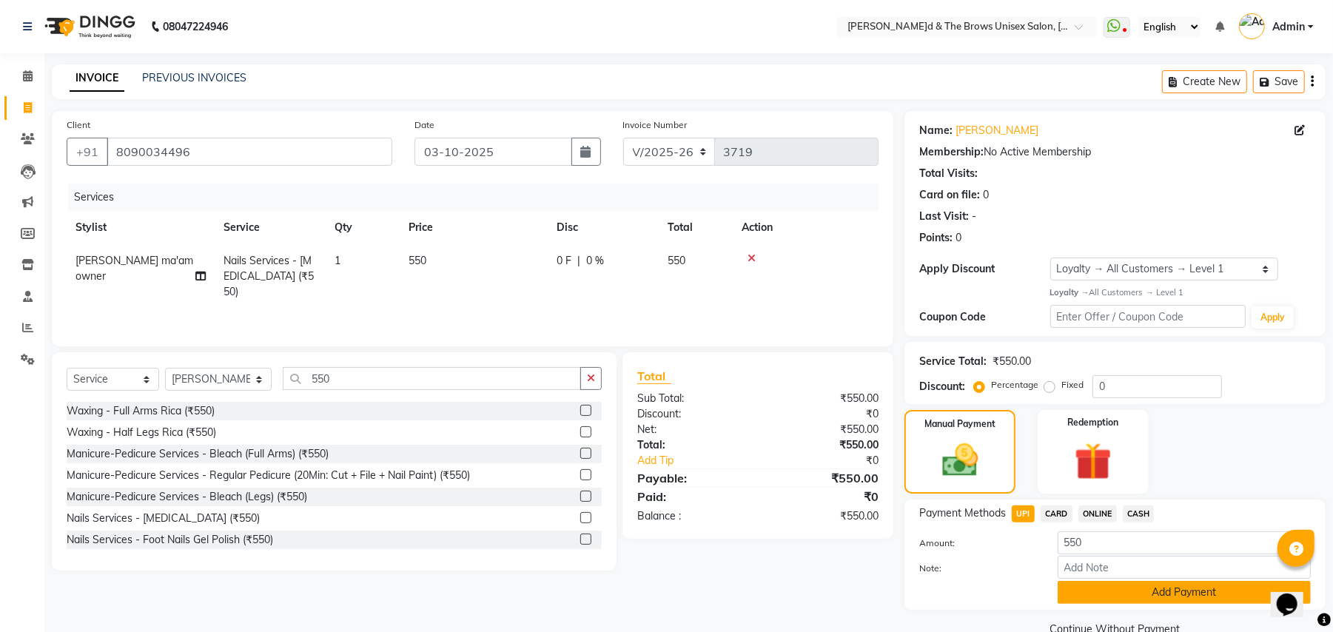
click at [1127, 592] on button "Add Payment" at bounding box center [1184, 592] width 253 height 23
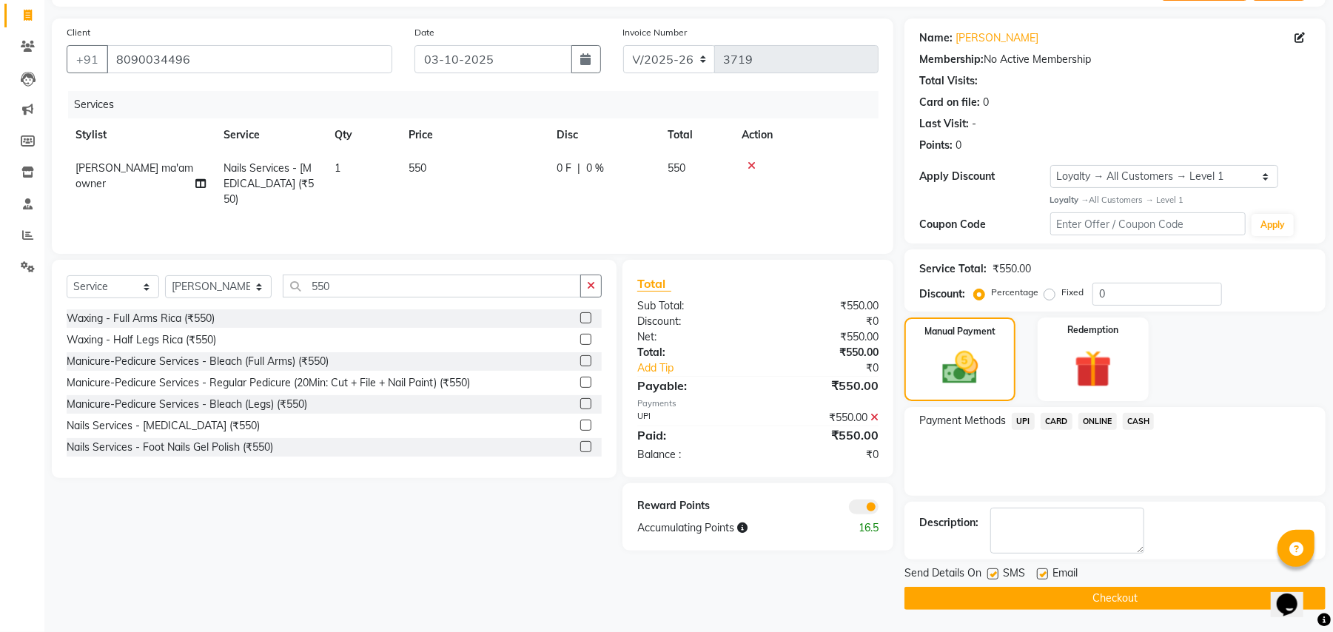
scroll to position [93, 0]
click at [992, 575] on label at bounding box center [993, 574] width 11 height 11
click at [992, 575] on input "checkbox" at bounding box center [993, 575] width 10 height 10
checkbox input "false"
click at [1070, 596] on button "Checkout" at bounding box center [1115, 598] width 421 height 23
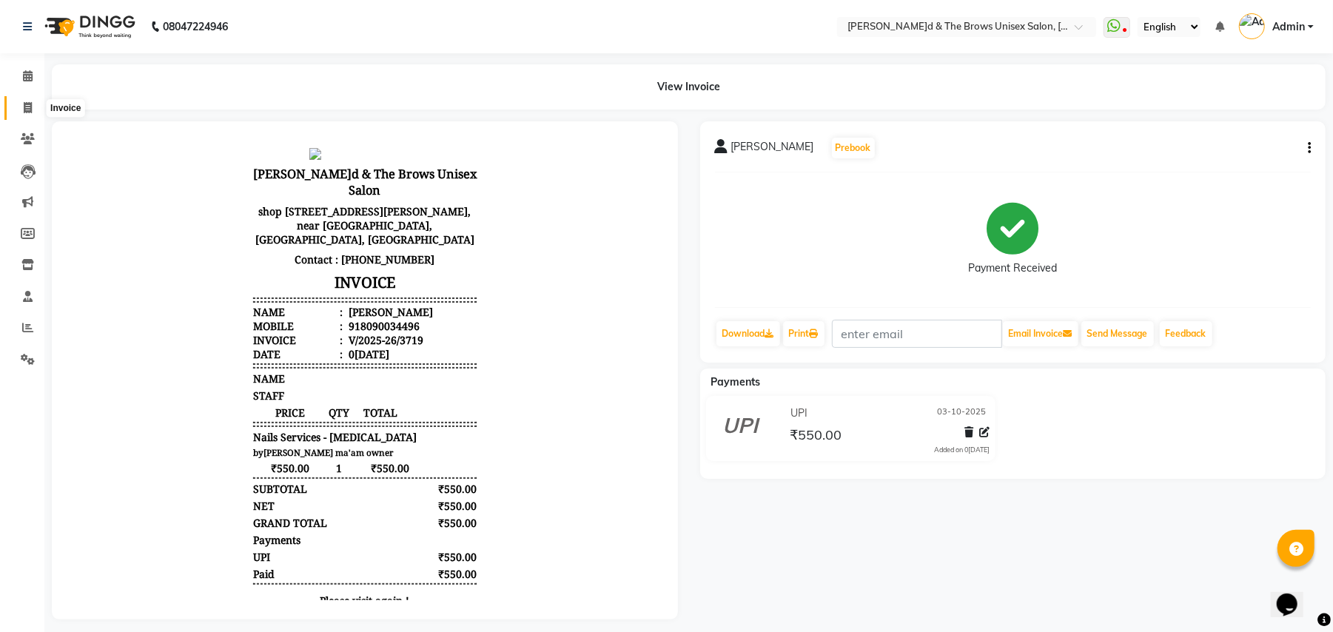
click at [24, 104] on icon at bounding box center [28, 107] width 8 height 11
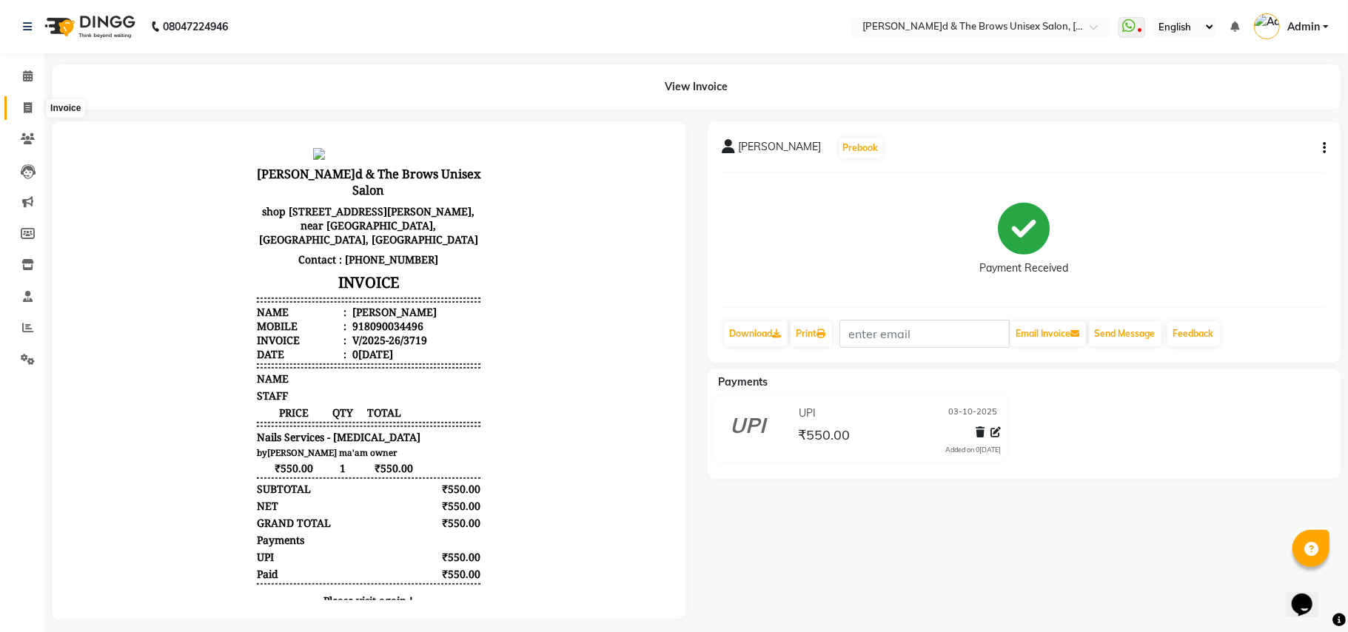
select select "872"
select select "service"
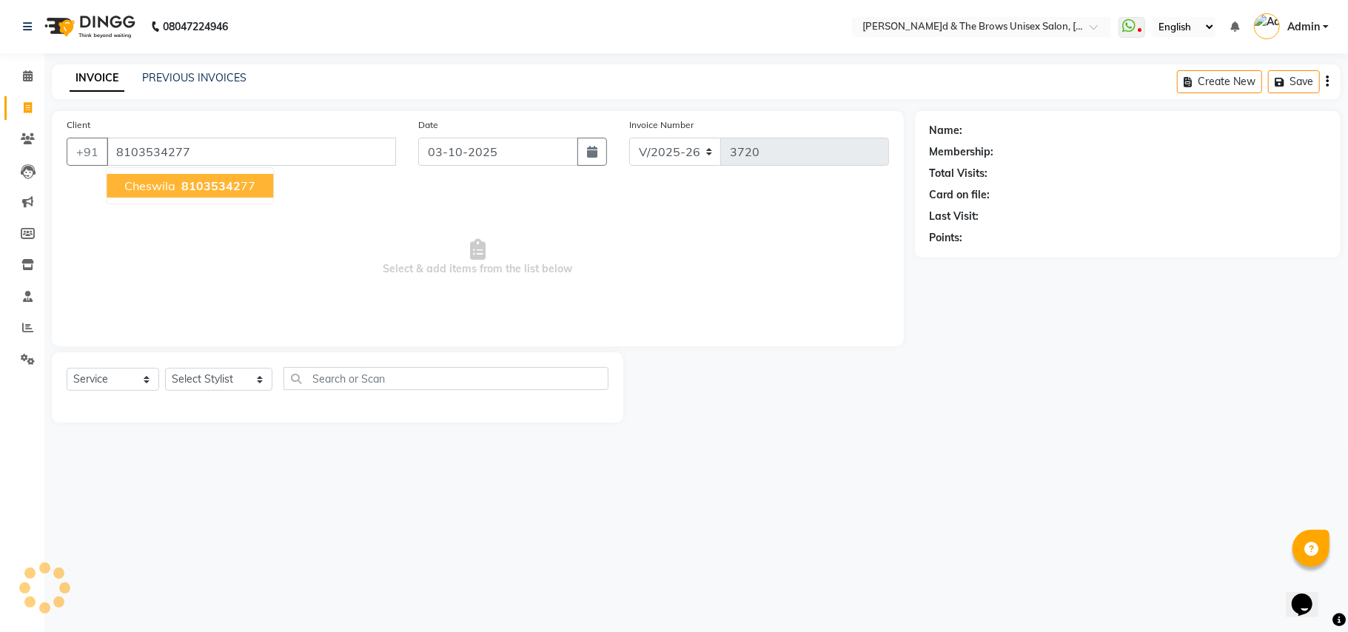
type input "8103534277"
select select "1: Object"
click at [158, 181] on span "Cheswila" at bounding box center [149, 185] width 51 height 15
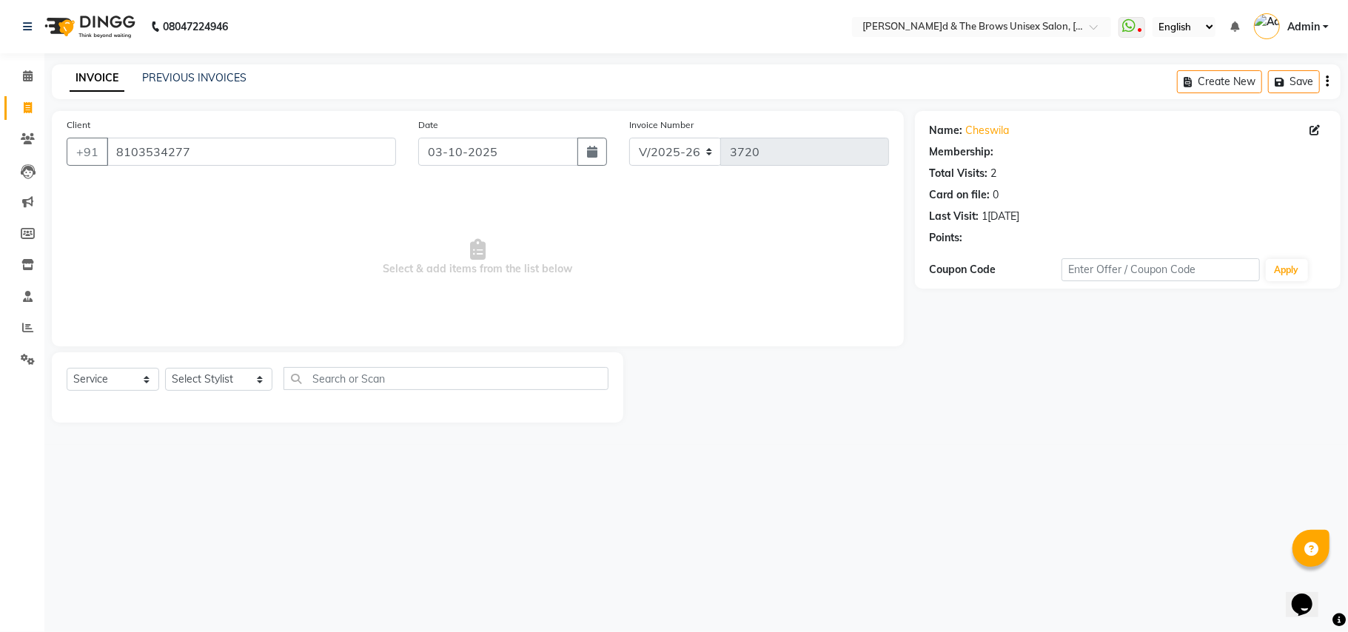
select select "1: Object"
click at [244, 379] on select "Select Stylist[PERSON_NAME] [PERSON_NAME]l manager padma [PERSON_NAME]n[PERSON_…" at bounding box center [218, 379] width 107 height 23
select select "35213"
click at [165, 368] on select "Select Stylist[PERSON_NAME] [PERSON_NAME]l manager padma [PERSON_NAME]n[PERSON_…" at bounding box center [218, 379] width 107 height 23
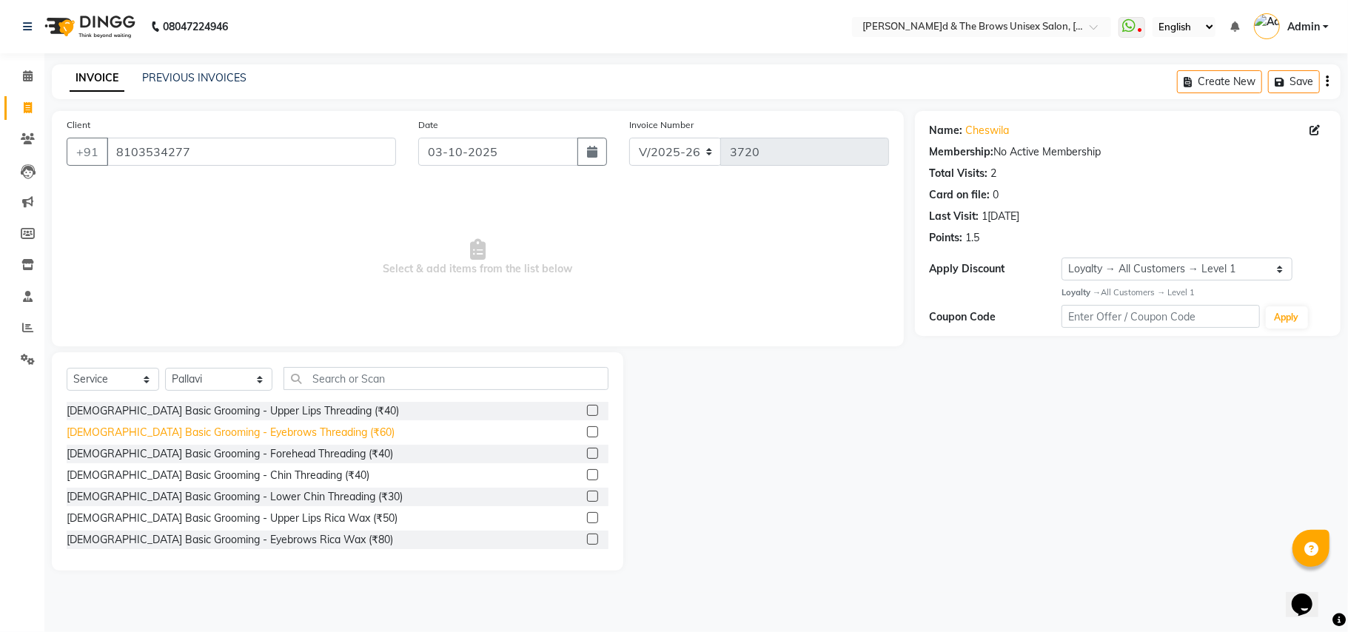
click at [292, 433] on div "[DEMOGRAPHIC_DATA] Basic Grooming - Eyebrows Threading (₹60)" at bounding box center [231, 433] width 328 height 16
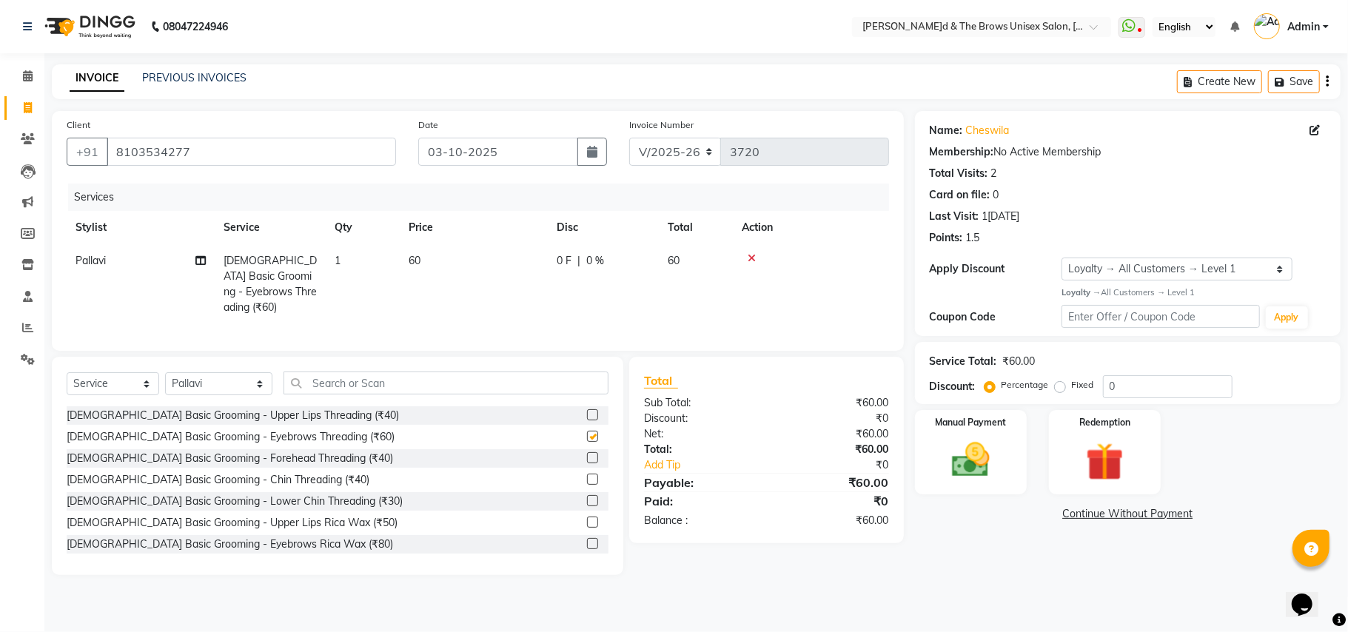
checkbox input "false"
click at [1014, 453] on div "Manual Payment" at bounding box center [971, 452] width 116 height 87
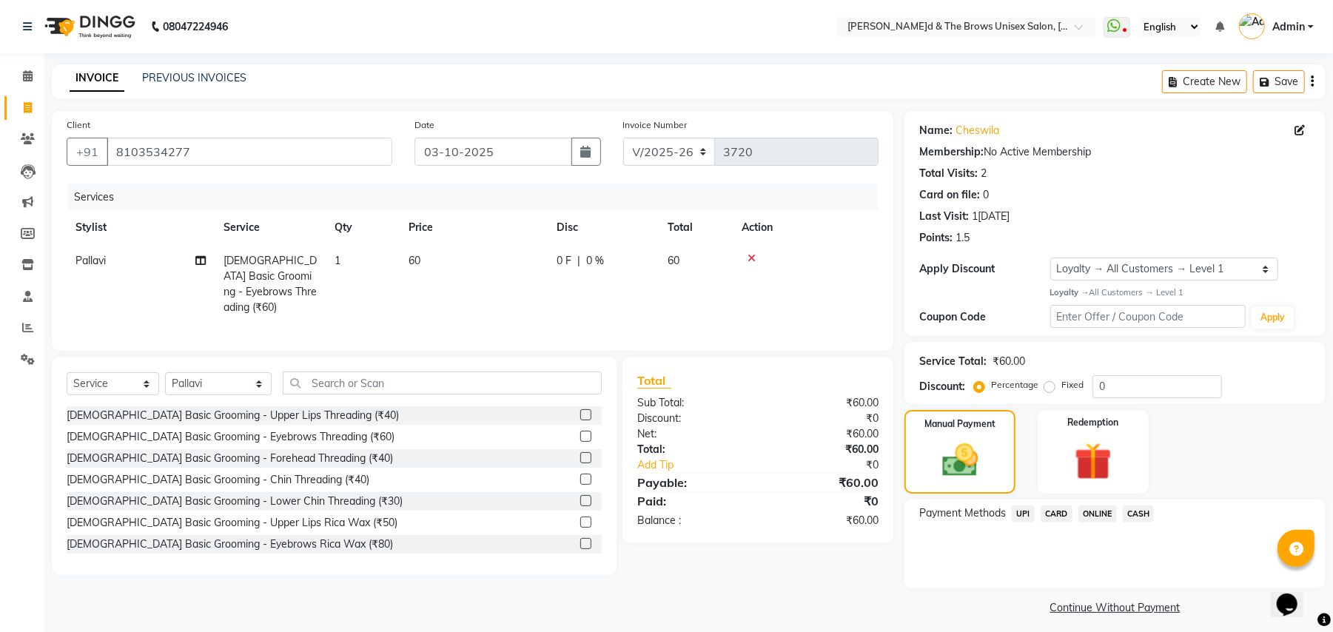
click at [1025, 514] on span "UPI" at bounding box center [1023, 514] width 23 height 17
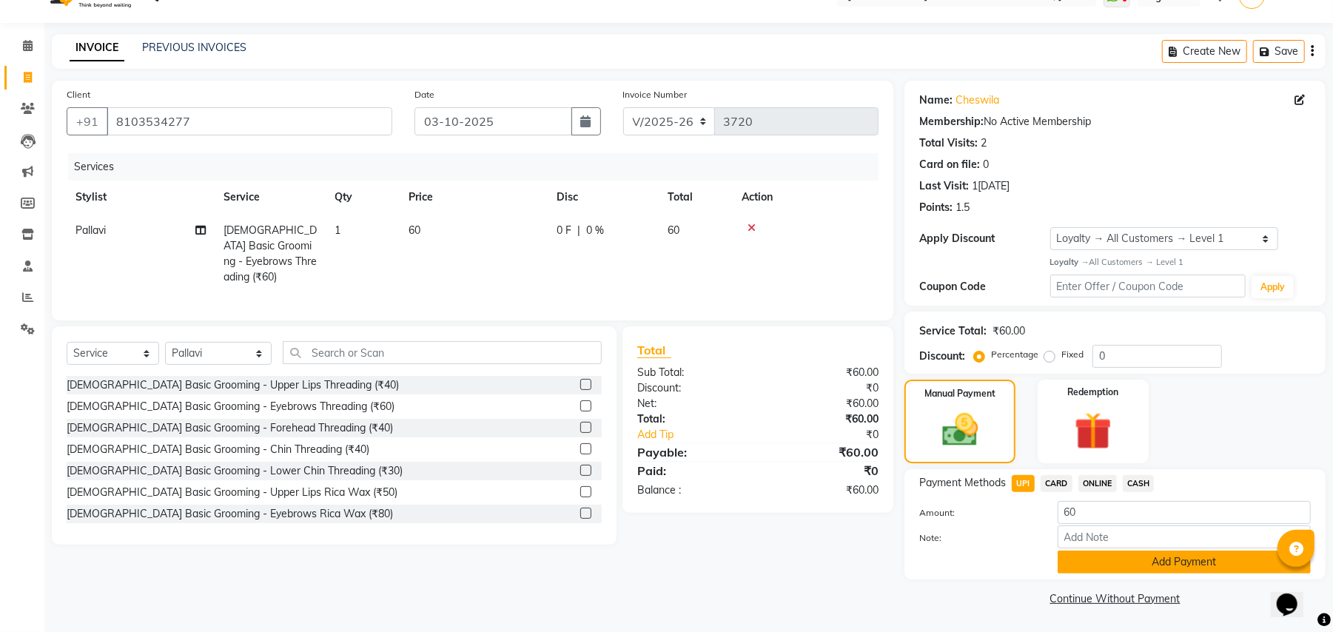
click at [1161, 555] on button "Add Payment" at bounding box center [1184, 562] width 253 height 23
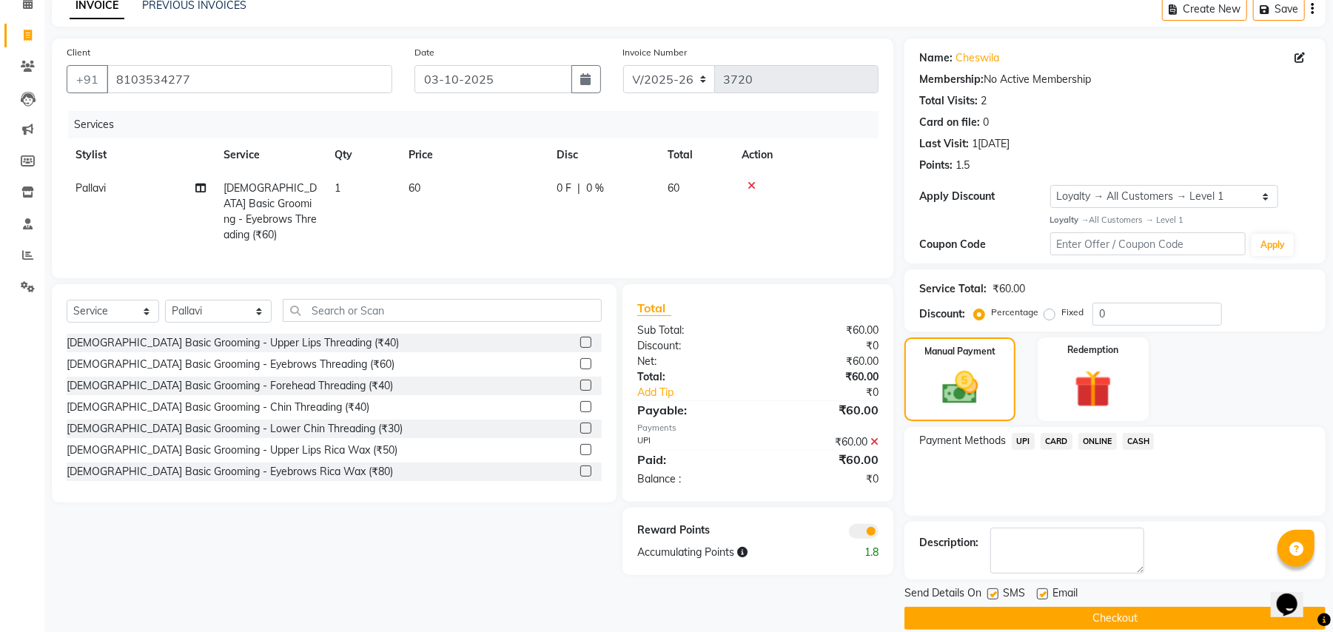
scroll to position [93, 0]
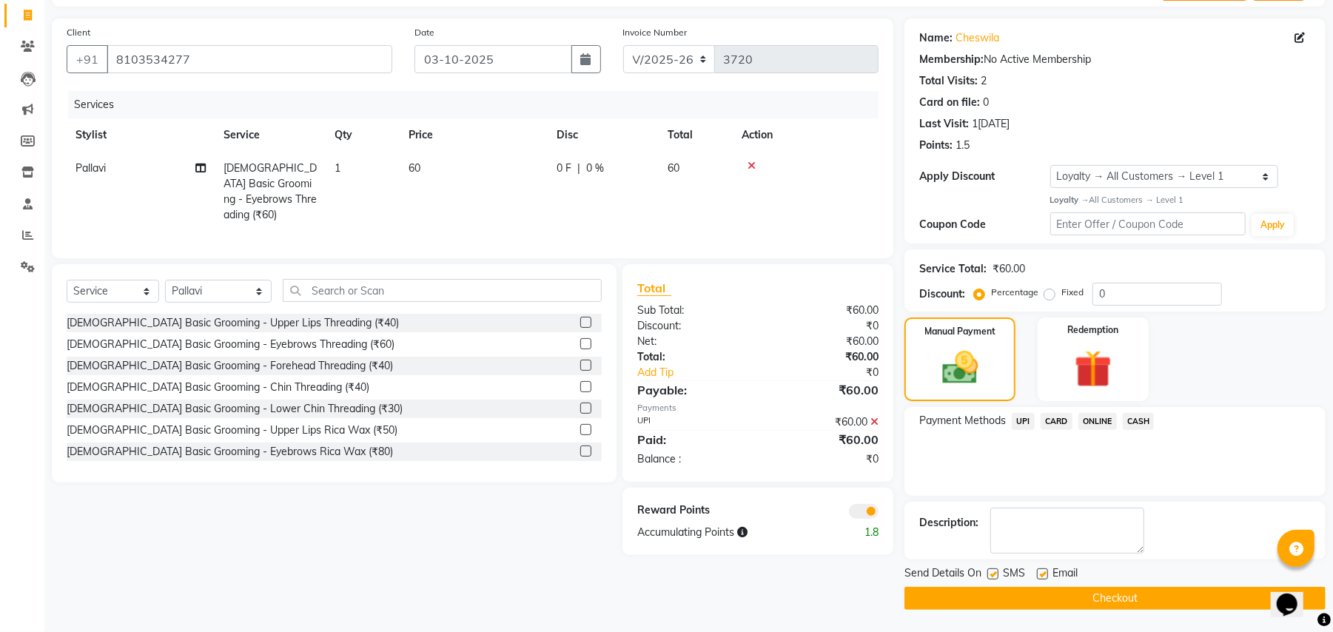
drag, startPoint x: 989, startPoint y: 572, endPoint x: 1032, endPoint y: 576, distance: 43.2
click at [990, 572] on label at bounding box center [993, 574] width 11 height 11
click at [990, 572] on input "checkbox" at bounding box center [993, 575] width 10 height 10
checkbox input "false"
click at [1054, 591] on button "Checkout" at bounding box center [1115, 598] width 421 height 23
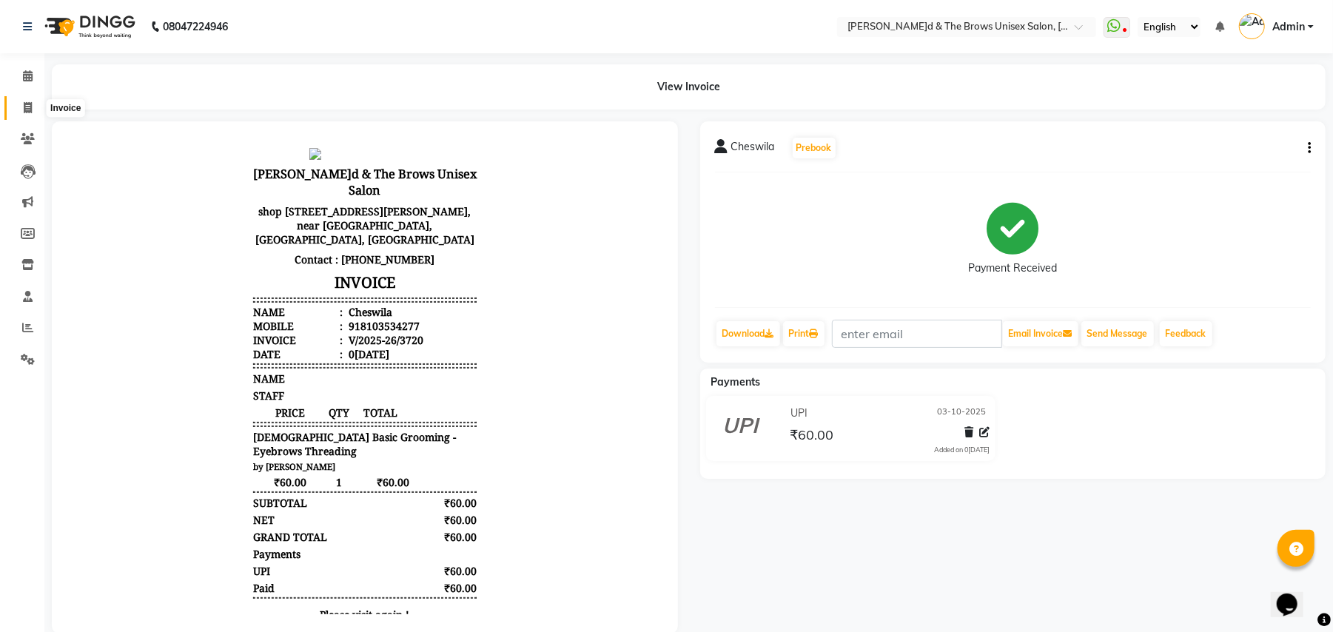
click at [25, 110] on icon at bounding box center [28, 107] width 8 height 11
select select "service"
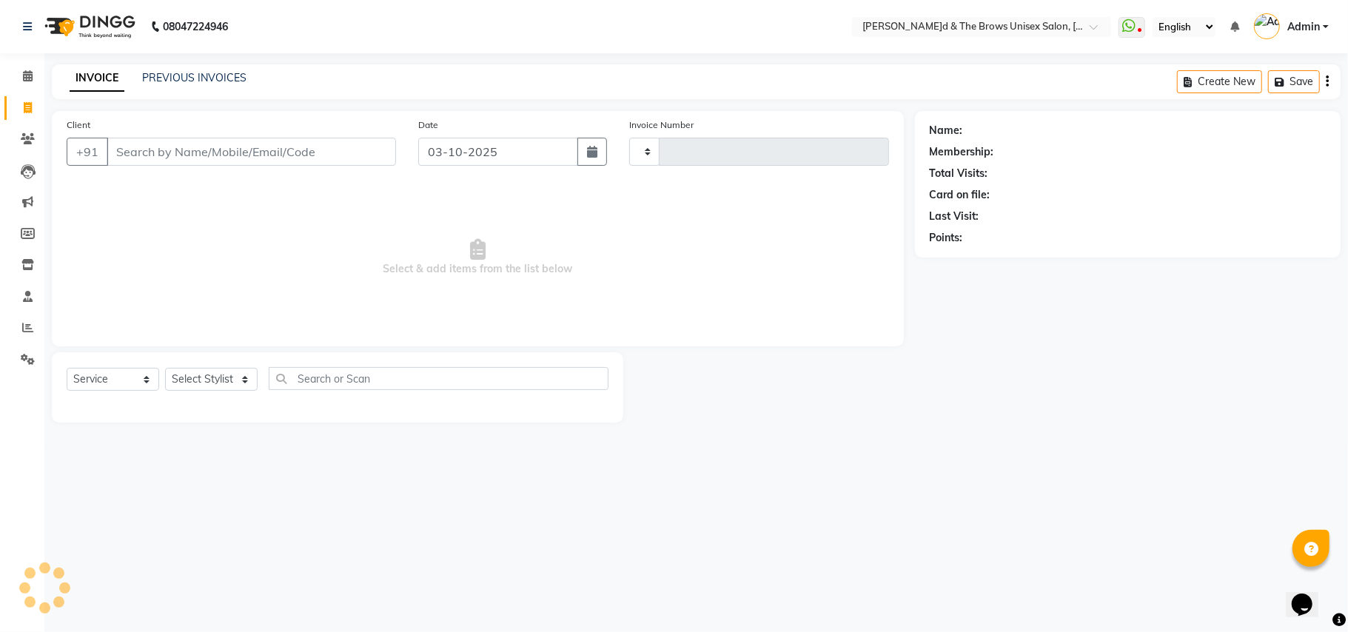
type input "3721"
select select "872"
type input "7337013941"
click at [381, 155] on span "Add Client" at bounding box center [358, 151] width 58 height 15
select select "22"
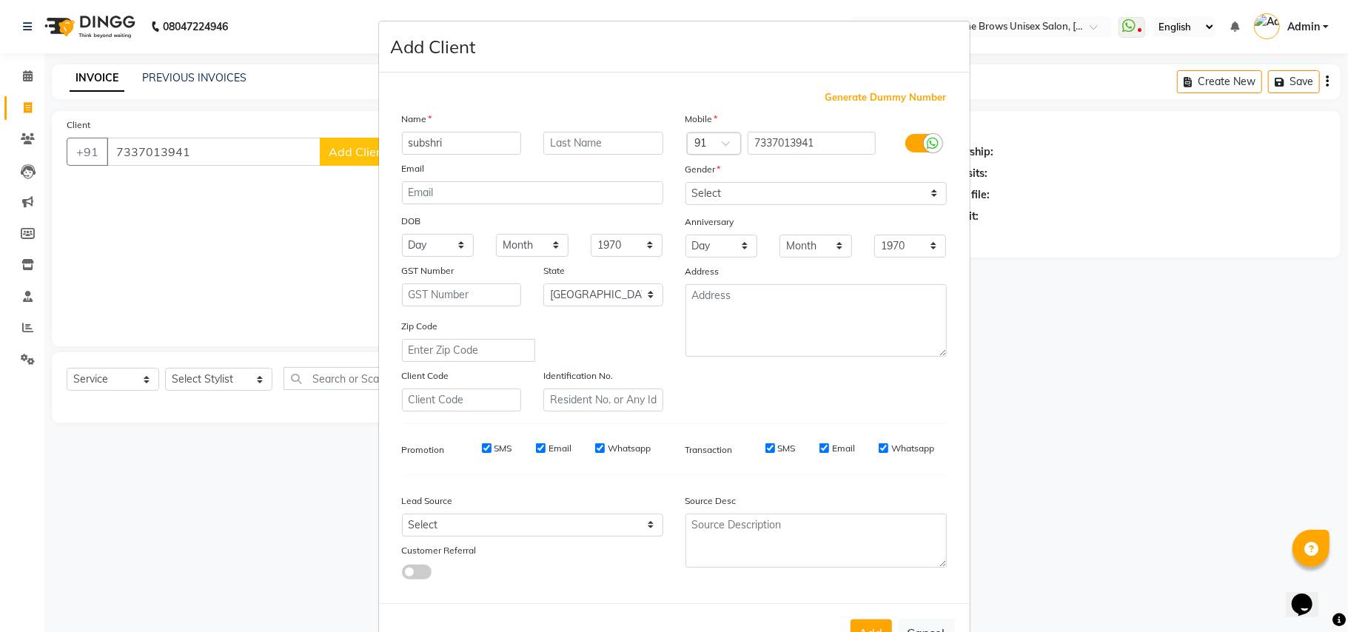
click at [404, 143] on input "subshri" at bounding box center [462, 143] width 120 height 23
type input "shubshri"
click at [925, 187] on select "Select [DEMOGRAPHIC_DATA] [DEMOGRAPHIC_DATA] Other Prefer Not To Say" at bounding box center [816, 193] width 261 height 23
select select "[DEMOGRAPHIC_DATA]"
click at [686, 182] on select "Select [DEMOGRAPHIC_DATA] [DEMOGRAPHIC_DATA] Other Prefer Not To Say" at bounding box center [816, 193] width 261 height 23
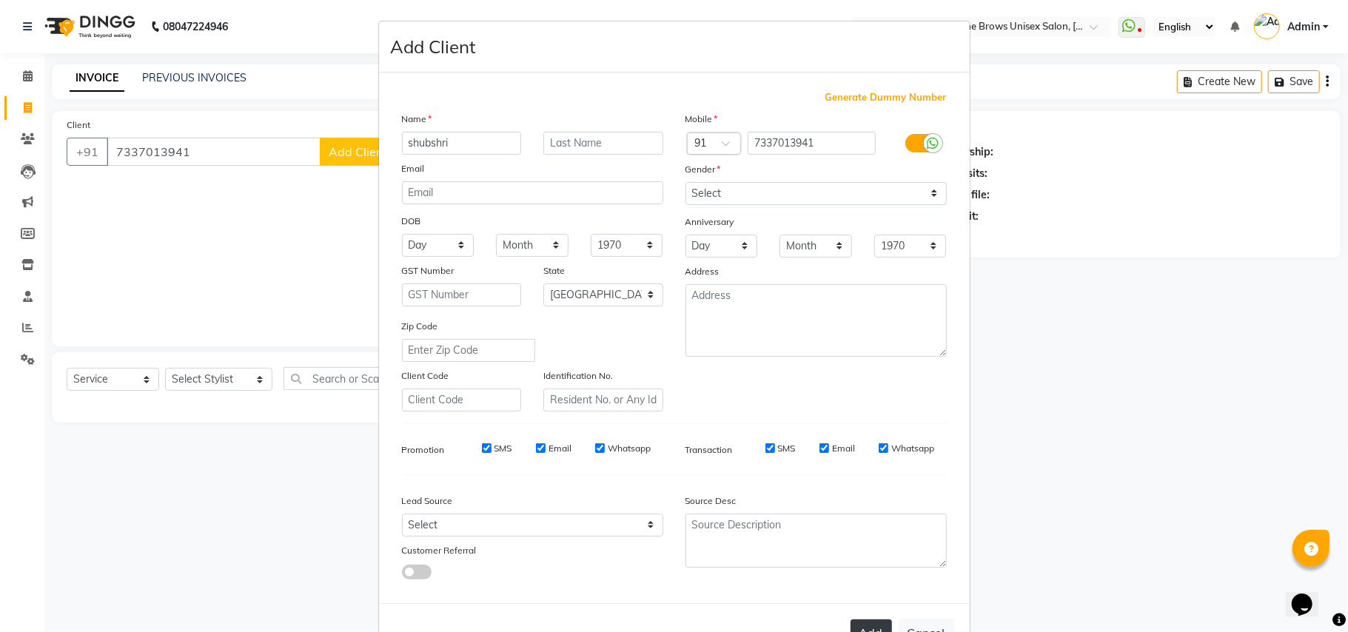
click at [863, 620] on button "Add" at bounding box center [871, 633] width 41 height 27
select select
select select "null"
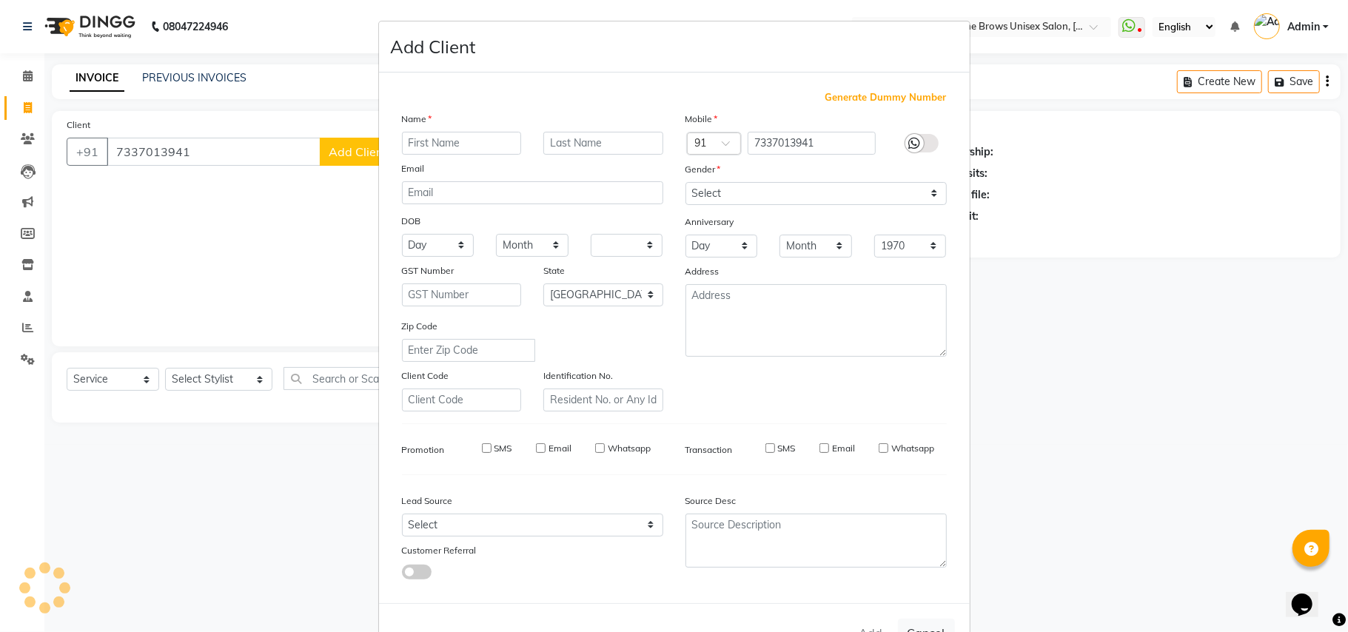
select select
checkbox input "false"
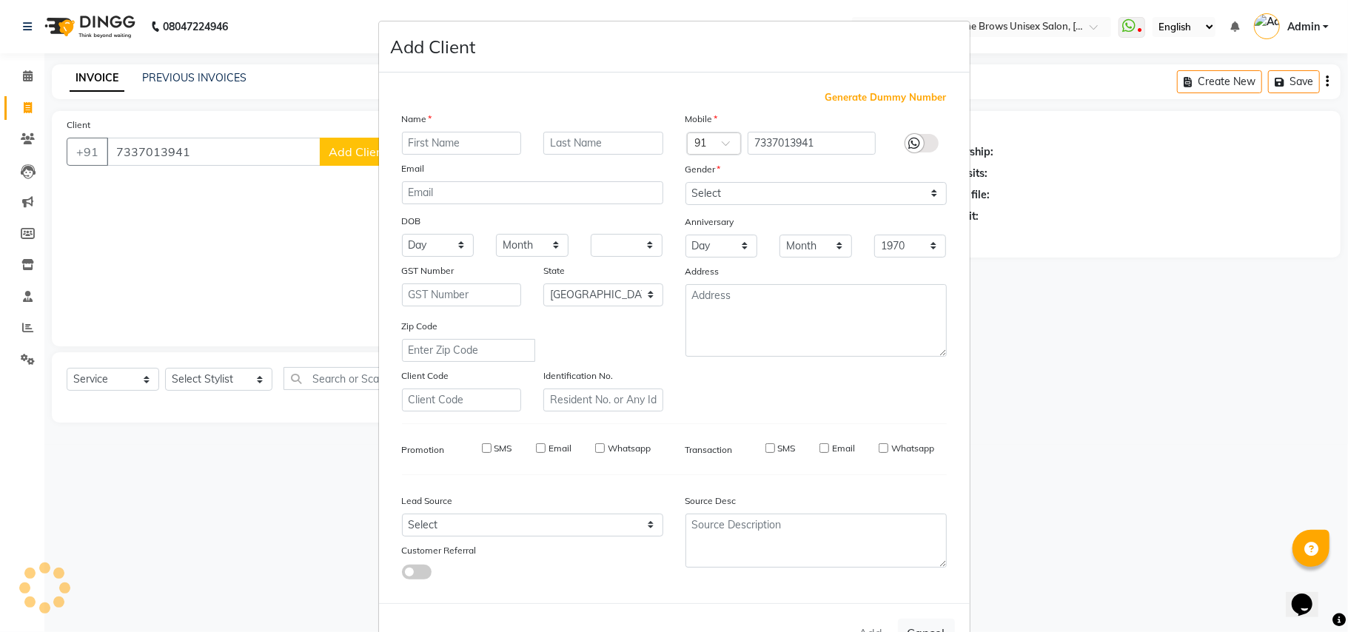
checkbox input "false"
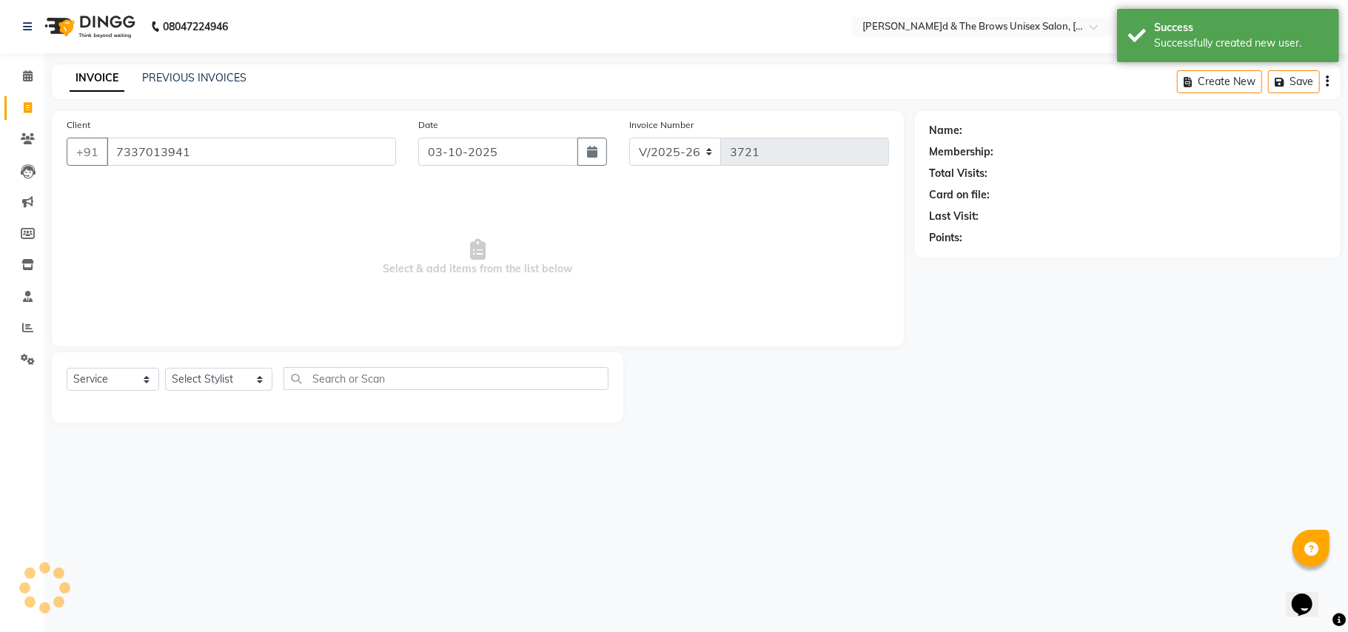
select select "1: Object"
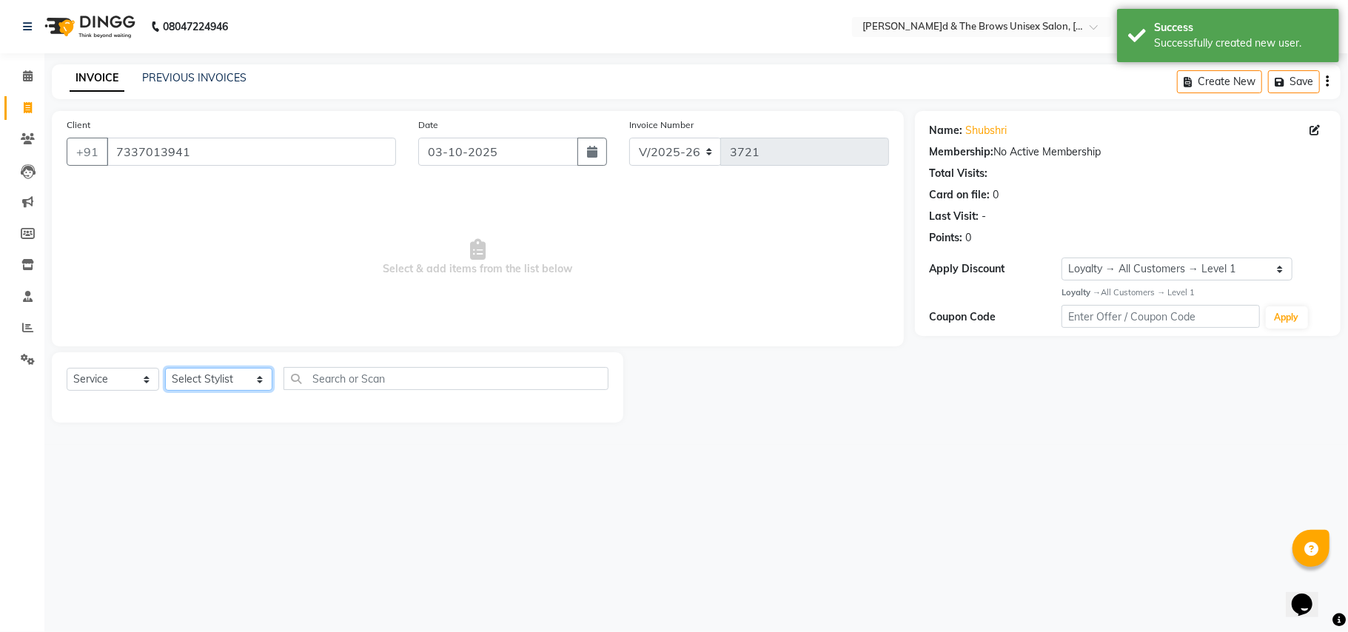
click at [241, 378] on select "Select Stylist[PERSON_NAME] [PERSON_NAME]l manager padma [PERSON_NAME]n[PERSON_…" at bounding box center [218, 379] width 107 height 23
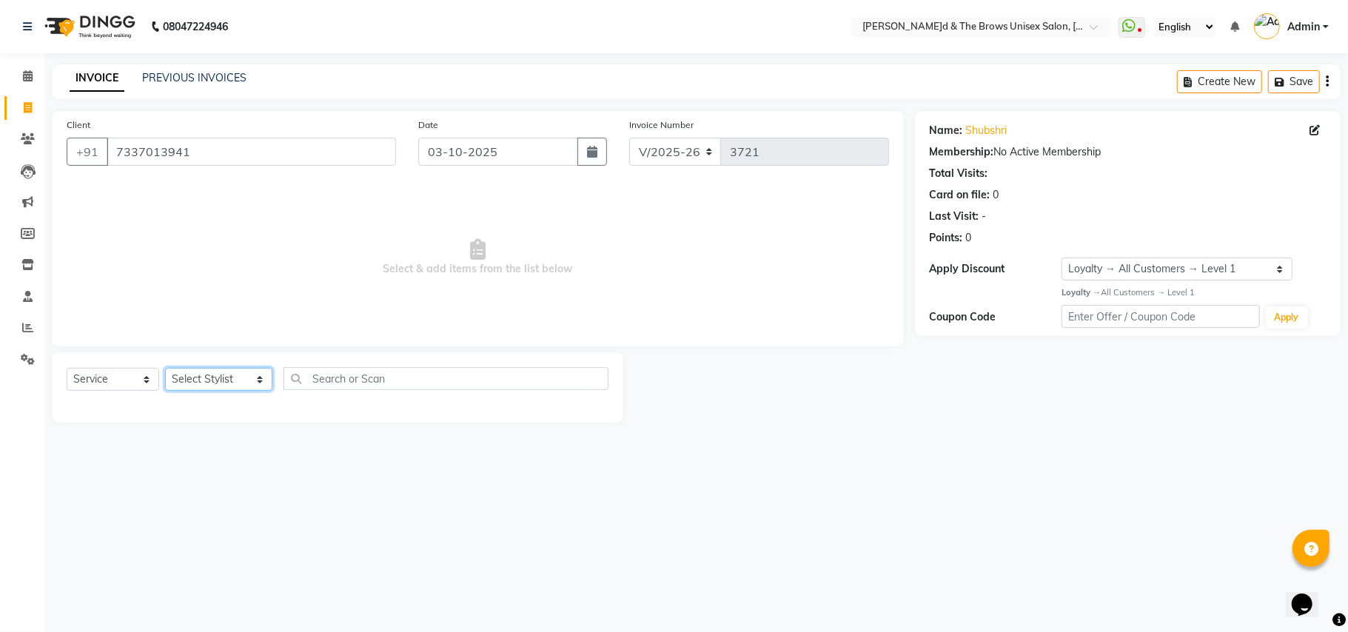
select select "84274"
click at [165, 368] on select "Select Stylist[PERSON_NAME] [PERSON_NAME]l manager padma [PERSON_NAME]n[PERSON_…" at bounding box center [218, 379] width 107 height 23
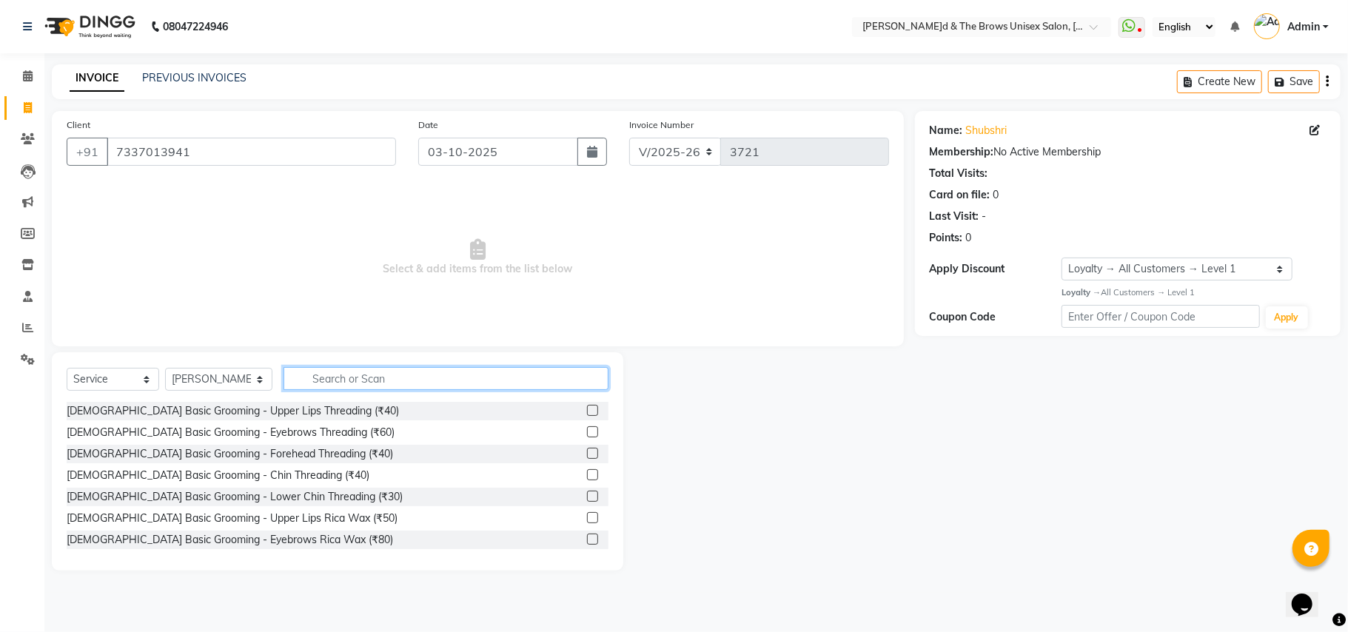
click at [296, 375] on input "text" at bounding box center [446, 378] width 325 height 23
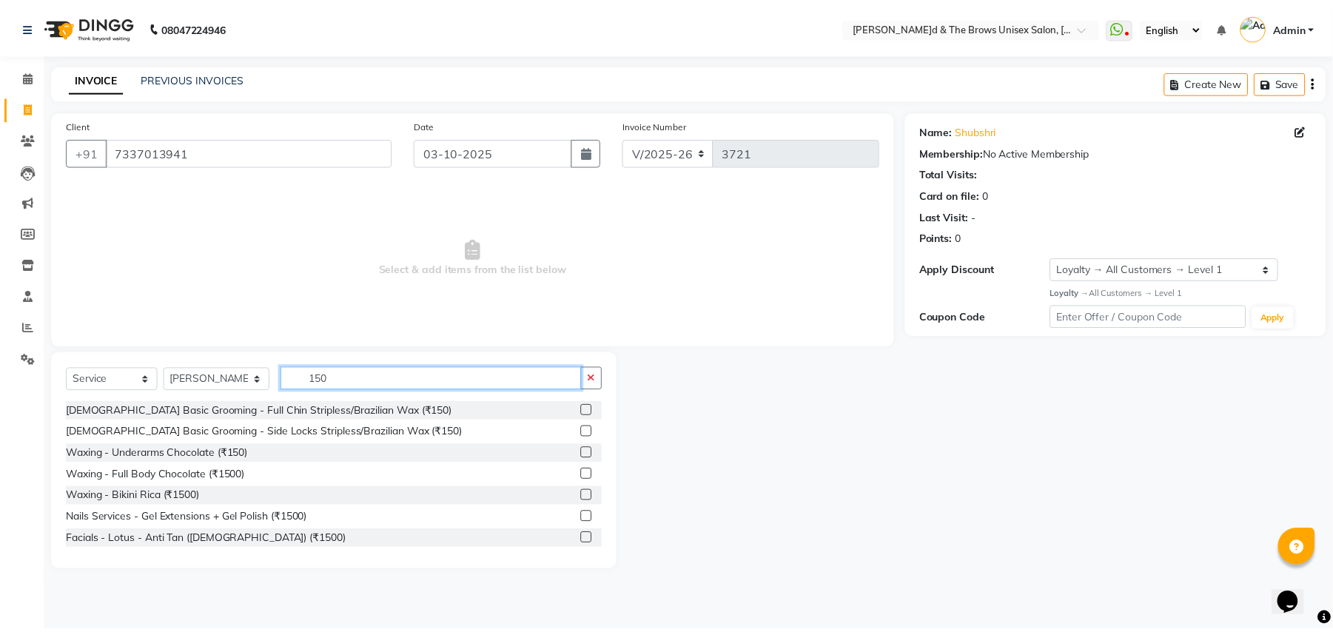
scroll to position [110, 0]
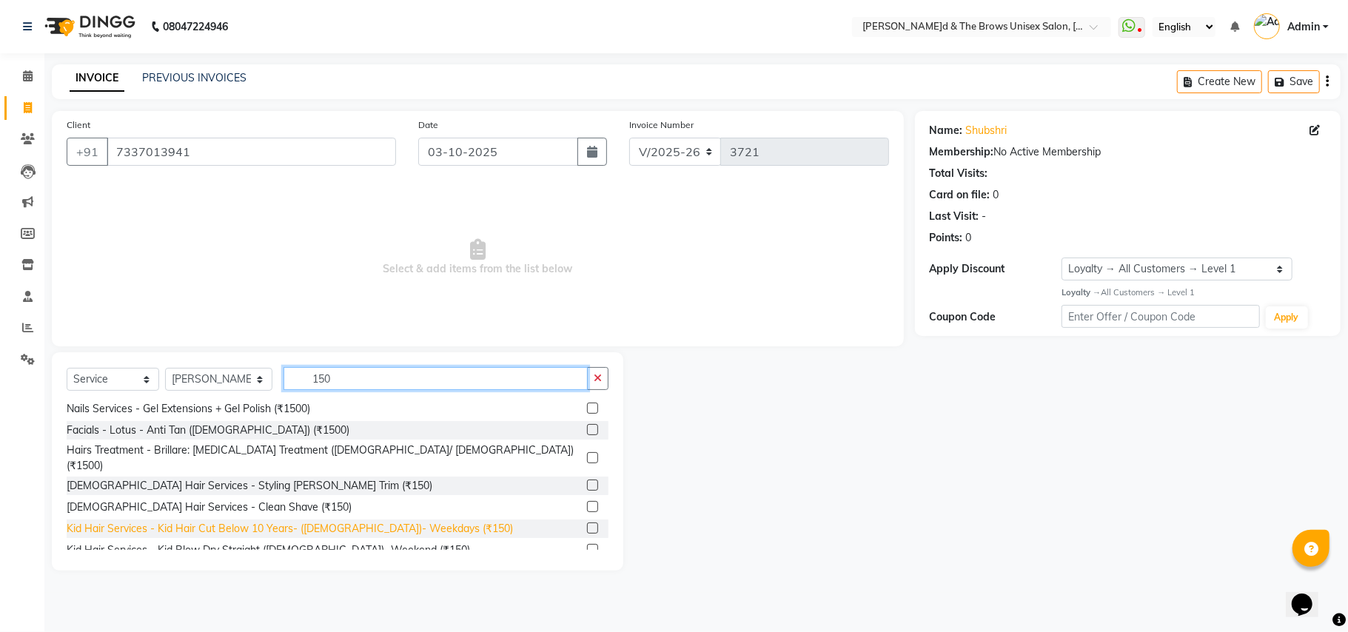
type input "150"
click at [326, 521] on div "Kid Hair Services - Kid Hair Cut Below 10 Years- ([DEMOGRAPHIC_DATA])- Weekdays…" at bounding box center [290, 529] width 446 height 16
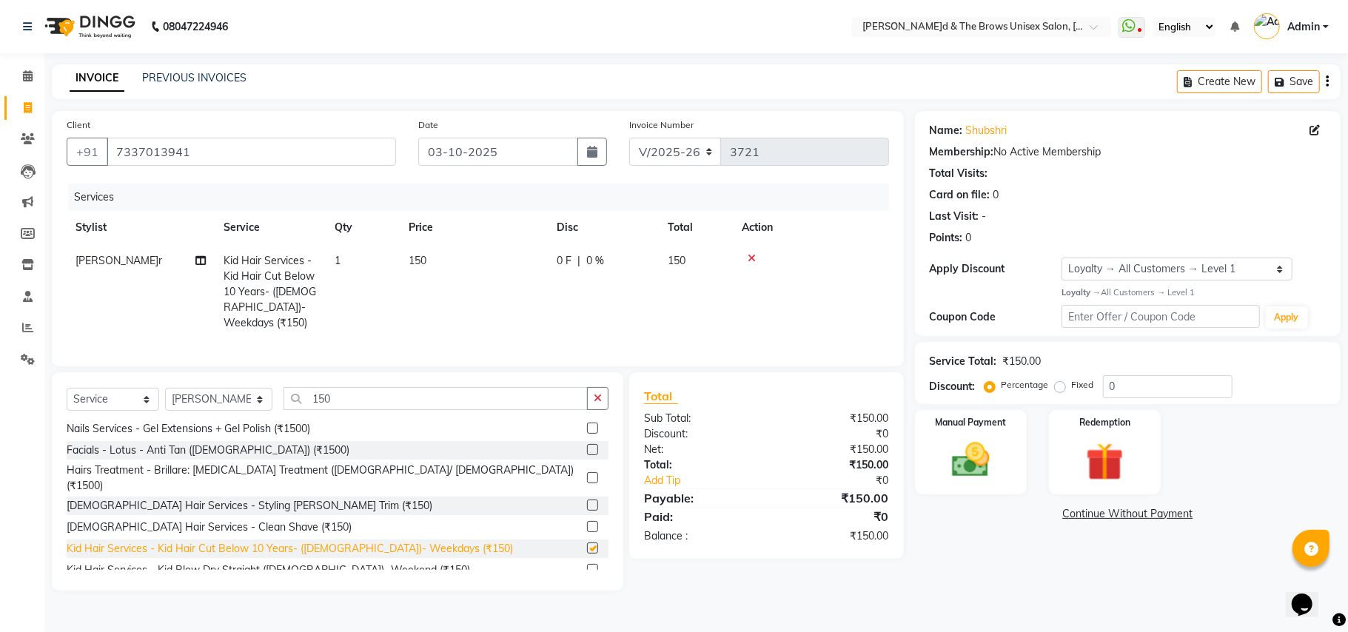
checkbox input "false"
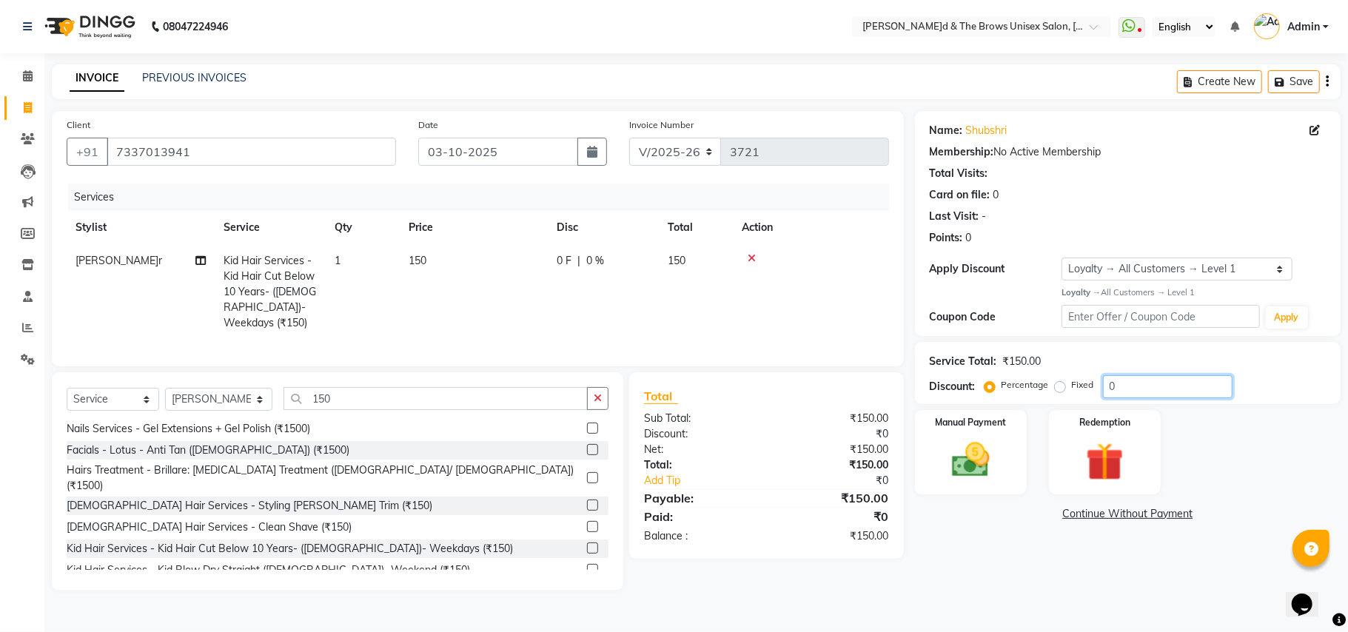
click at [1106, 383] on input "0" at bounding box center [1168, 386] width 130 height 23
type input "10"
click at [1001, 483] on img at bounding box center [971, 461] width 64 height 46
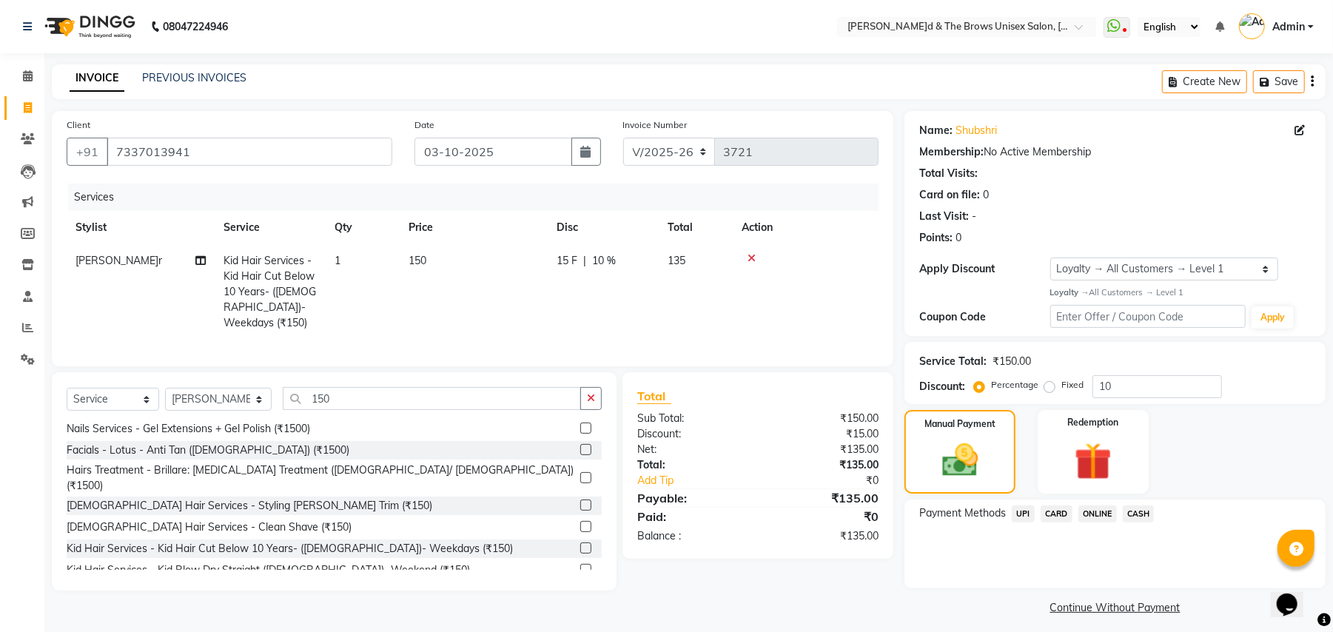
click at [1026, 512] on span "UPI" at bounding box center [1023, 514] width 23 height 17
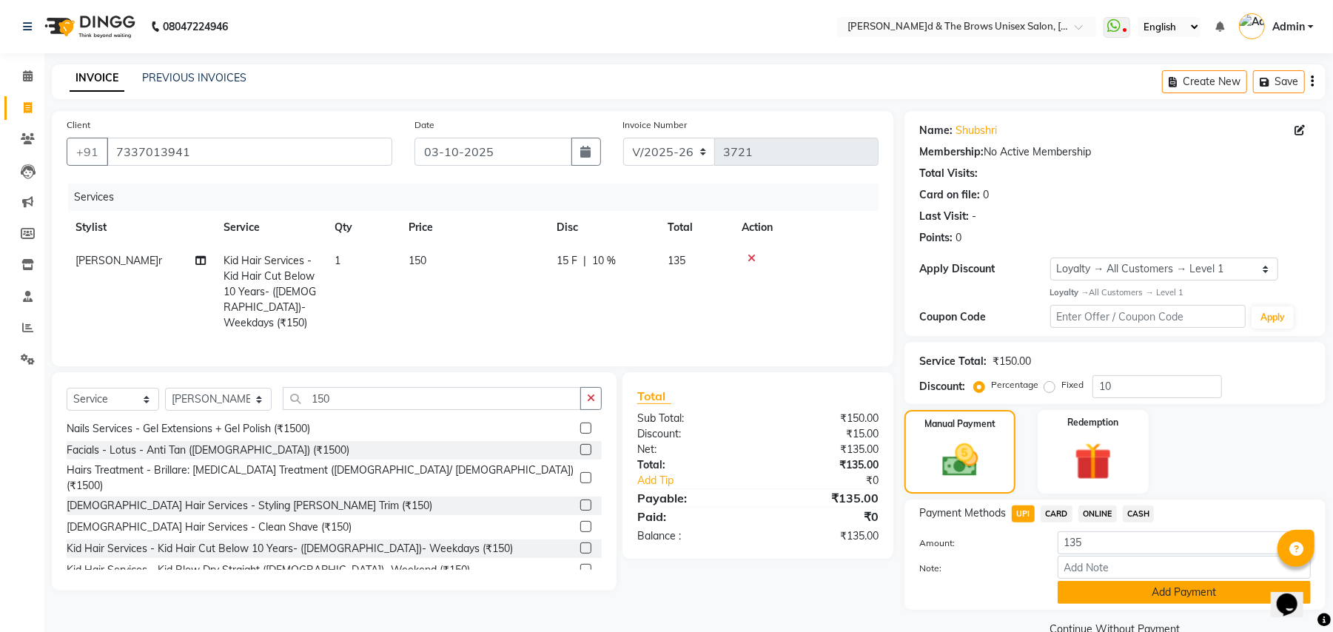
click at [1201, 593] on button "Add Payment" at bounding box center [1184, 592] width 253 height 23
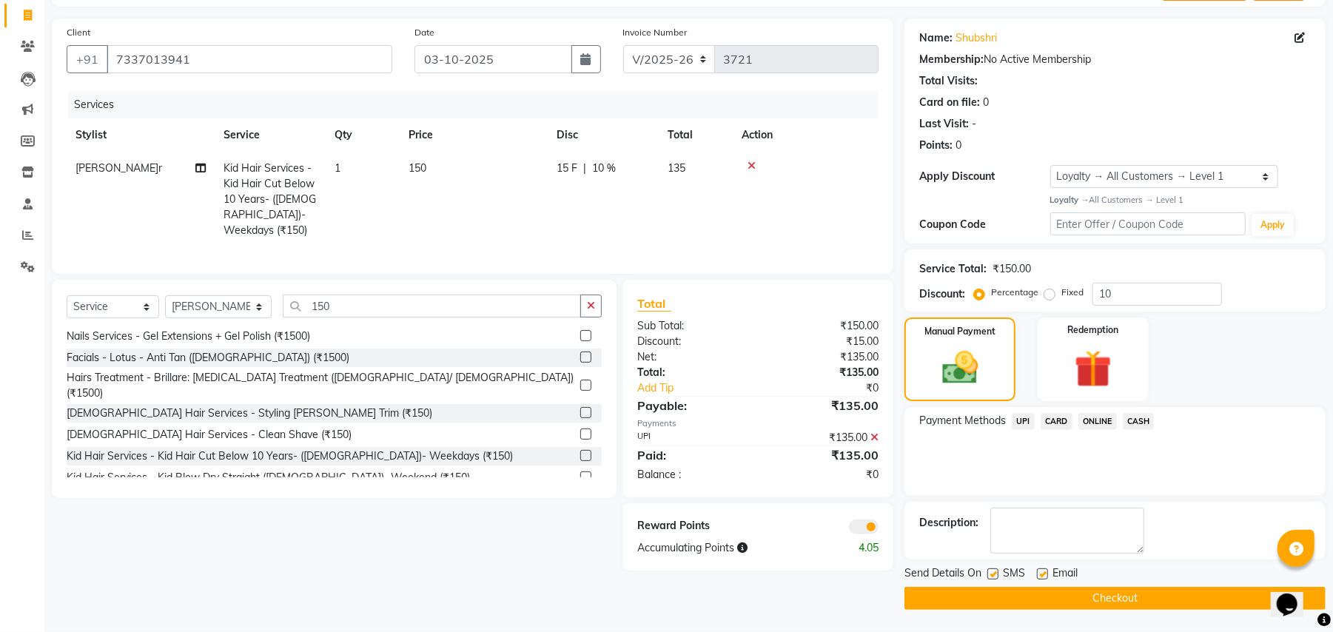
scroll to position [93, 0]
click at [996, 569] on label at bounding box center [993, 574] width 11 height 11
click at [996, 570] on input "checkbox" at bounding box center [993, 575] width 10 height 10
checkbox input "false"
click at [1075, 605] on button "Checkout" at bounding box center [1115, 598] width 421 height 23
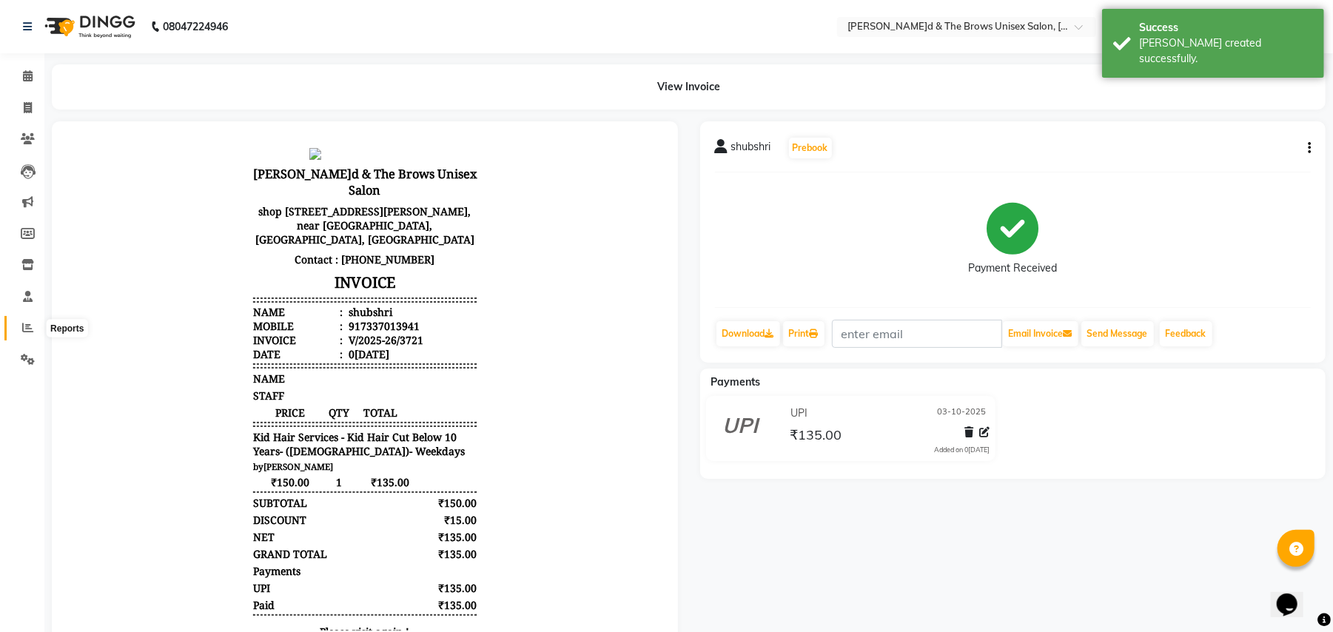
click at [28, 326] on icon at bounding box center [27, 327] width 11 height 11
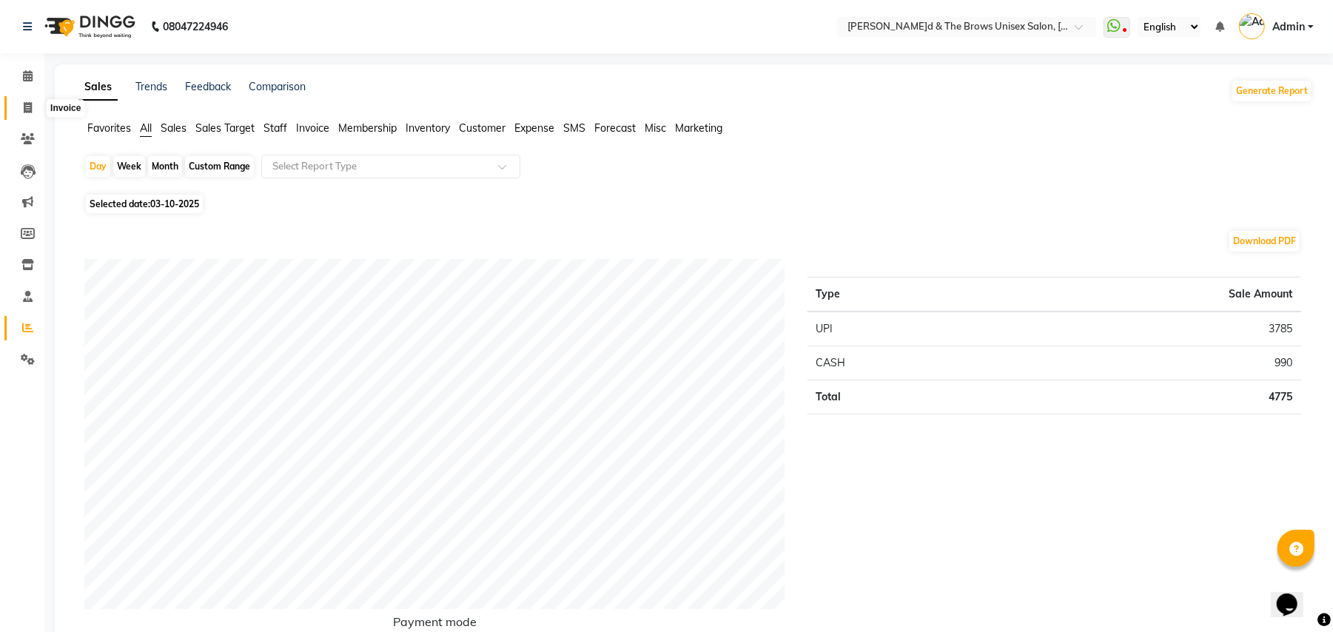
click at [30, 108] on icon at bounding box center [28, 107] width 8 height 11
select select "service"
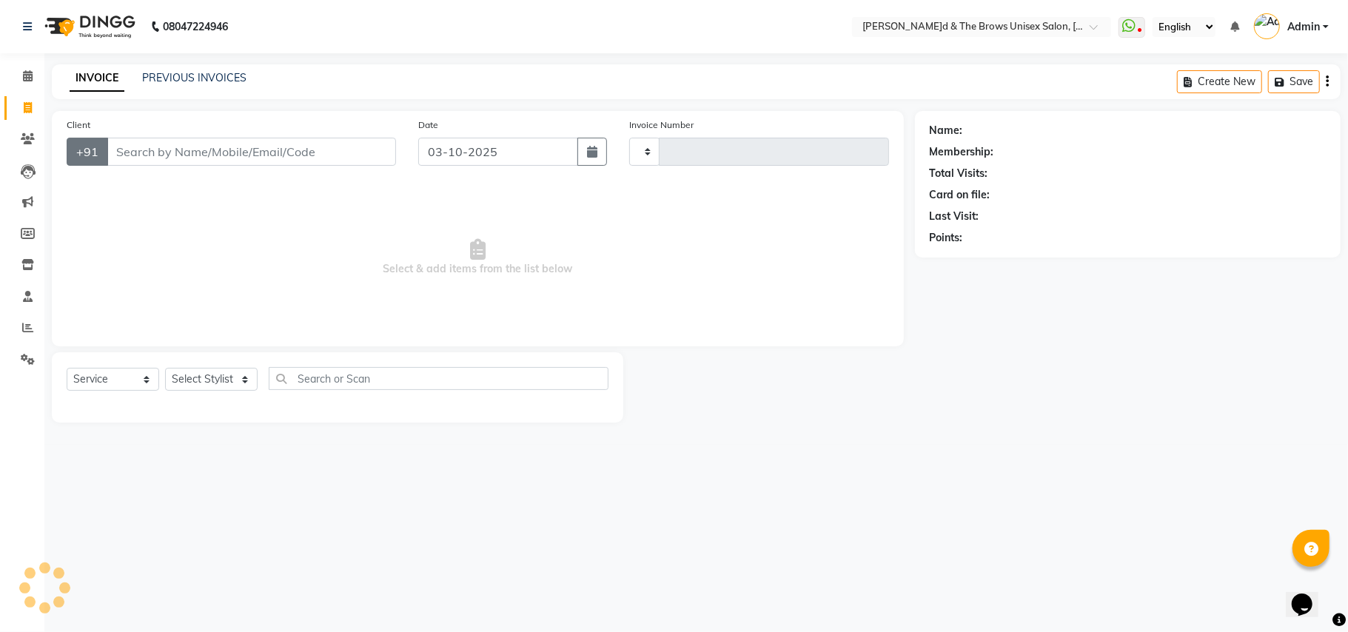
type input "3722"
select select "872"
